Goal: Task Accomplishment & Management: Manage account settings

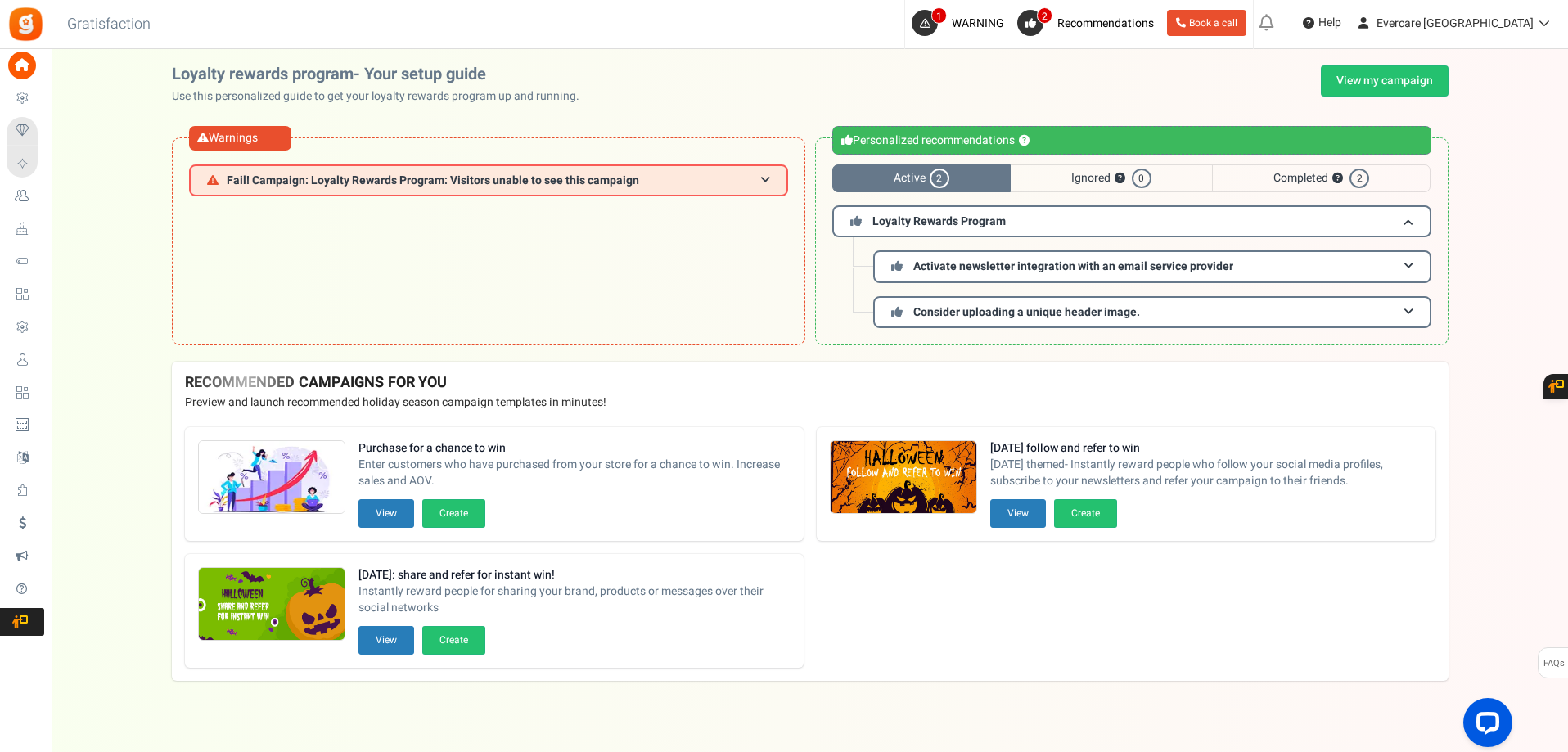
click at [0, 0] on span "Users" at bounding box center [0, 0] width 0 height 0
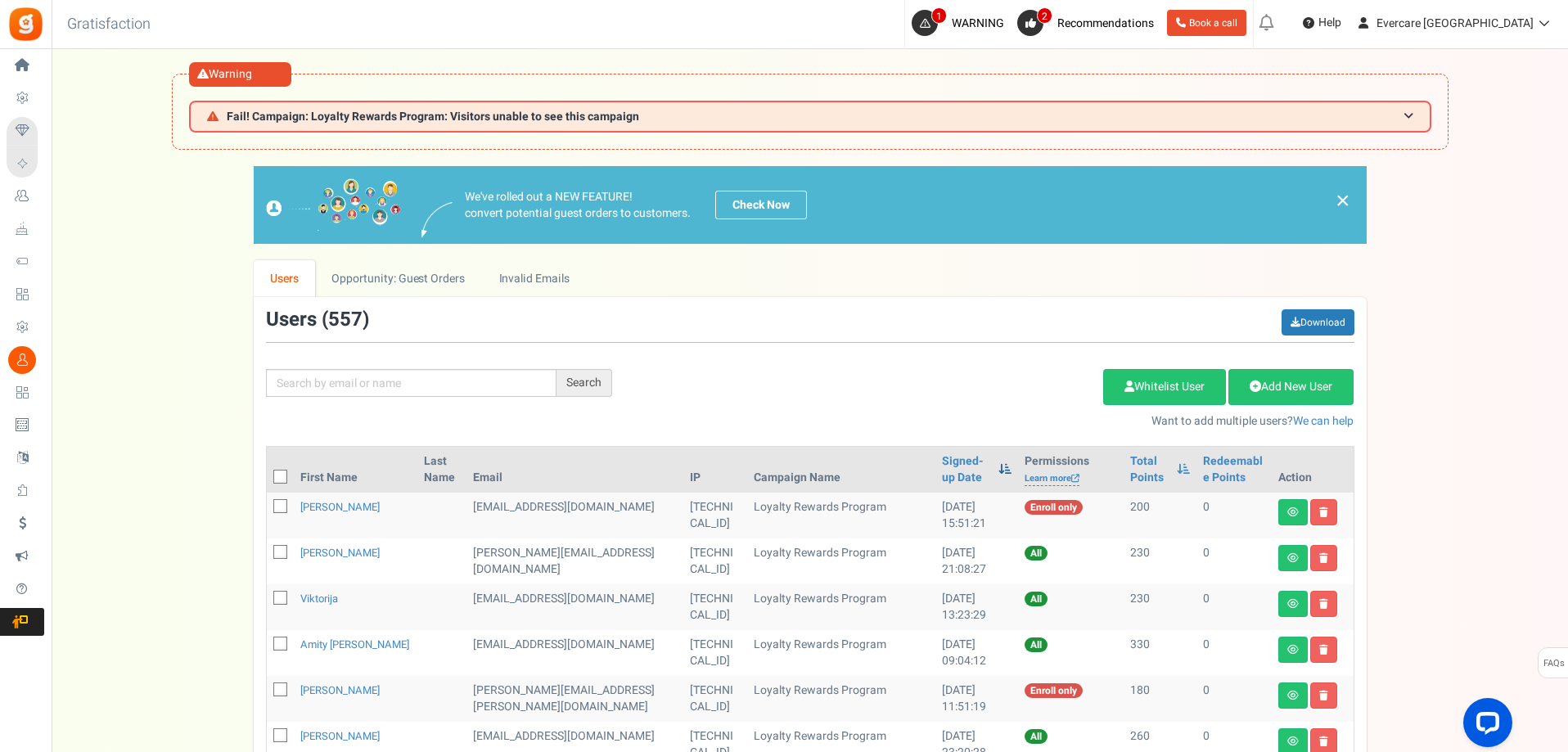
click at [998, 468] on span at bounding box center [1004, 468] width 13 height 12
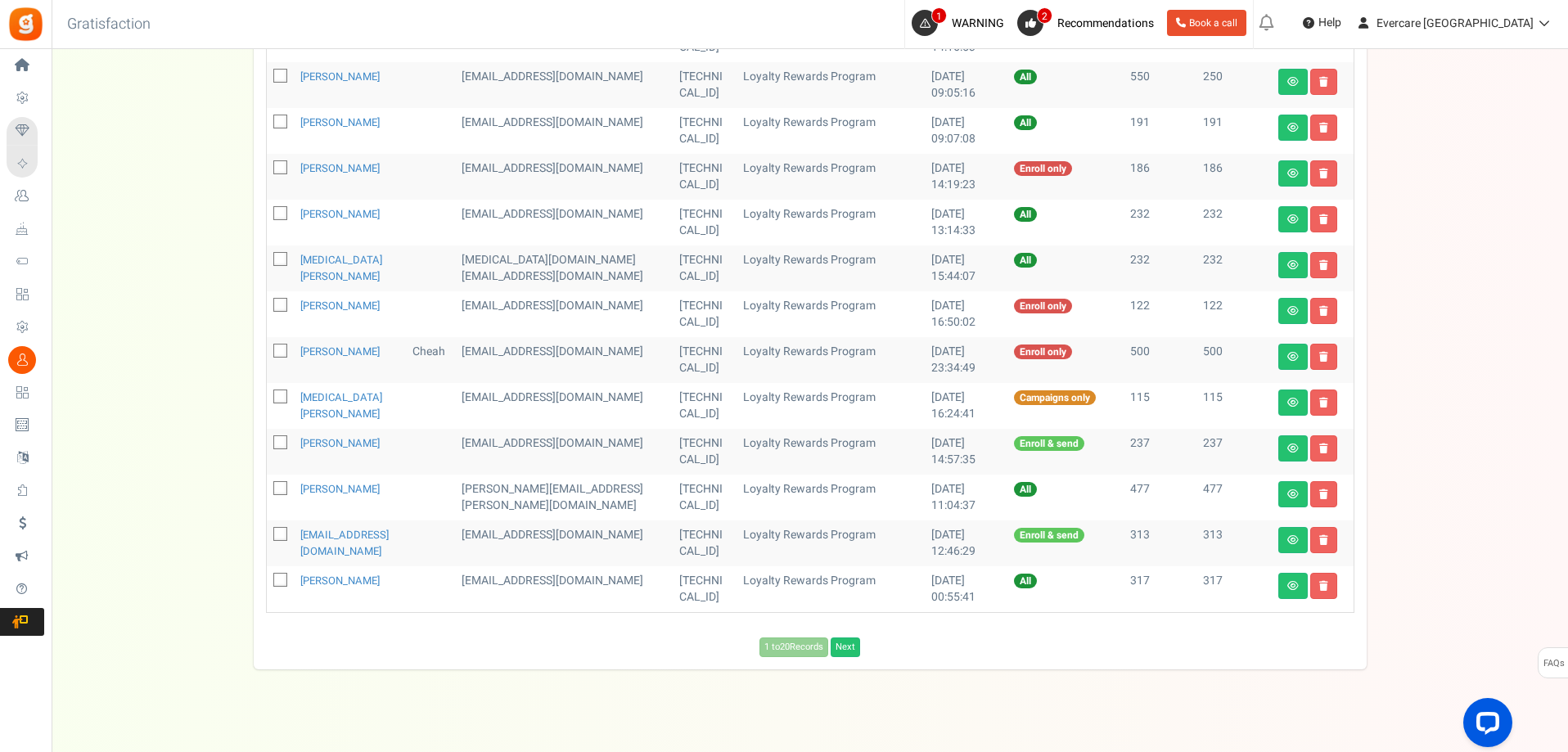
scroll to position [813, 0]
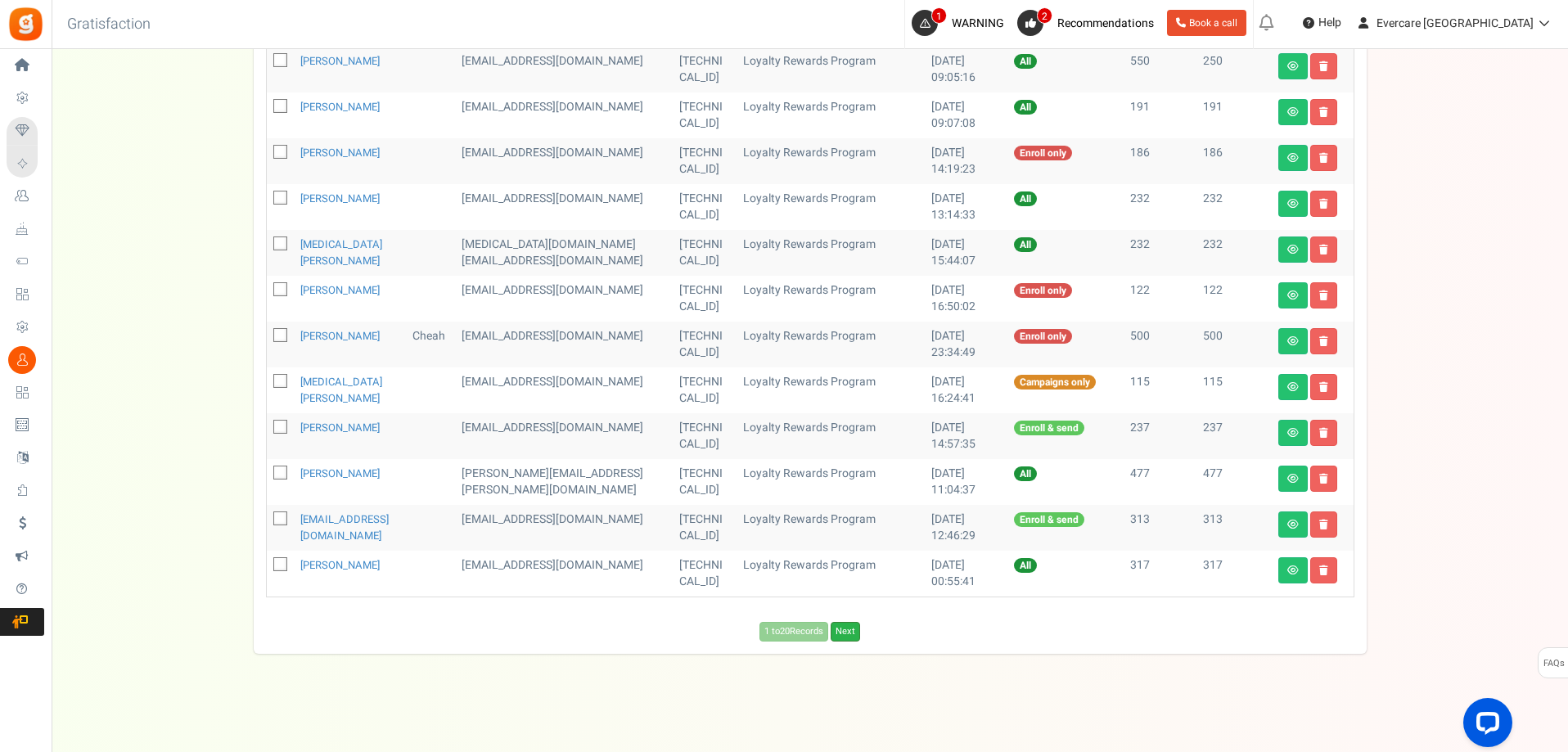
click at [851, 637] on link "Next" at bounding box center [845, 632] width 29 height 20
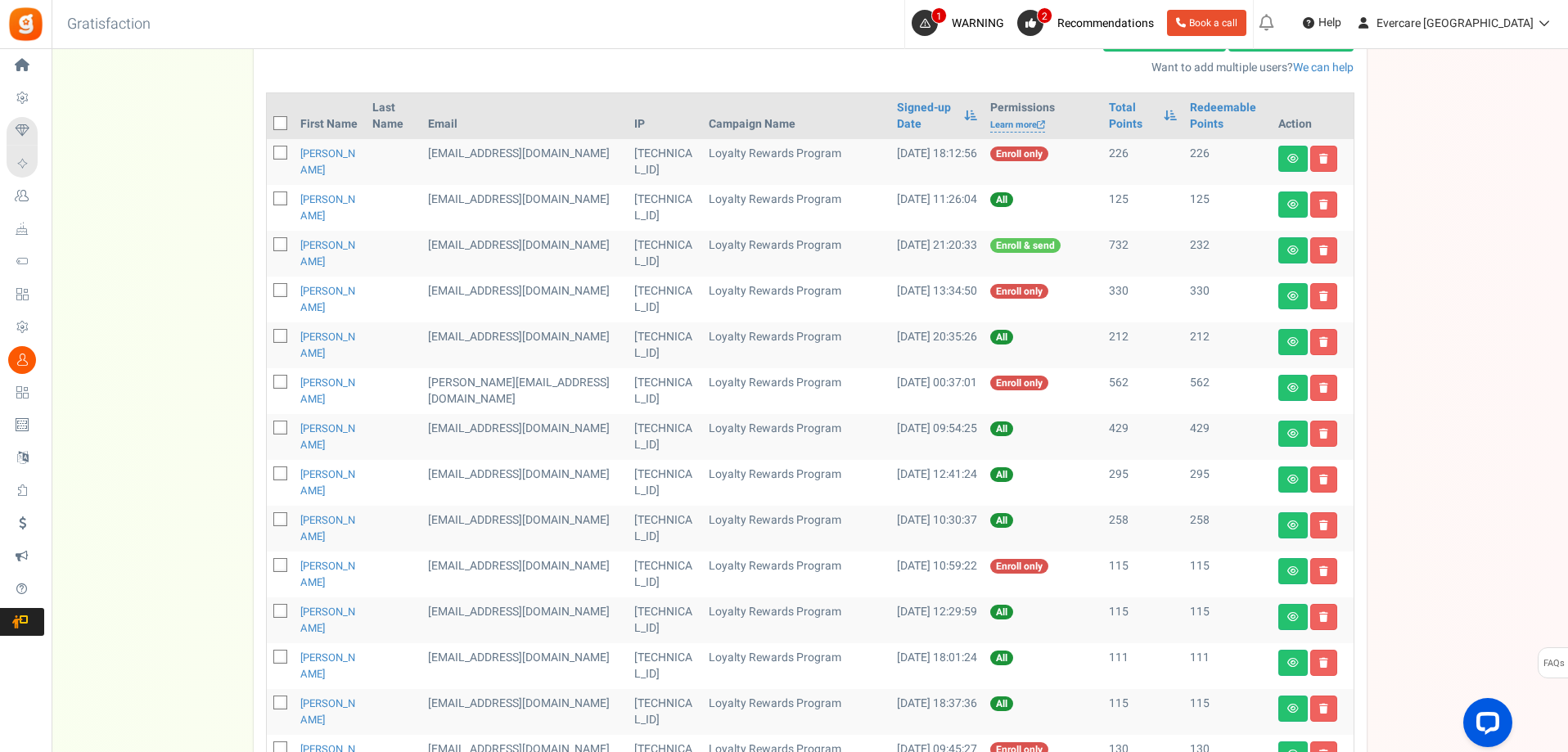
scroll to position [355, 0]
drag, startPoint x: 467, startPoint y: 519, endPoint x: 577, endPoint y: 524, distance: 110.1
click at [596, 526] on td "[EMAIL_ADDRESS][DOMAIN_NAME]" at bounding box center [524, 529] width 207 height 46
copy td "[EMAIL_ADDRESS][DOMAIN_NAME]"
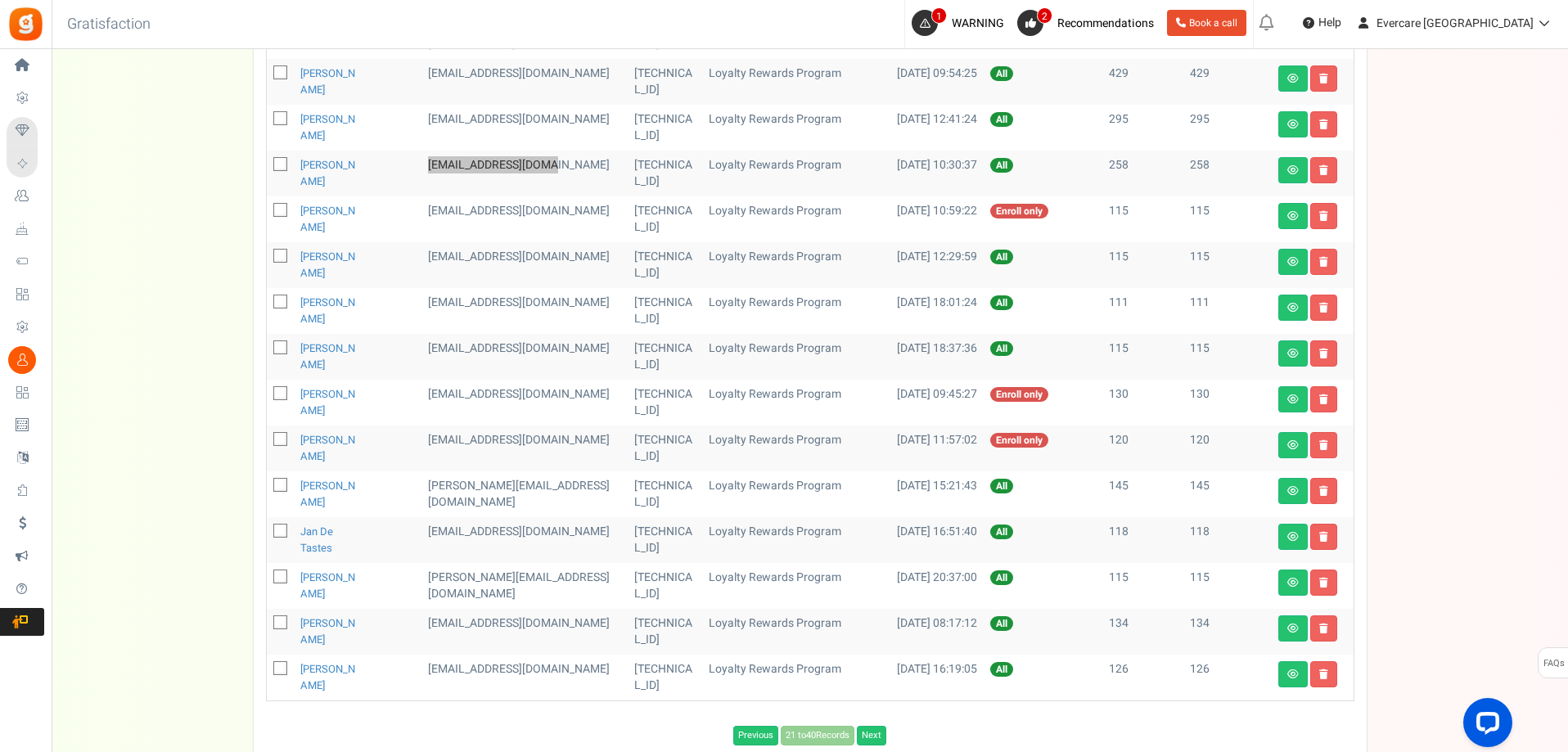
scroll to position [709, 0]
drag, startPoint x: 469, startPoint y: 213, endPoint x: 603, endPoint y: 212, distance: 134.0
click at [603, 212] on tr "[PERSON_NAME] [EMAIL_ADDRESS][DOMAIN_NAME] [TECHNICAL_ID] Loyalty Rewards Progr…" at bounding box center [810, 219] width 1087 height 46
copy tr "[EMAIL_ADDRESS][DOMAIN_NAME]"
click at [282, 211] on icon at bounding box center [281, 211] width 11 height 11
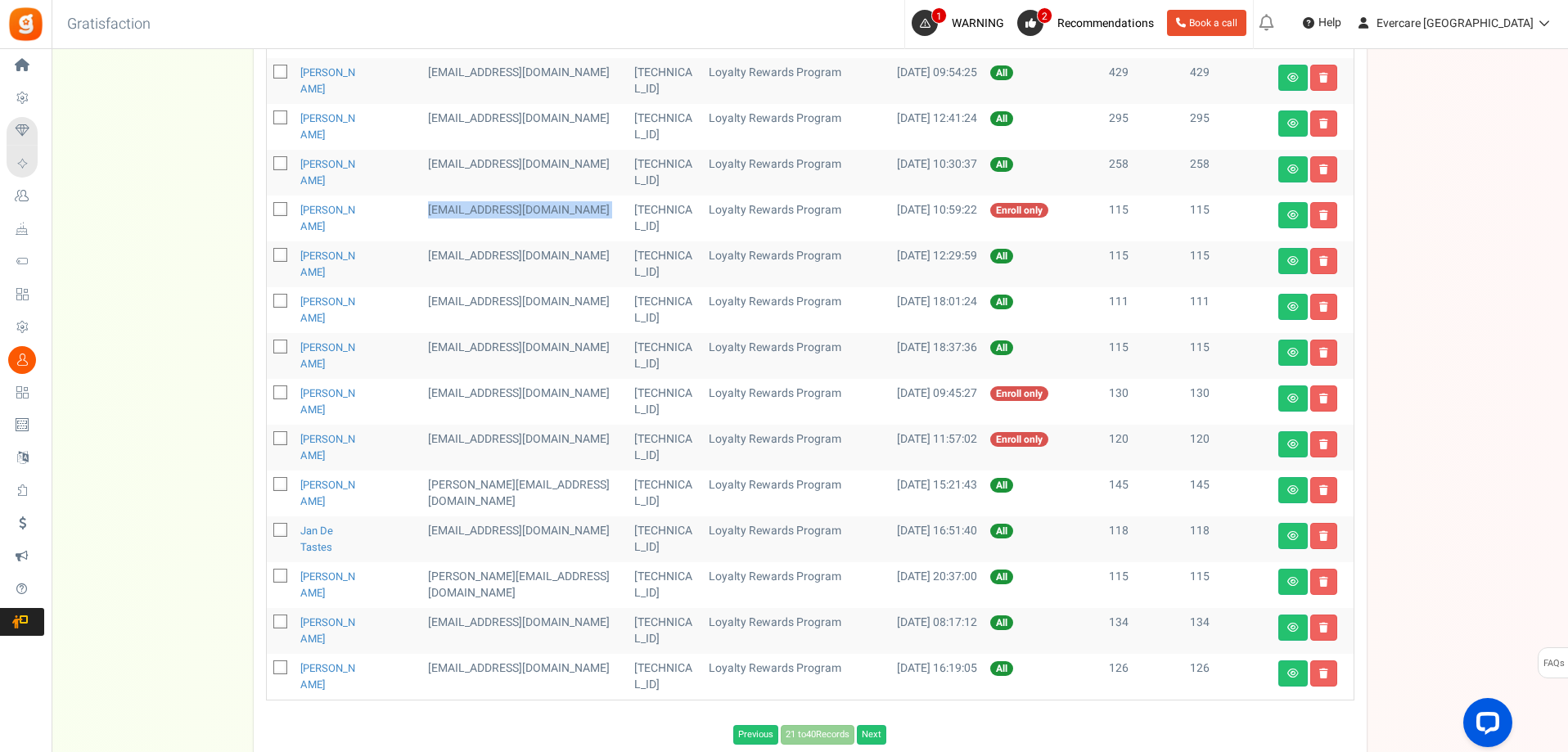
click at [268, 211] on input "checkbox" at bounding box center [262, 211] width 11 height 11
checkbox input "true"
drag, startPoint x: 469, startPoint y: 261, endPoint x: 487, endPoint y: 268, distance: 19.3
click at [503, 276] on td "[EMAIL_ADDRESS][DOMAIN_NAME]" at bounding box center [524, 264] width 207 height 46
copy td "[EMAIL_ADDRESS][DOMAIN_NAME]"
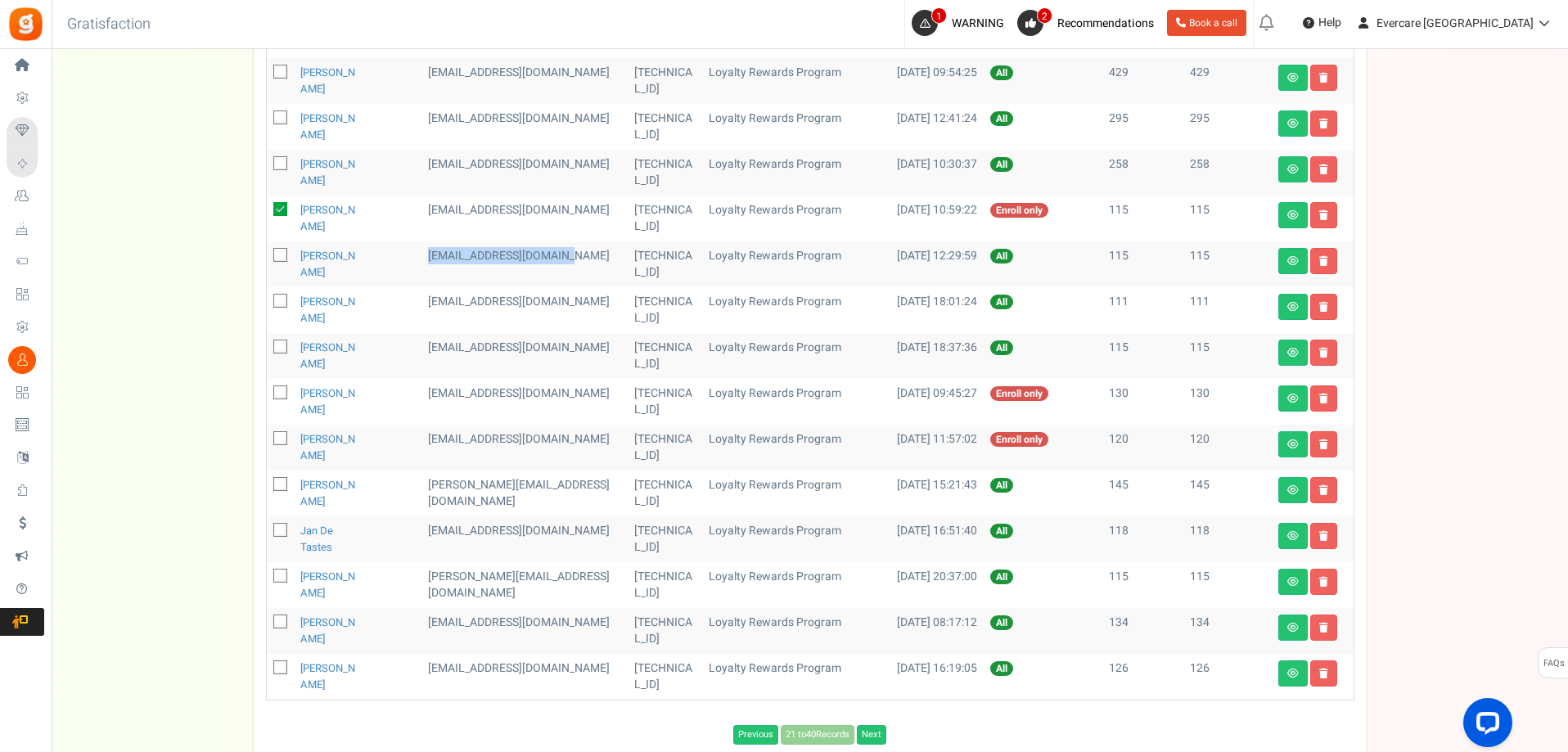
click at [280, 257] on icon at bounding box center [281, 256] width 11 height 11
click at [268, 257] on input "checkbox" at bounding box center [262, 256] width 11 height 11
checkbox input "true"
drag, startPoint x: 495, startPoint y: 320, endPoint x: 472, endPoint y: 303, distance: 28.6
click at [471, 303] on td "[EMAIL_ADDRESS][DOMAIN_NAME]" at bounding box center [524, 310] width 207 height 46
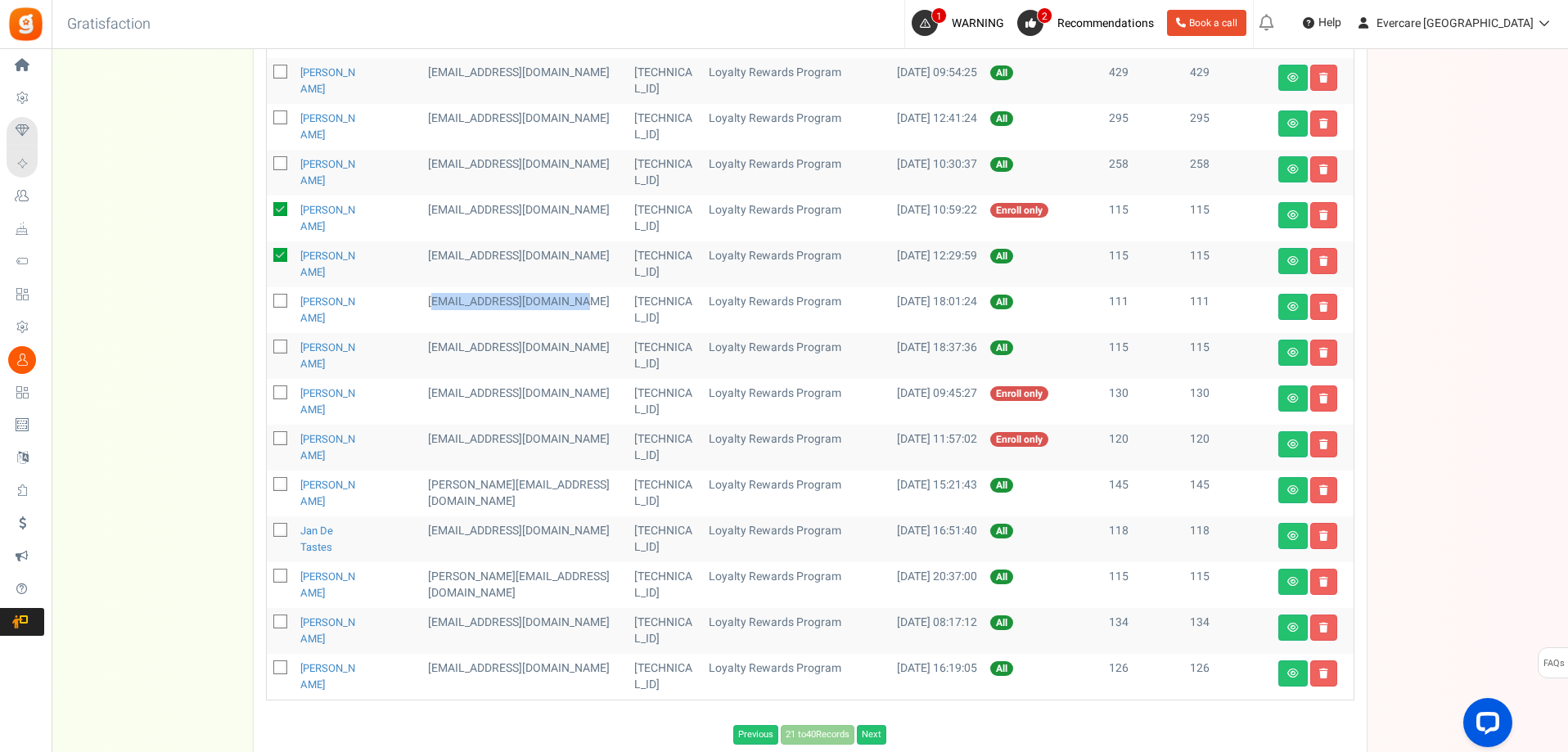
click at [496, 317] on td "[EMAIL_ADDRESS][DOMAIN_NAME]" at bounding box center [524, 310] width 207 height 46
drag, startPoint x: 495, startPoint y: 317, endPoint x: 470, endPoint y: 304, distance: 28.2
click at [458, 303] on tr "[PERSON_NAME] [EMAIL_ADDRESS][DOMAIN_NAME] [TECHNICAL_ID] Loyalty Rewards Progr…" at bounding box center [810, 310] width 1087 height 46
copy tr "[EMAIL_ADDRESS][DOMAIN_NAME]"
drag, startPoint x: 279, startPoint y: 303, endPoint x: 327, endPoint y: 313, distance: 49.0
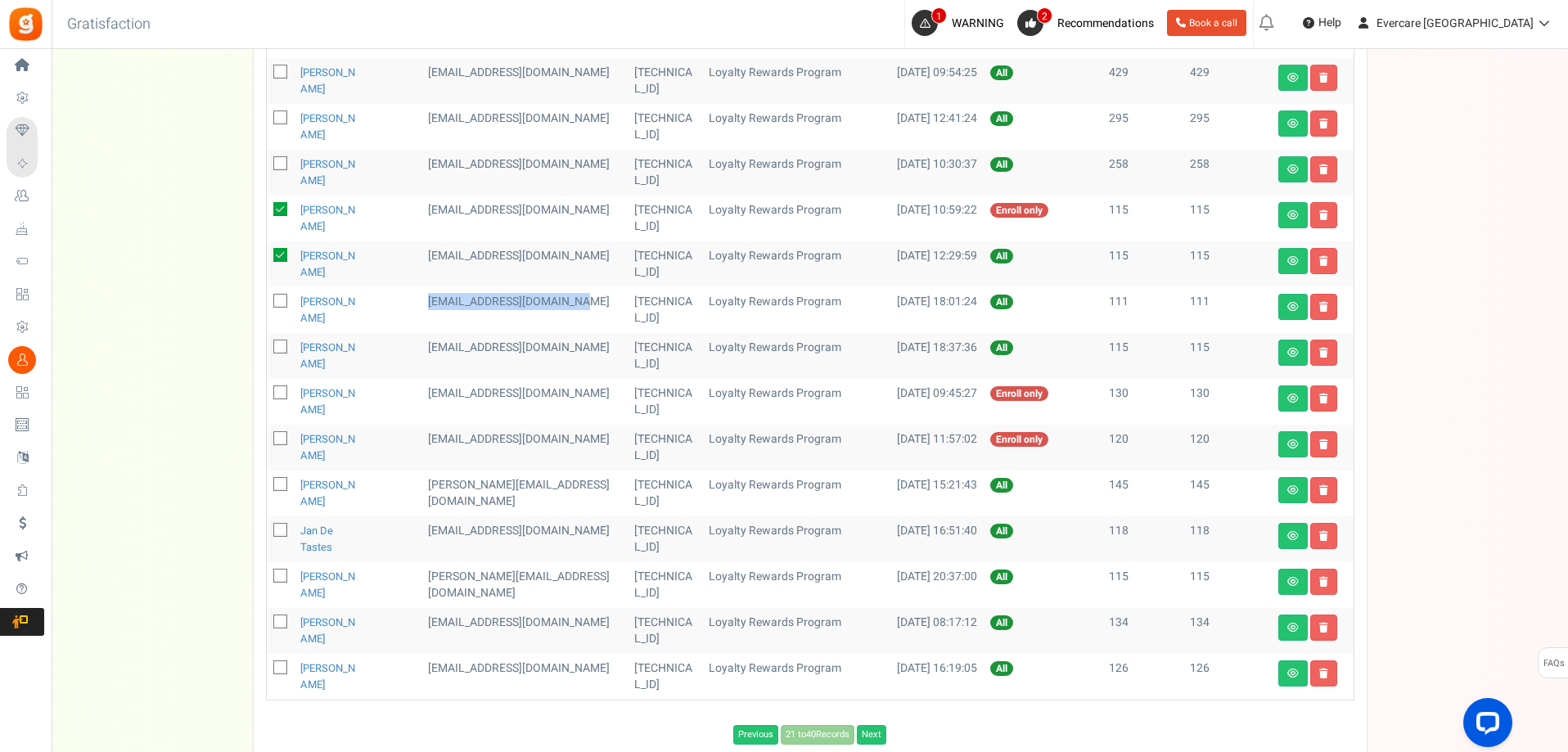
click at [279, 303] on icon at bounding box center [281, 302] width 11 height 11
click at [268, 303] on input "checkbox" at bounding box center [262, 302] width 11 height 11
checkbox input "true"
drag, startPoint x: 468, startPoint y: 349, endPoint x: 580, endPoint y: 351, distance: 112.0
click at [595, 351] on td "[EMAIL_ADDRESS][DOMAIN_NAME]" at bounding box center [524, 356] width 207 height 46
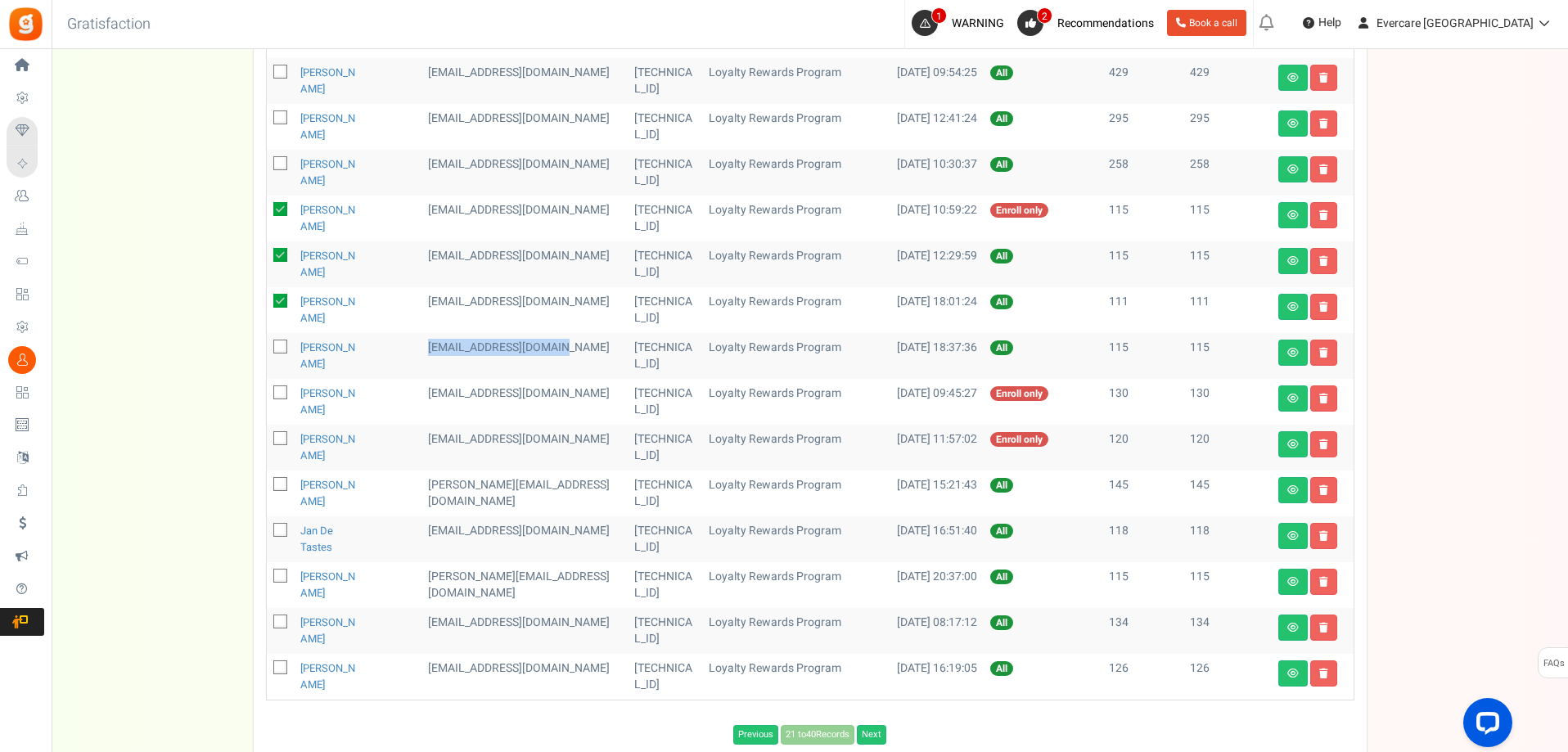
copy td "[EMAIL_ADDRESS][DOMAIN_NAME]"
click at [281, 350] on icon at bounding box center [281, 349] width 11 height 11
click at [268, 350] on input "checkbox" at bounding box center [262, 349] width 11 height 11
checkbox input "true"
drag, startPoint x: 470, startPoint y: 437, endPoint x: 479, endPoint y: 458, distance: 22.8
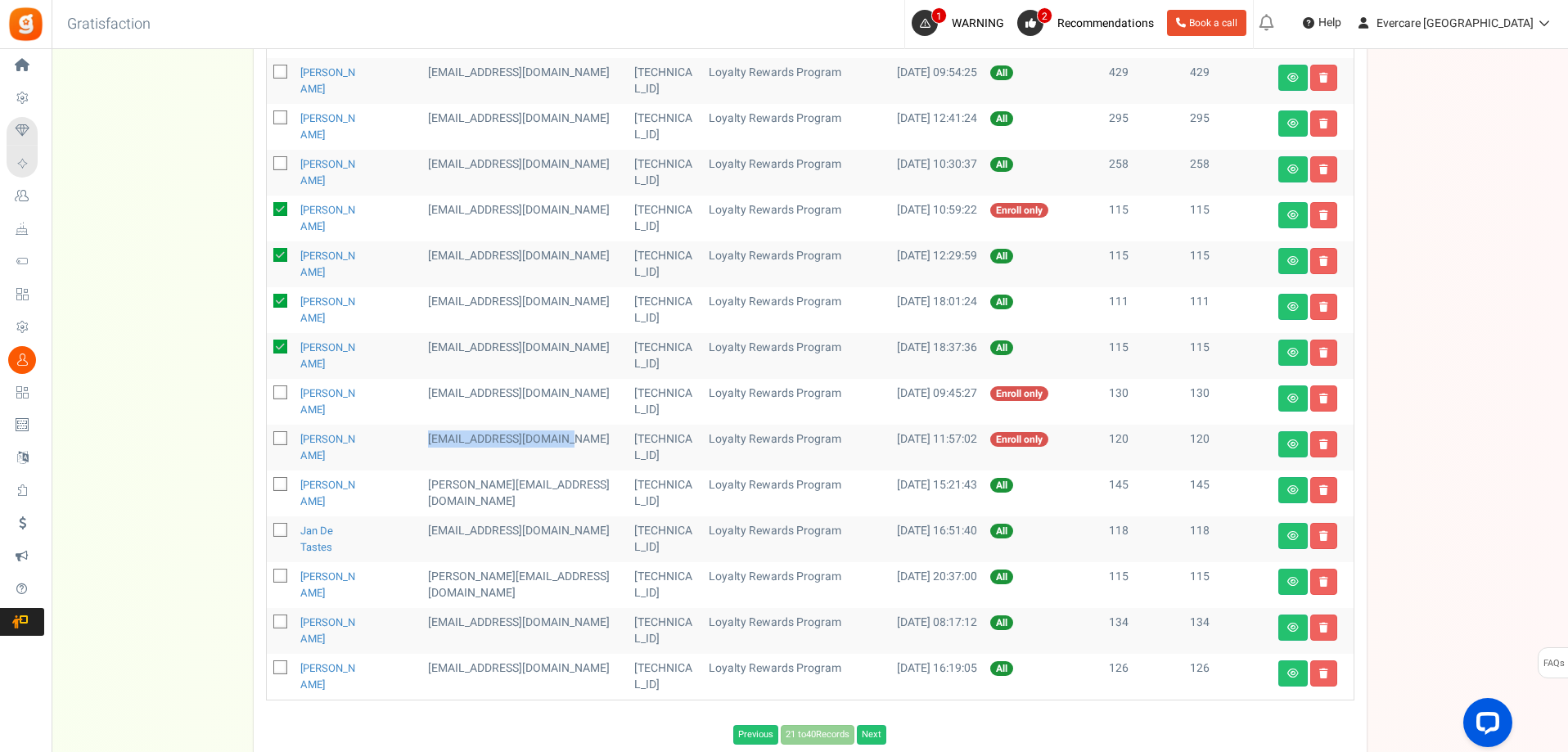
click at [482, 459] on td "[EMAIL_ADDRESS][DOMAIN_NAME]" at bounding box center [524, 448] width 207 height 46
copy td "[EMAIL_ADDRESS][DOMAIN_NAME]"
click at [281, 439] on icon at bounding box center [281, 440] width 11 height 11
click at [268, 439] on input "checkbox" at bounding box center [262, 440] width 11 height 11
checkbox input "true"
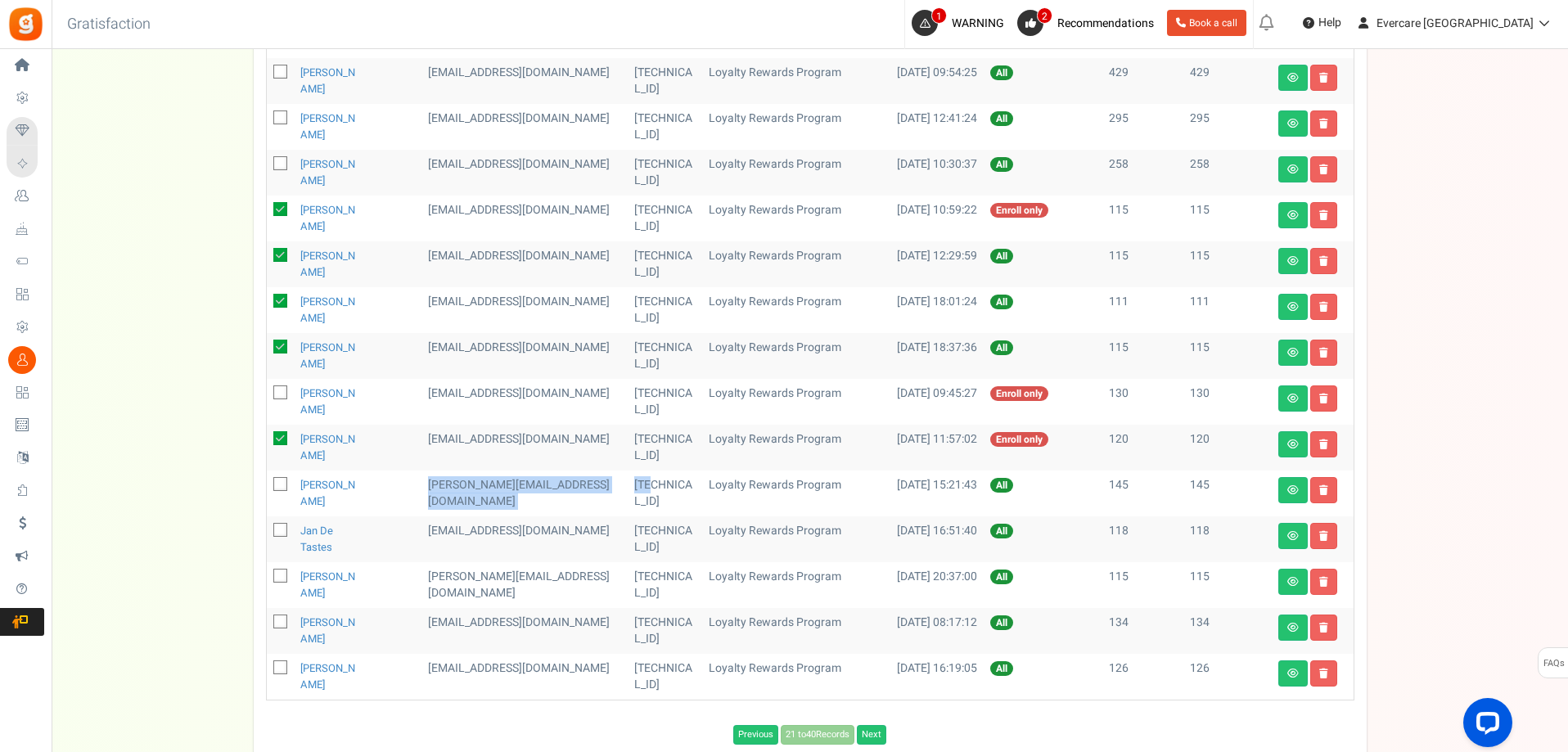
drag, startPoint x: 467, startPoint y: 483, endPoint x: 580, endPoint y: 493, distance: 113.4
click at [623, 490] on tr "[PERSON_NAME] [PERSON_NAME][EMAIL_ADDRESS][DOMAIN_NAME] [TECHNICAL_ID] Loyalty …" at bounding box center [810, 494] width 1087 height 46
click at [567, 493] on td "[PERSON_NAME][EMAIL_ADDRESS][DOMAIN_NAME]" at bounding box center [524, 494] width 207 height 46
click at [569, 486] on td "[PERSON_NAME][EMAIL_ADDRESS][DOMAIN_NAME]" at bounding box center [524, 494] width 207 height 46
drag, startPoint x: 569, startPoint y: 486, endPoint x: 463, endPoint y: 490, distance: 106.1
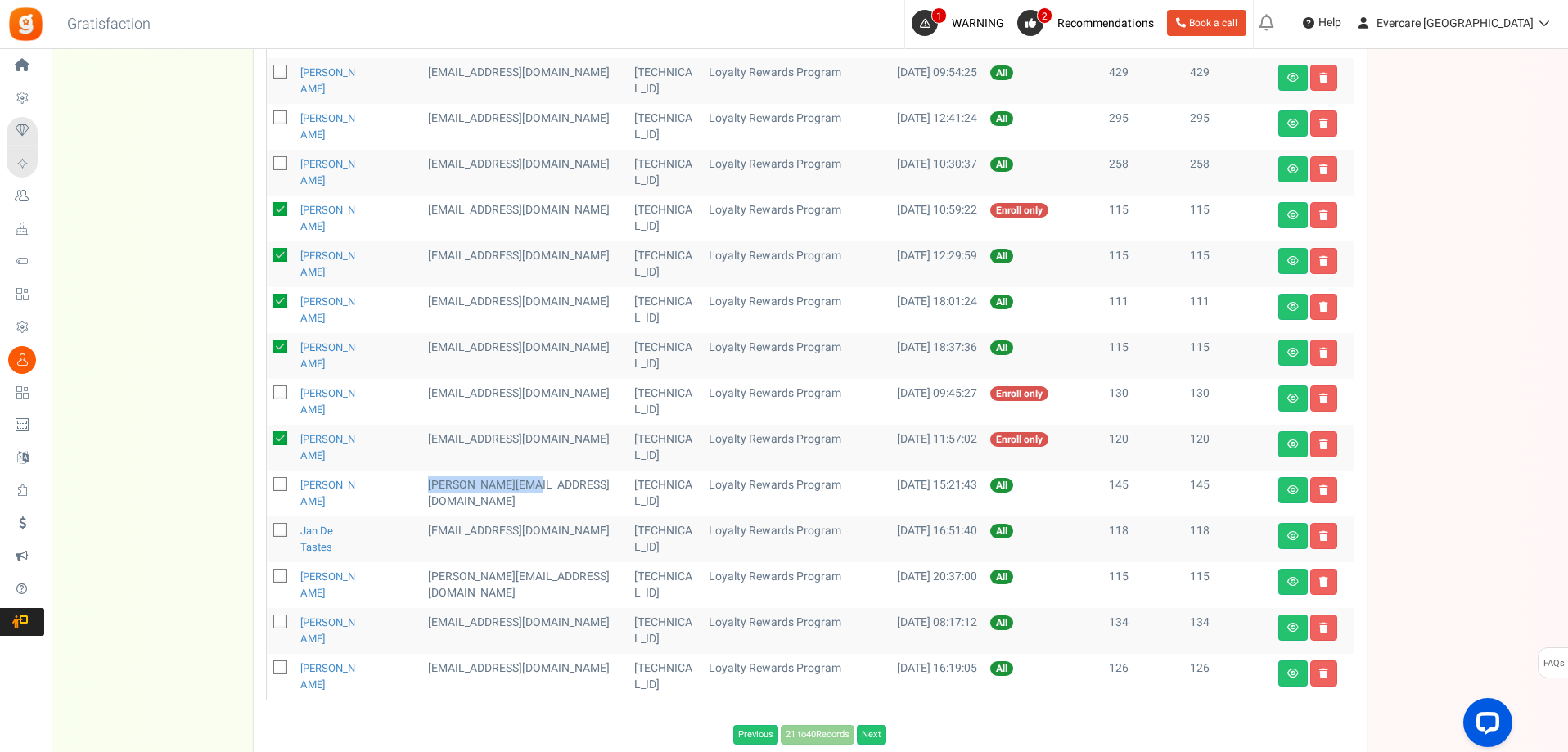
click at [463, 490] on td "[PERSON_NAME][EMAIL_ADDRESS][DOMAIN_NAME]" at bounding box center [524, 494] width 207 height 46
copy td "[PERSON_NAME][EMAIL_ADDRESS][DOMAIN_NAME]"
click at [277, 484] on icon at bounding box center [281, 486] width 11 height 11
click at [268, 484] on input "checkbox" at bounding box center [262, 486] width 11 height 11
checkbox input "true"
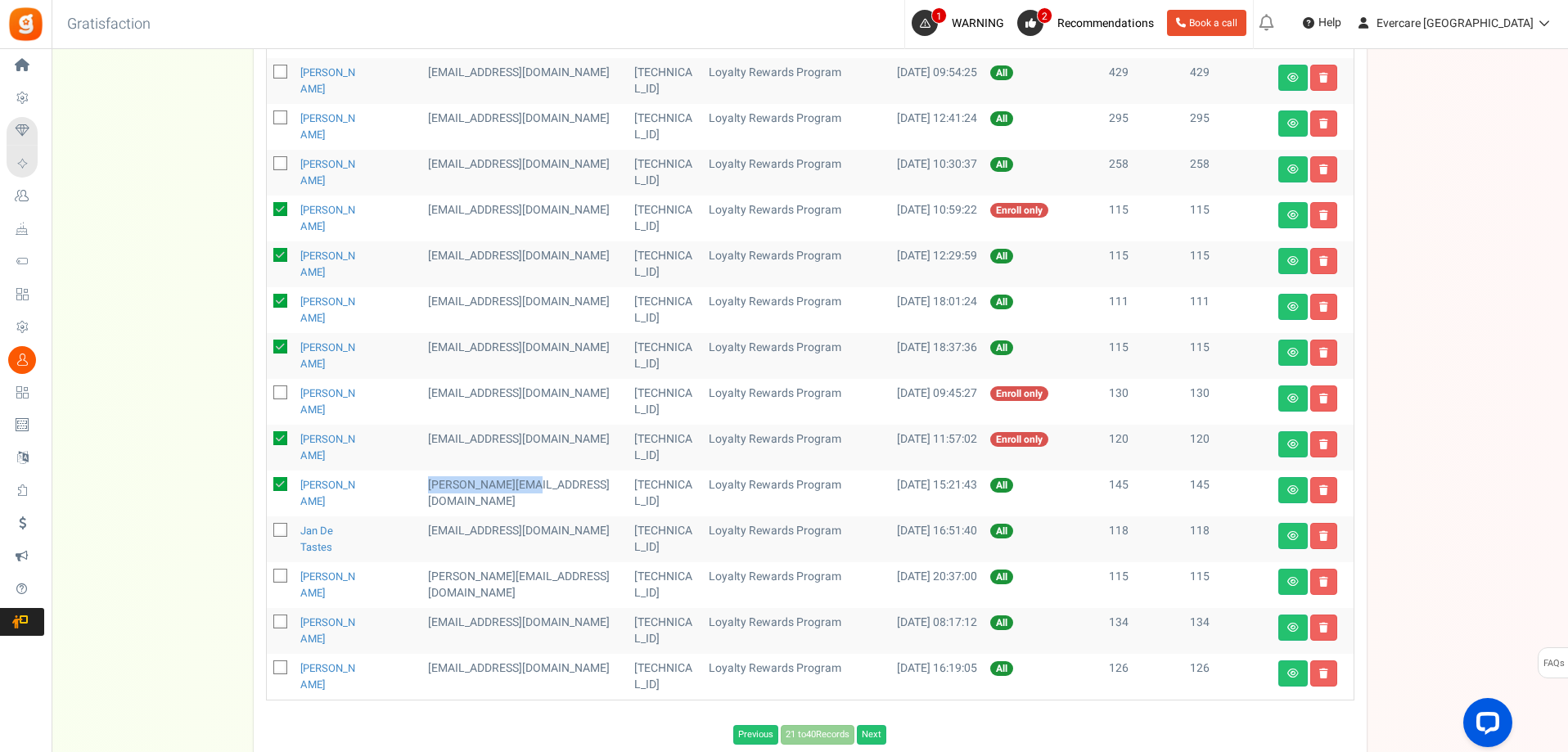
scroll to position [0, 0]
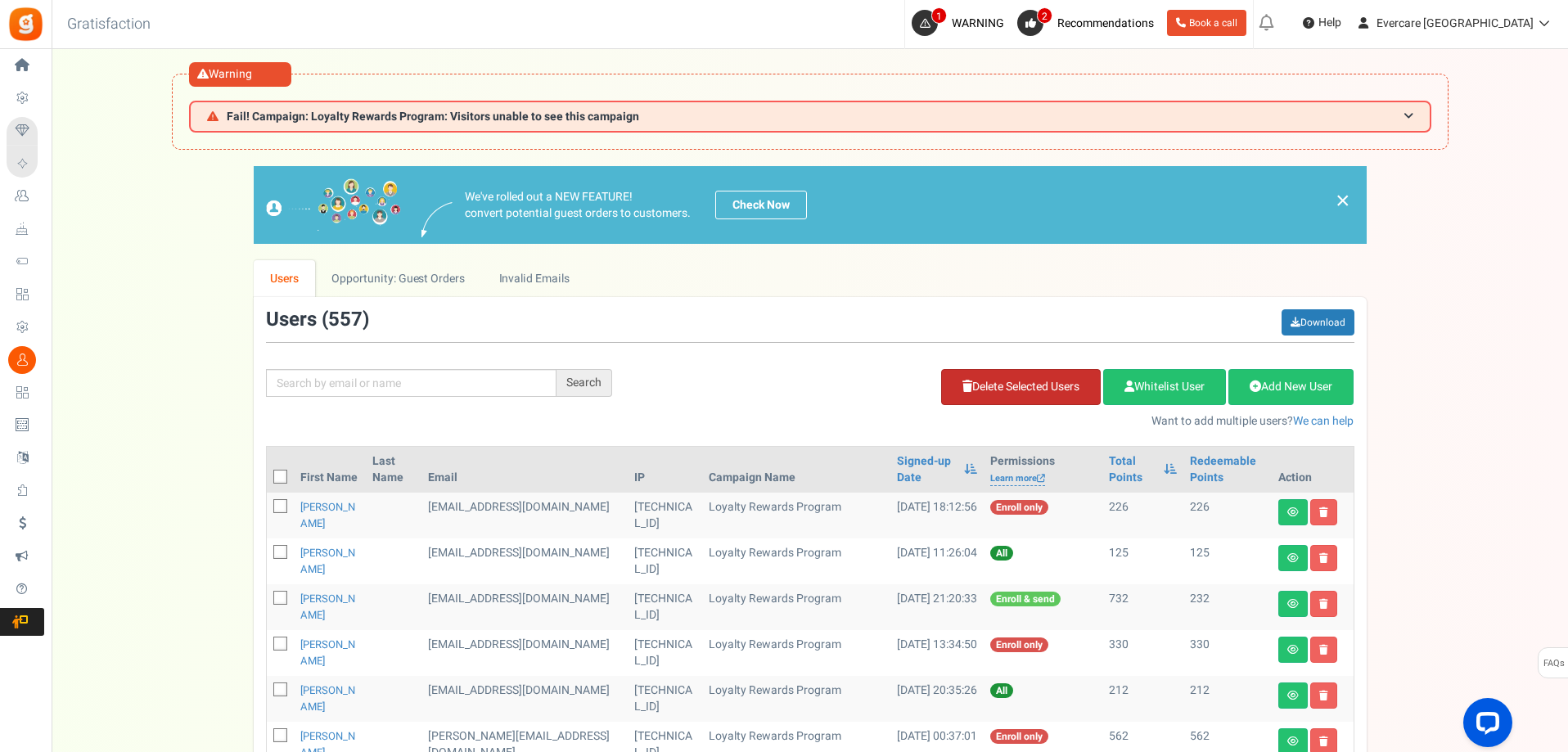
click at [1009, 384] on link "Delete Selected Users" at bounding box center [1020, 387] width 160 height 36
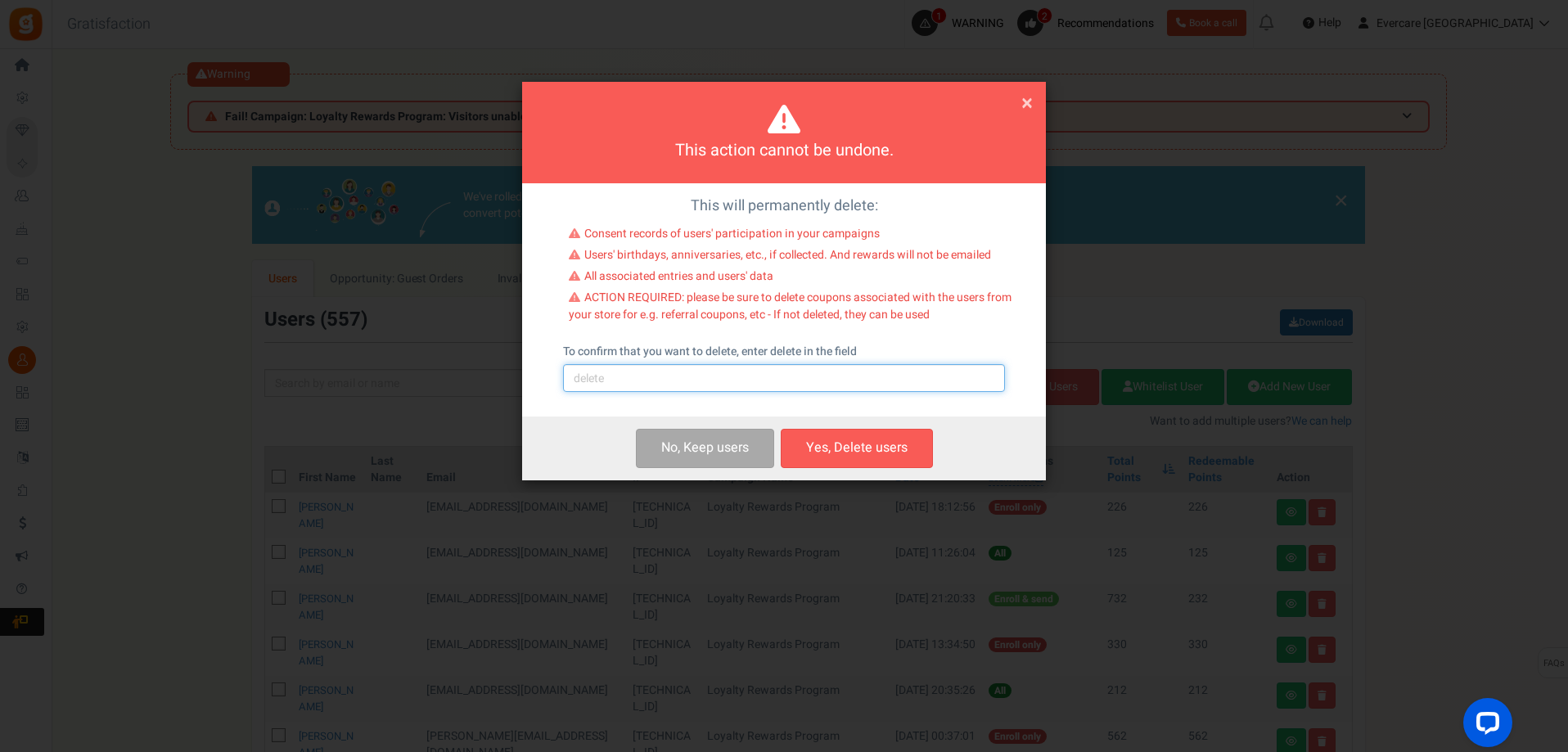
click at [648, 379] on input "text" at bounding box center [784, 378] width 441 height 27
type input "delete"
click at [851, 457] on button "Yes, Delete users" at bounding box center [857, 448] width 152 height 38
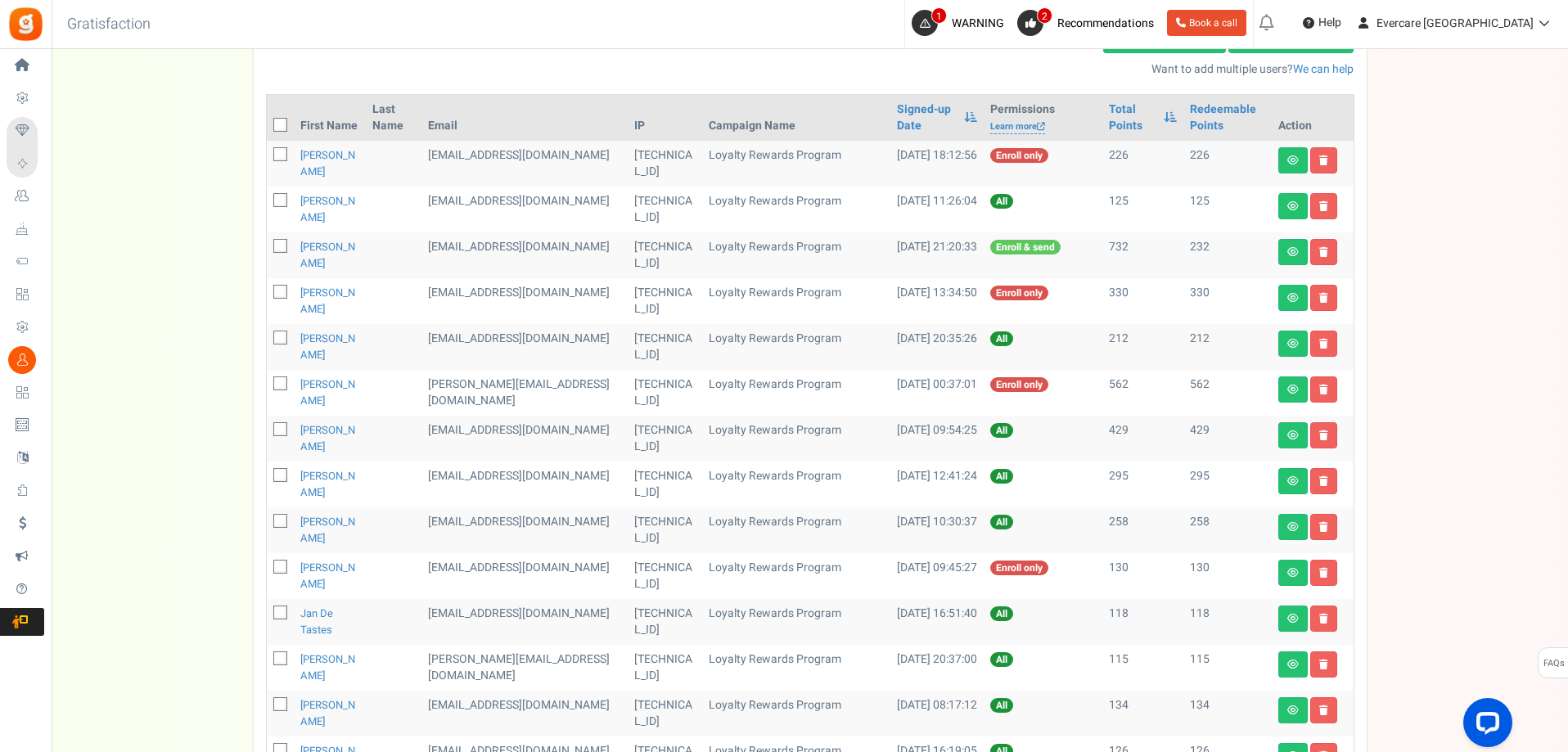
scroll to position [355, 0]
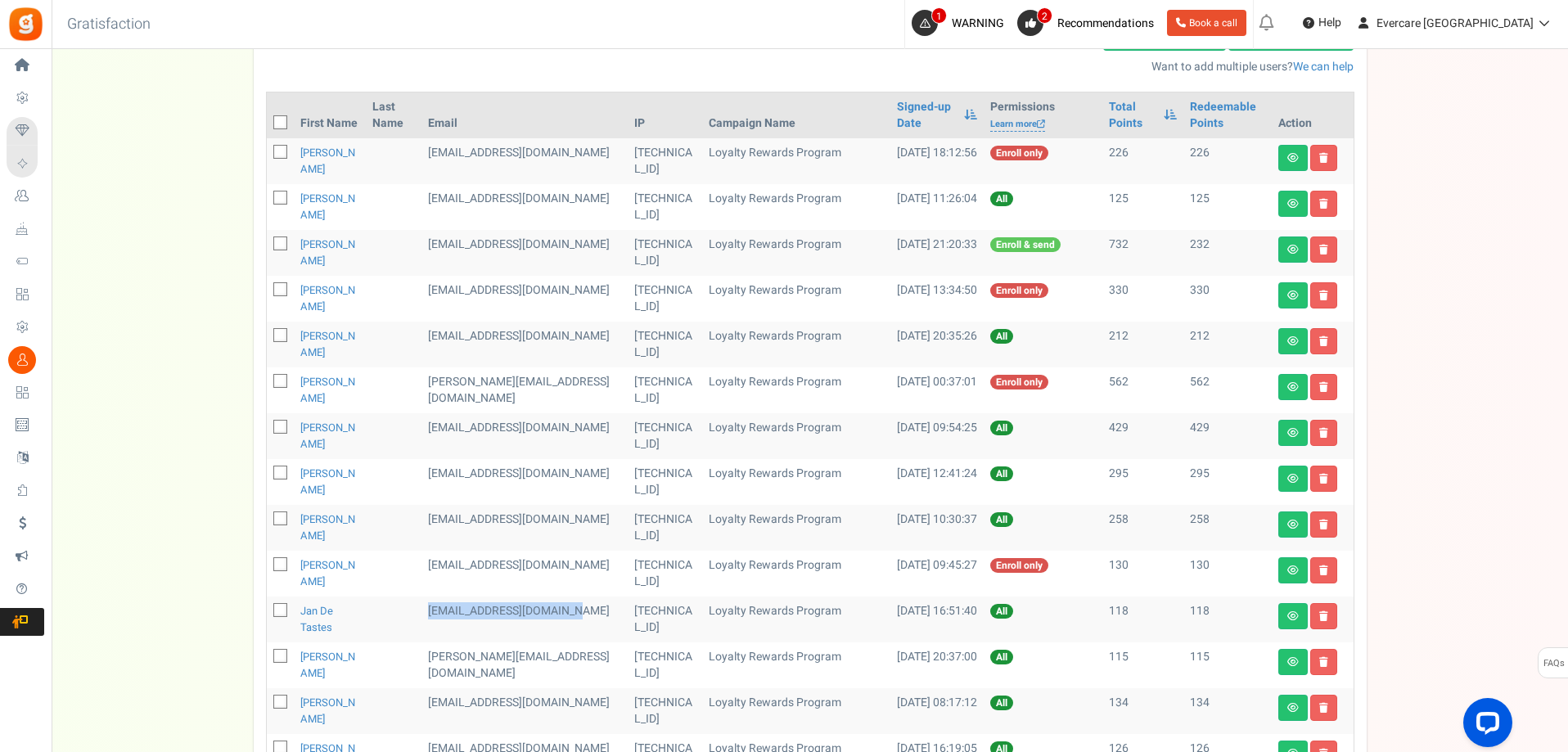
drag, startPoint x: 468, startPoint y: 611, endPoint x: 485, endPoint y: 624, distance: 21.4
click at [485, 624] on td "[EMAIL_ADDRESS][DOMAIN_NAME]" at bounding box center [524, 620] width 207 height 46
copy td "[EMAIL_ADDRESS][DOMAIN_NAME]"
click at [279, 610] on icon at bounding box center [281, 612] width 11 height 11
click at [268, 610] on input "checkbox" at bounding box center [262, 612] width 11 height 11
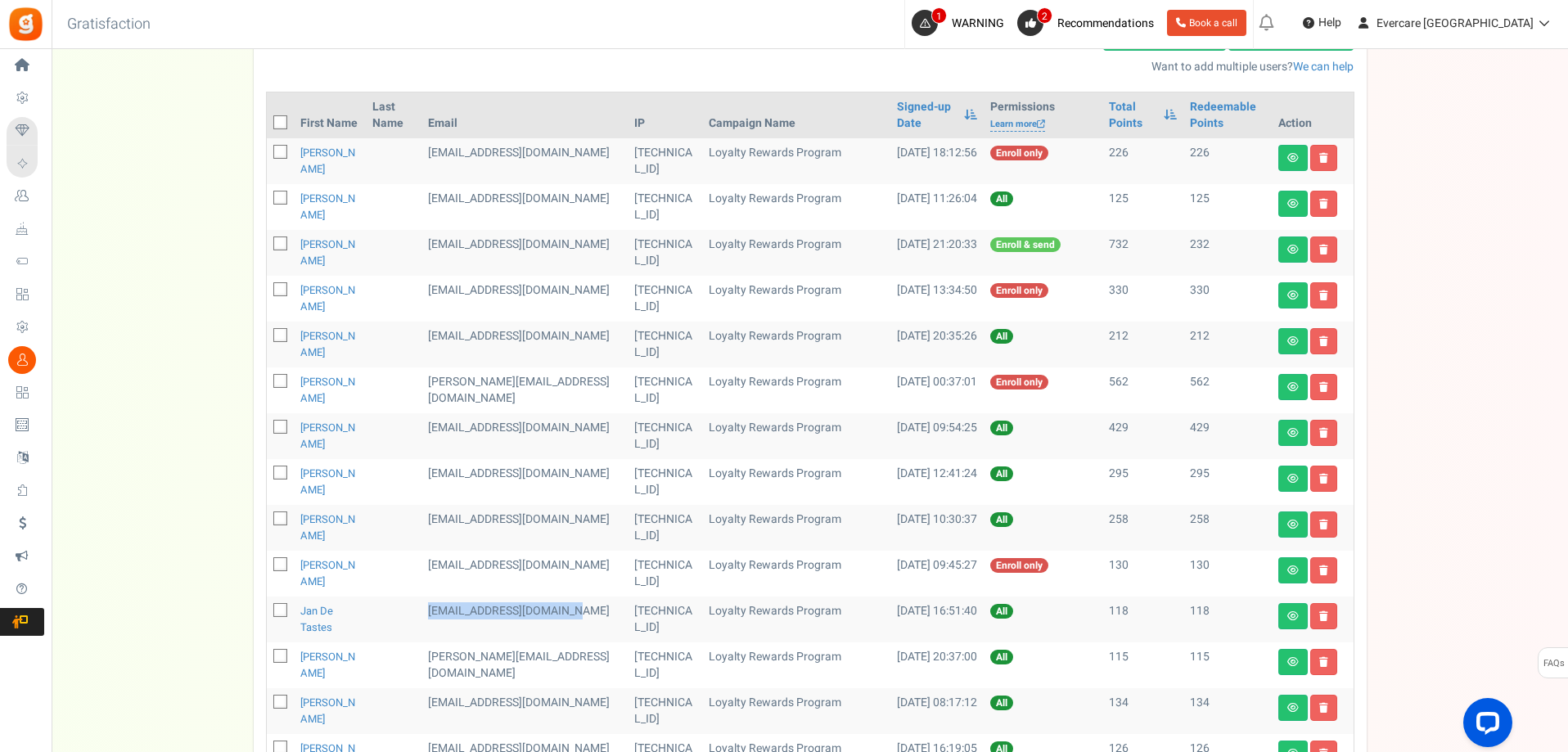
checkbox input "true"
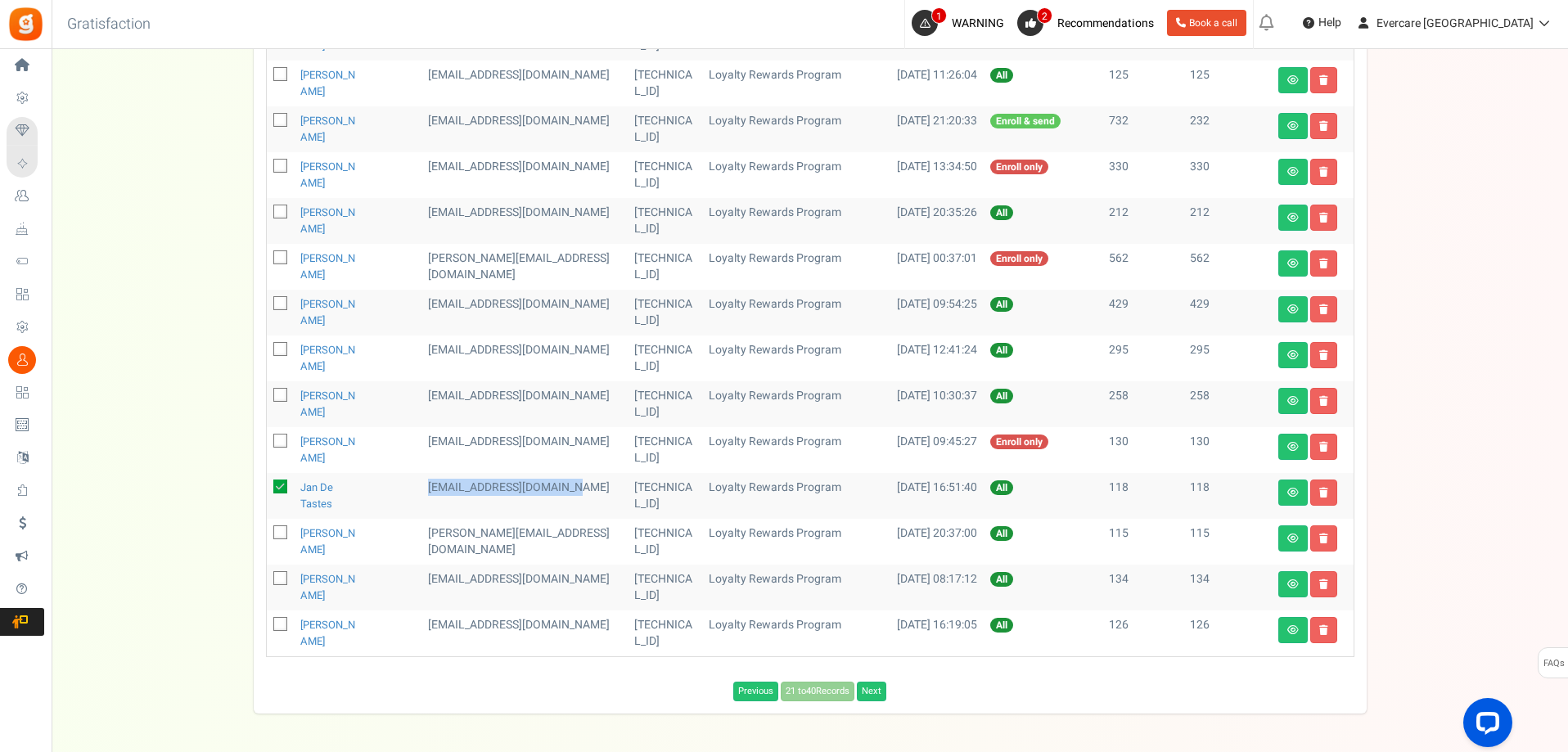
scroll to position [537, 0]
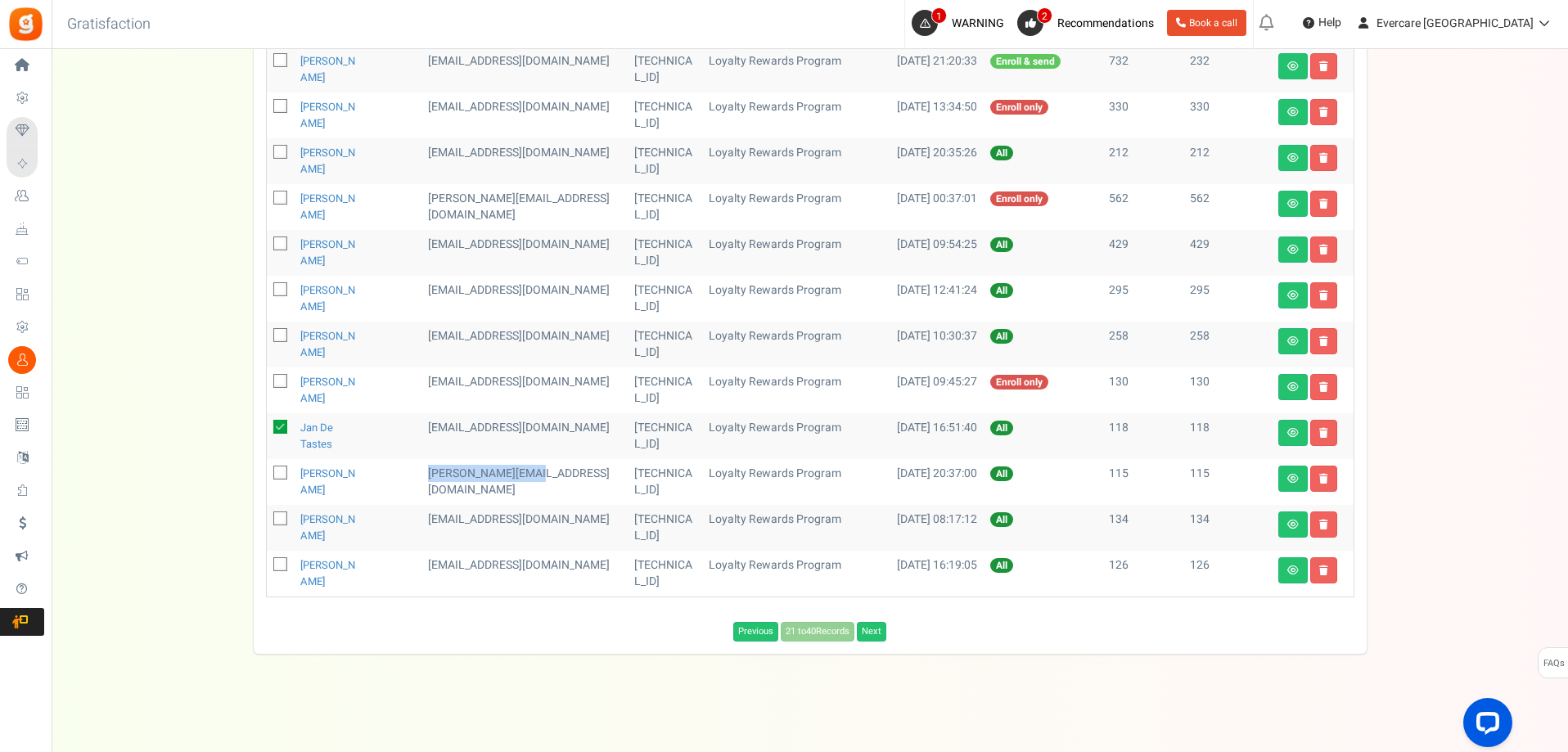
drag, startPoint x: 470, startPoint y: 475, endPoint x: 540, endPoint y: 485, distance: 70.7
click at [576, 485] on td "[PERSON_NAME][EMAIL_ADDRESS][DOMAIN_NAME]" at bounding box center [524, 482] width 207 height 46
copy td "[PERSON_NAME][EMAIL_ADDRESS][DOMAIN_NAME]"
click at [280, 477] on icon at bounding box center [281, 474] width 11 height 11
click at [268, 477] on input "checkbox" at bounding box center [262, 474] width 11 height 11
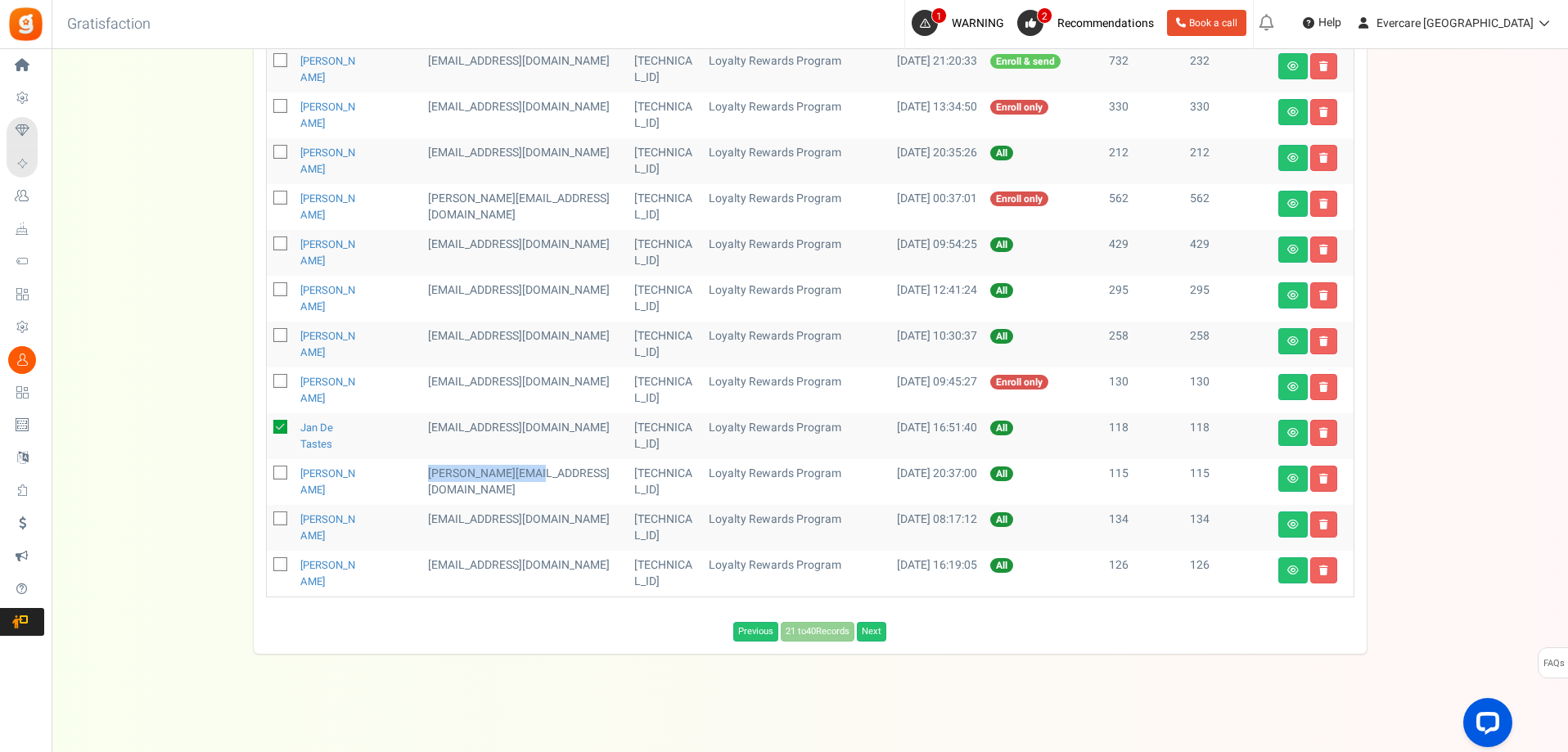
checkbox input "true"
drag, startPoint x: 468, startPoint y: 520, endPoint x: 484, endPoint y: 535, distance: 21.9
click at [484, 535] on td "[EMAIL_ADDRESS][DOMAIN_NAME]" at bounding box center [524, 529] width 207 height 46
copy td "[EMAIL_ADDRESS][DOMAIN_NAME]"
click at [285, 519] on icon at bounding box center [281, 521] width 11 height 11
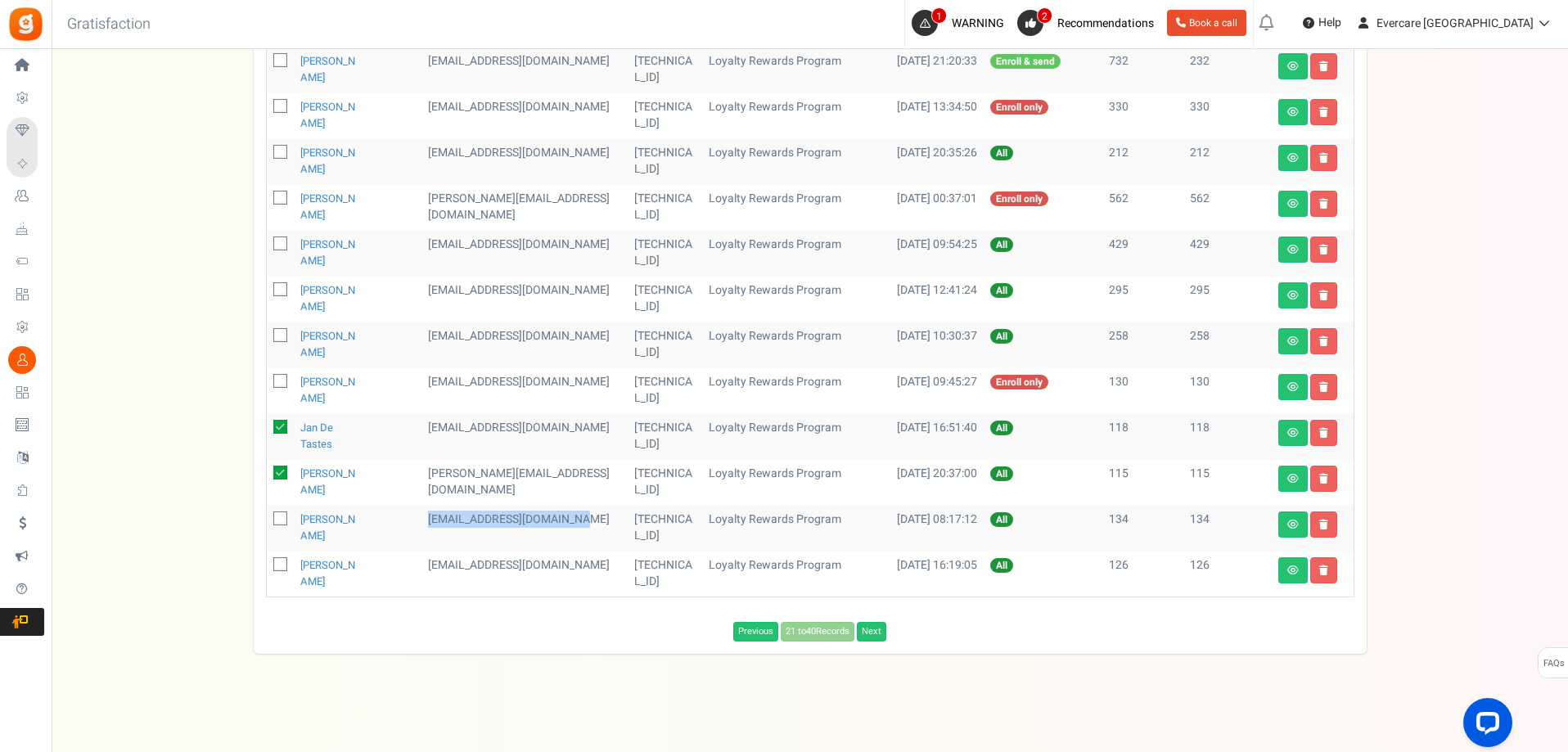
click at [268, 519] on input "checkbox" at bounding box center [262, 521] width 11 height 11
checkbox input "true"
drag, startPoint x: 465, startPoint y: 565, endPoint x: 495, endPoint y: 586, distance: 36.6
click at [495, 586] on td "[EMAIL_ADDRESS][DOMAIN_NAME]" at bounding box center [524, 574] width 207 height 46
click at [284, 564] on icon at bounding box center [281, 566] width 11 height 11
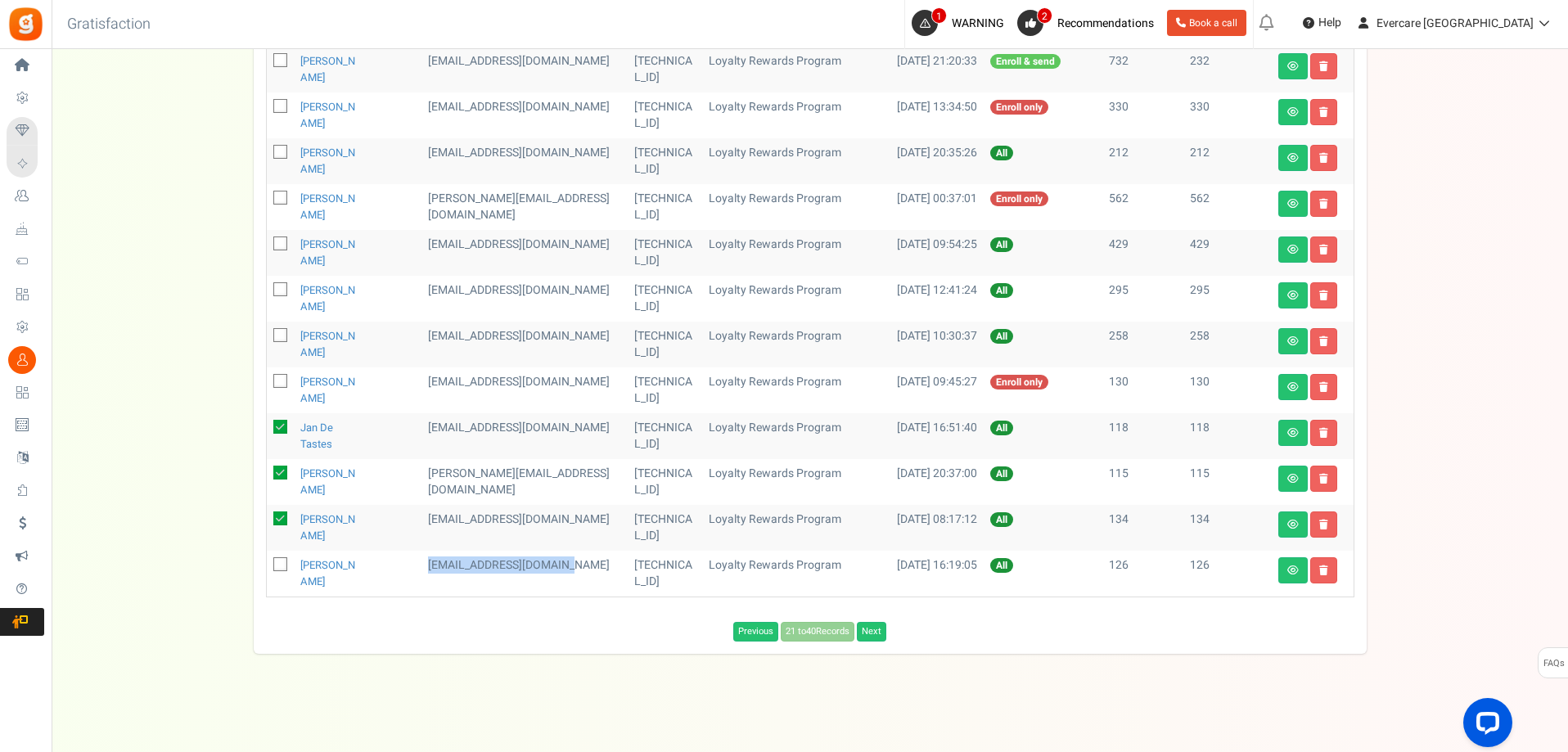
click at [268, 564] on input "checkbox" at bounding box center [262, 566] width 11 height 11
checkbox input "true"
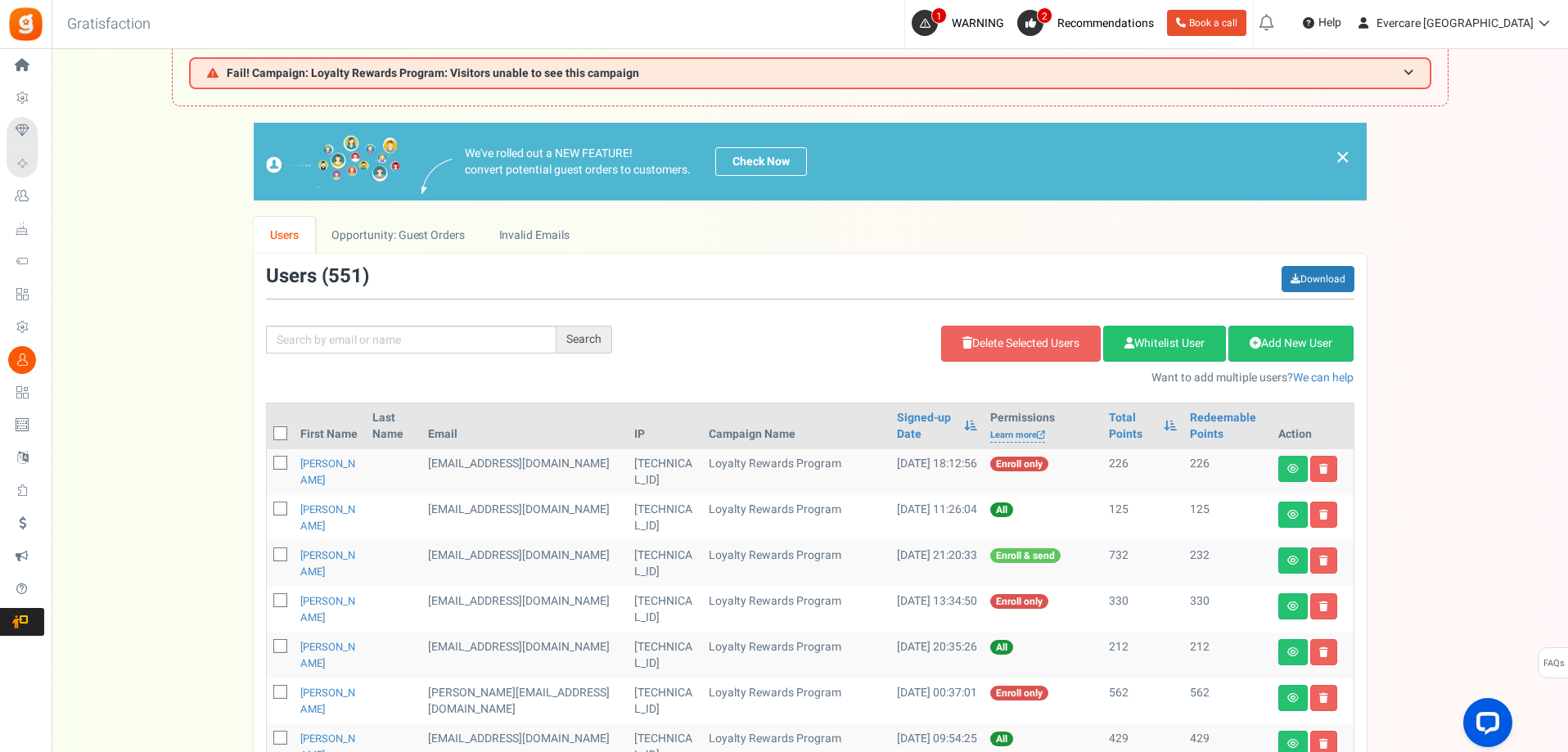
scroll to position [0, 0]
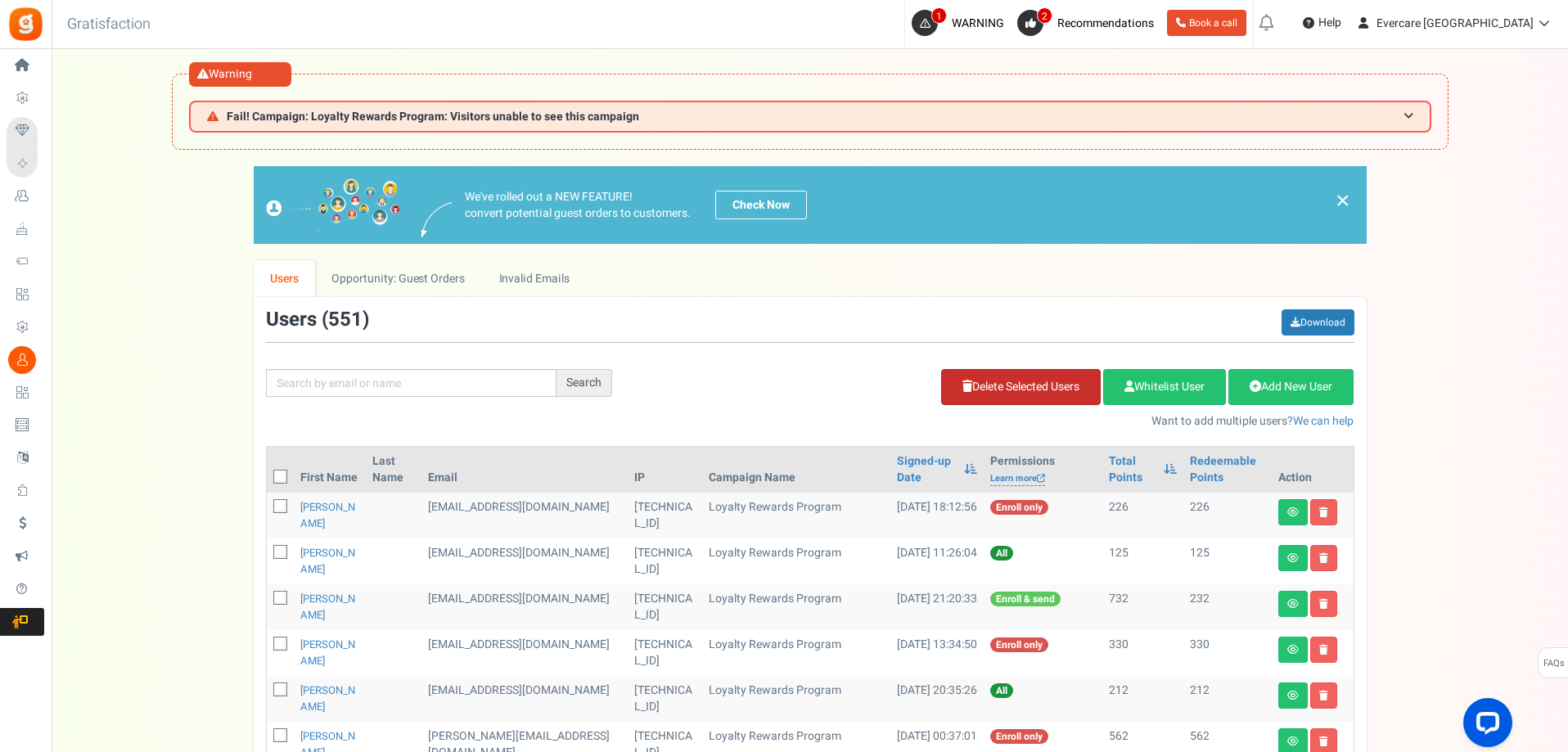
click at [971, 388] on link "Delete Selected Users" at bounding box center [1020, 387] width 160 height 36
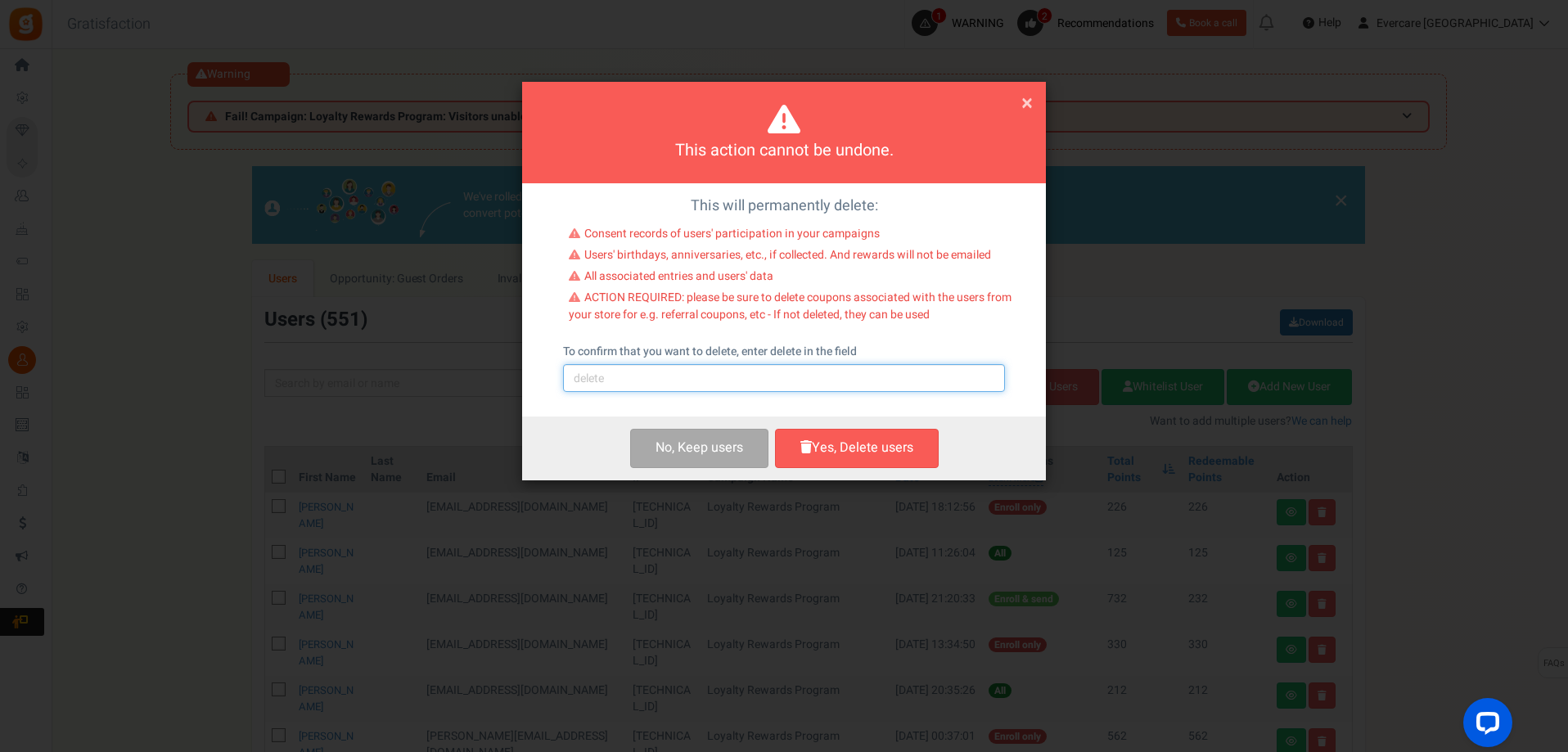
click at [633, 380] on input "text" at bounding box center [784, 378] width 441 height 27
type input "delete"
drag, startPoint x: 848, startPoint y: 450, endPoint x: 495, endPoint y: 187, distance: 440.2
click at [844, 446] on button "Yes, Delete users" at bounding box center [856, 448] width 164 height 38
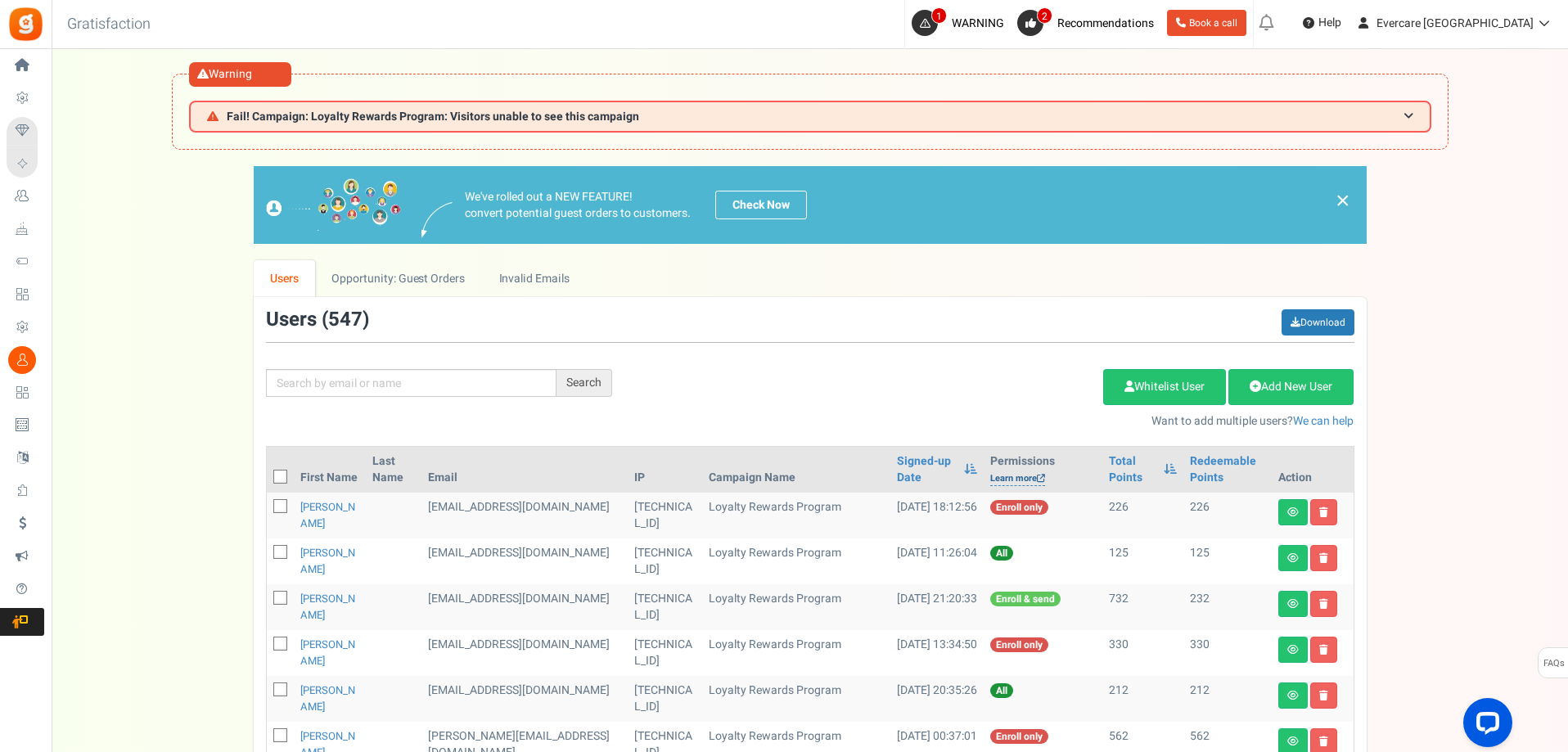
scroll to position [355, 0]
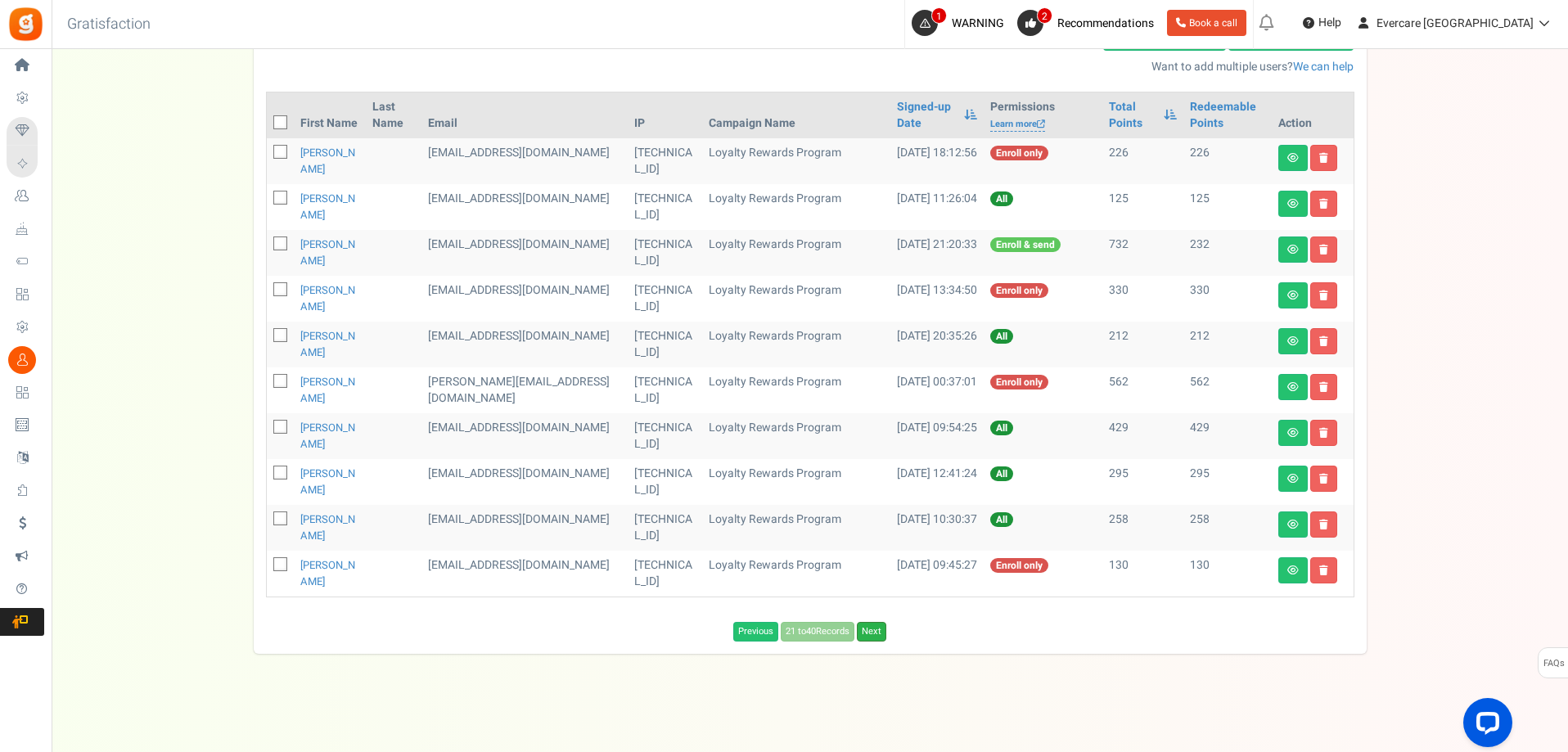
click at [873, 633] on link "Next" at bounding box center [870, 632] width 29 height 20
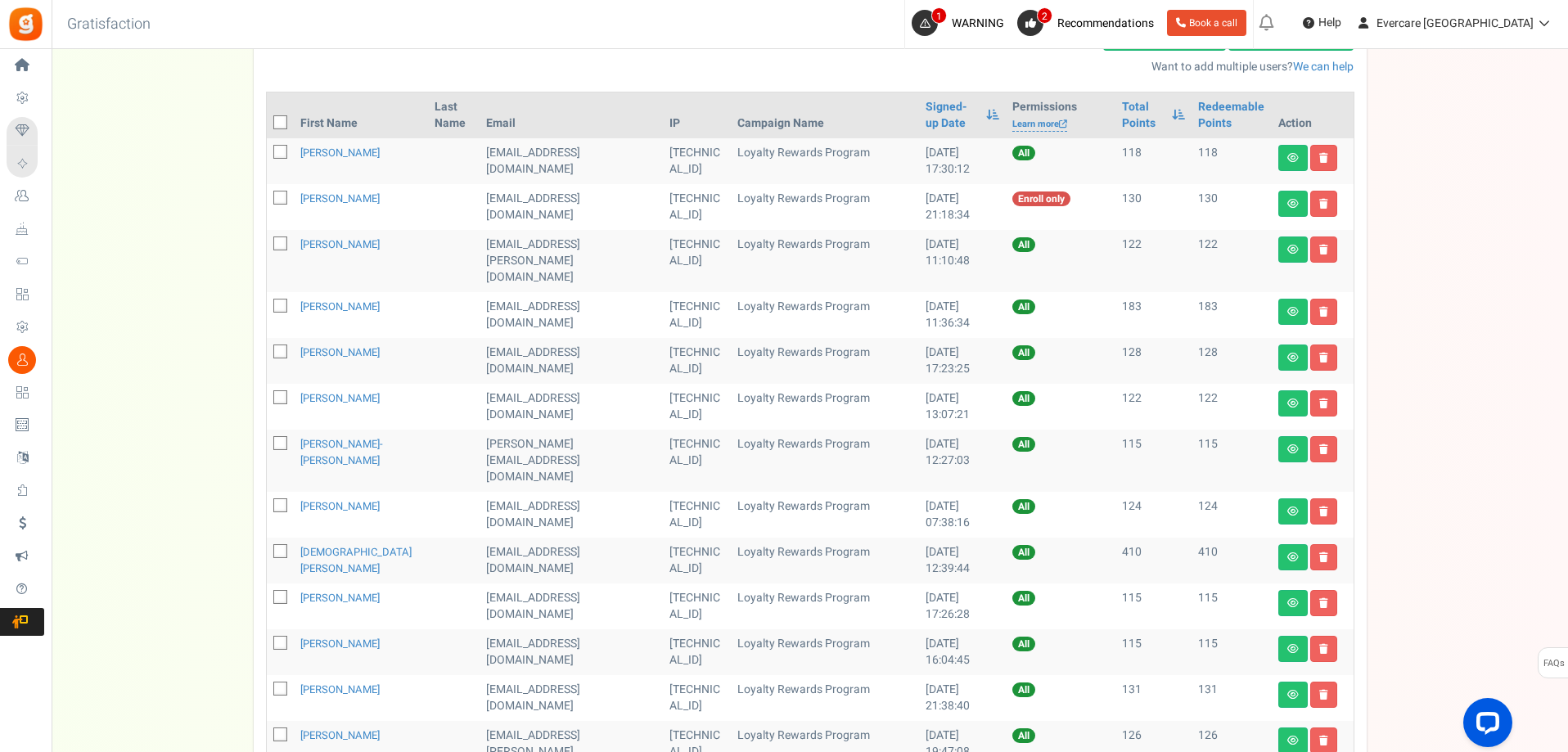
scroll to position [0, 0]
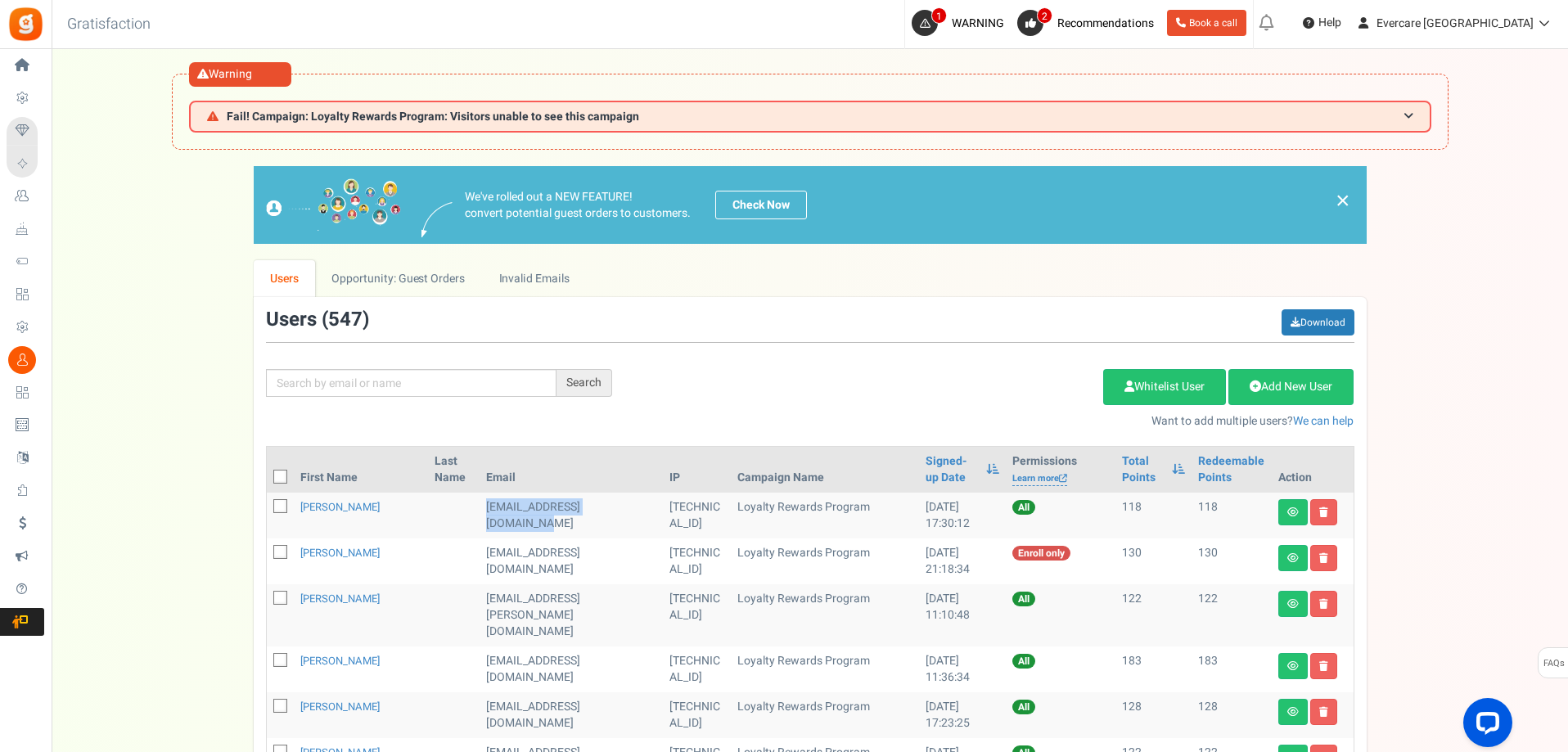
drag, startPoint x: 471, startPoint y: 508, endPoint x: 385, endPoint y: 550, distance: 95.7
click at [505, 530] on td "[EMAIL_ADDRESS][DOMAIN_NAME]" at bounding box center [571, 516] width 183 height 46
drag, startPoint x: 480, startPoint y: 554, endPoint x: 565, endPoint y: 559, distance: 85.1
click at [611, 560] on td "[EMAIL_ADDRESS][DOMAIN_NAME]" at bounding box center [571, 561] width 183 height 46
drag, startPoint x: 469, startPoint y: 600, endPoint x: 529, endPoint y: 619, distance: 62.9
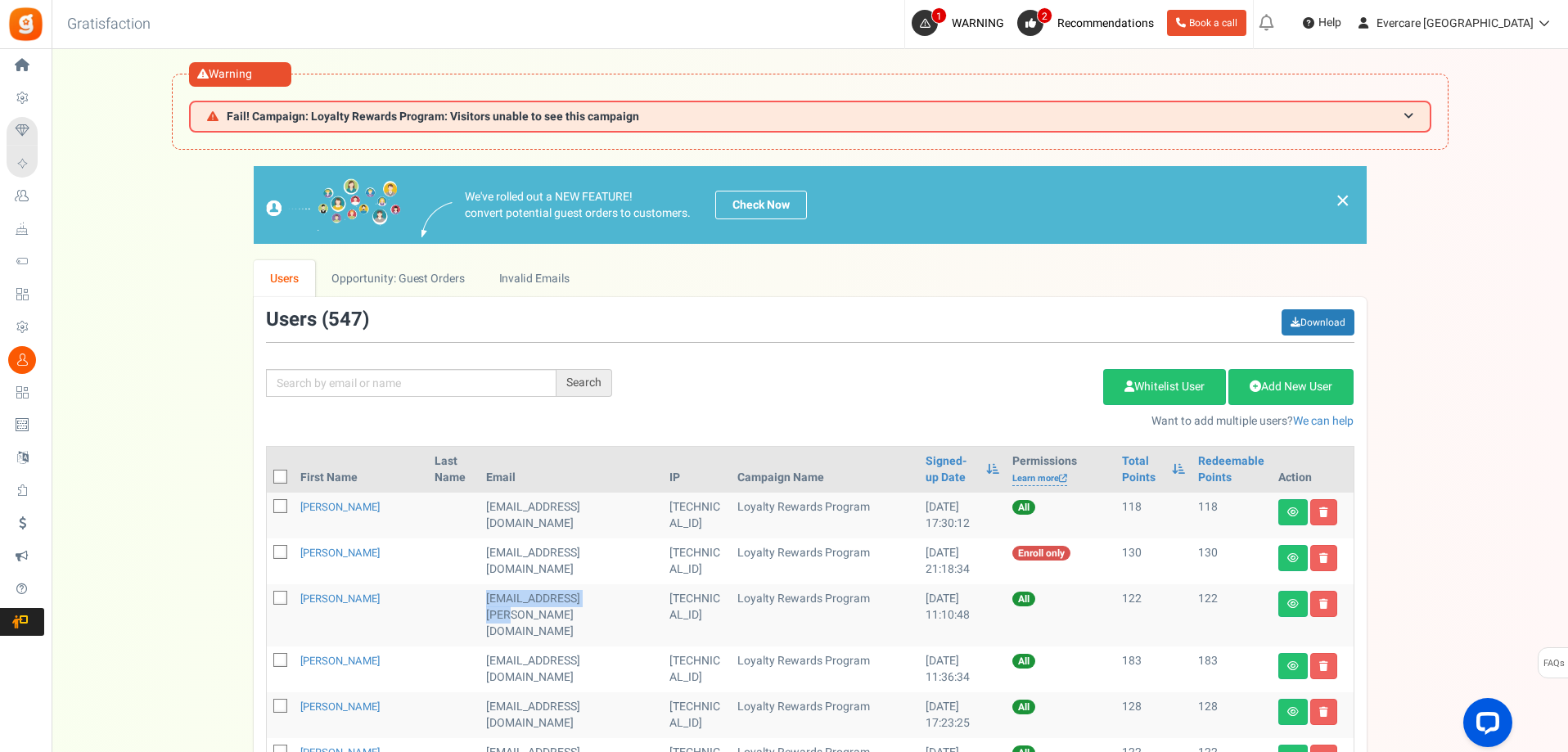
click at [589, 605] on td "[EMAIL_ADDRESS][PERSON_NAME][DOMAIN_NAME]" at bounding box center [571, 615] width 183 height 62
click at [480, 646] on td "[EMAIL_ADDRESS][DOMAIN_NAME]" at bounding box center [571, 670] width 183 height 46
drag, startPoint x: 472, startPoint y: 644, endPoint x: 500, endPoint y: 665, distance: 35.0
click at [500, 665] on td "[EMAIL_ADDRESS][DOMAIN_NAME]" at bounding box center [571, 670] width 183 height 46
click at [428, 558] on td at bounding box center [454, 561] width 51 height 46
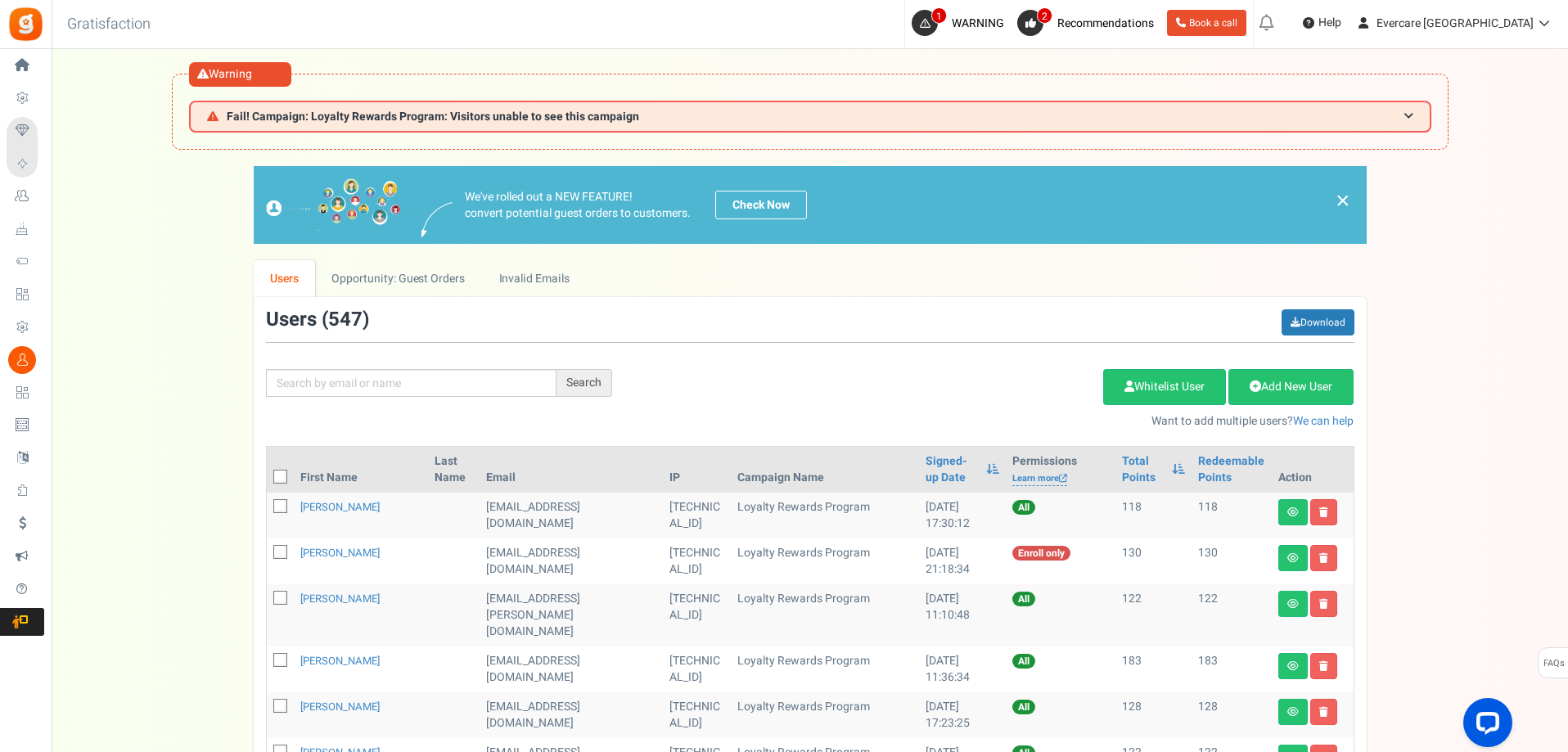
click at [278, 506] on icon at bounding box center [281, 508] width 11 height 11
click at [268, 506] on input "checkbox" at bounding box center [262, 508] width 11 height 11
checkbox input "true"
click at [277, 553] on icon at bounding box center [281, 553] width 11 height 11
click at [268, 553] on input "checkbox" at bounding box center [262, 553] width 11 height 11
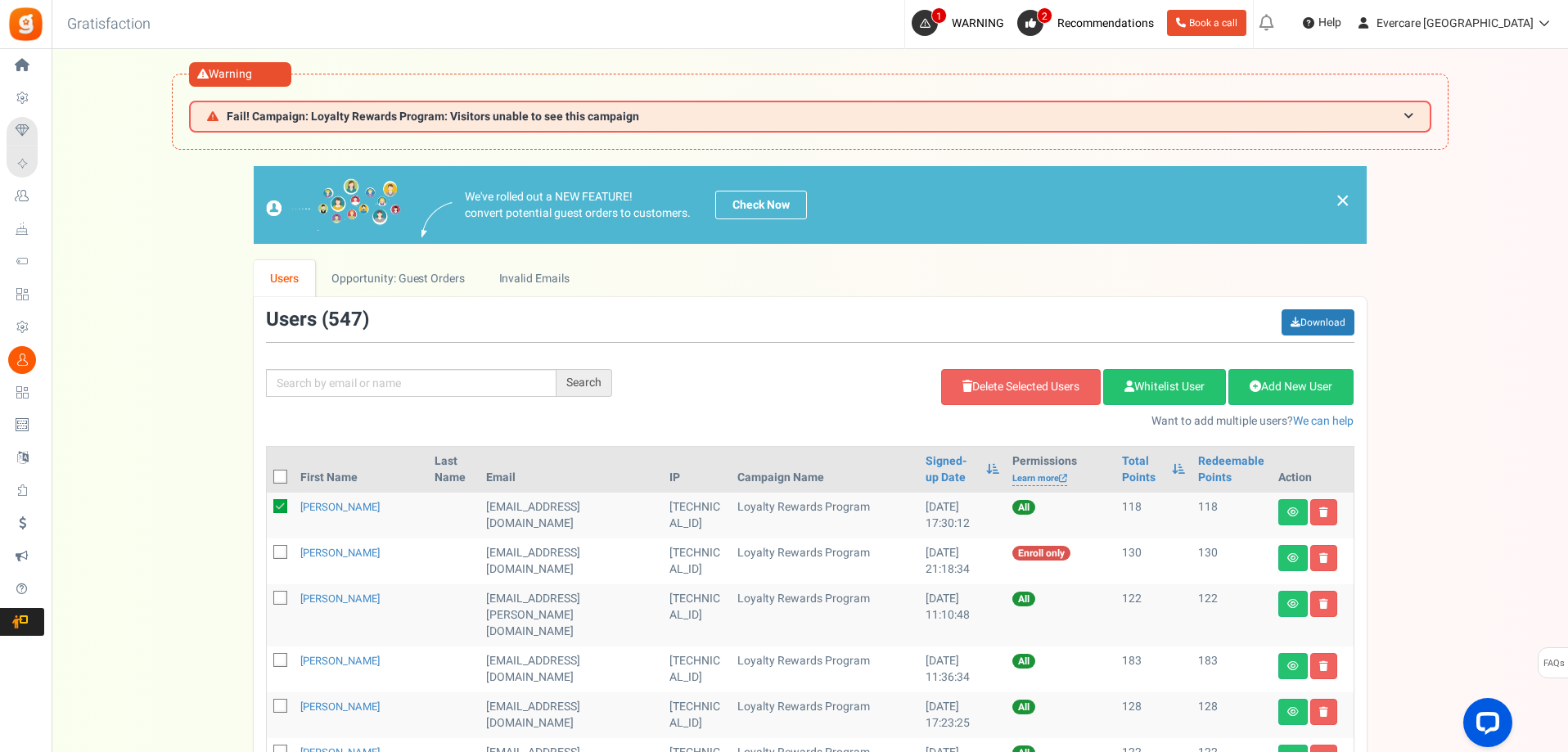
checkbox input "true"
click at [280, 598] on icon at bounding box center [281, 599] width 11 height 11
click at [268, 598] on input "checkbox" at bounding box center [262, 599] width 11 height 11
checkbox input "true"
click at [1026, 390] on link "Delete Selected Users" at bounding box center [1020, 387] width 160 height 36
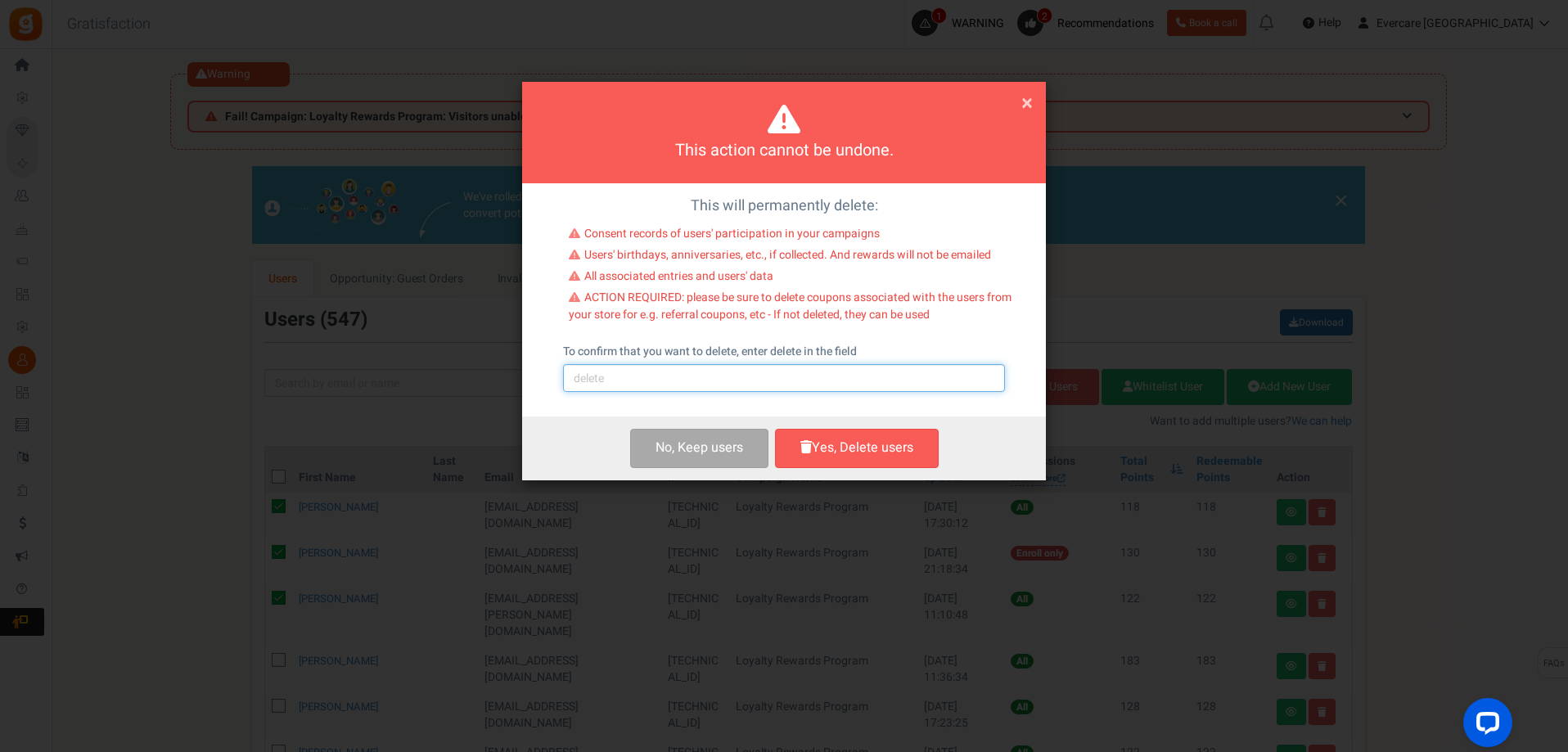
click at [747, 372] on input "text" at bounding box center [784, 378] width 441 height 27
type input "delete"
click at [805, 450] on icon "button" at bounding box center [806, 447] width 12 height 13
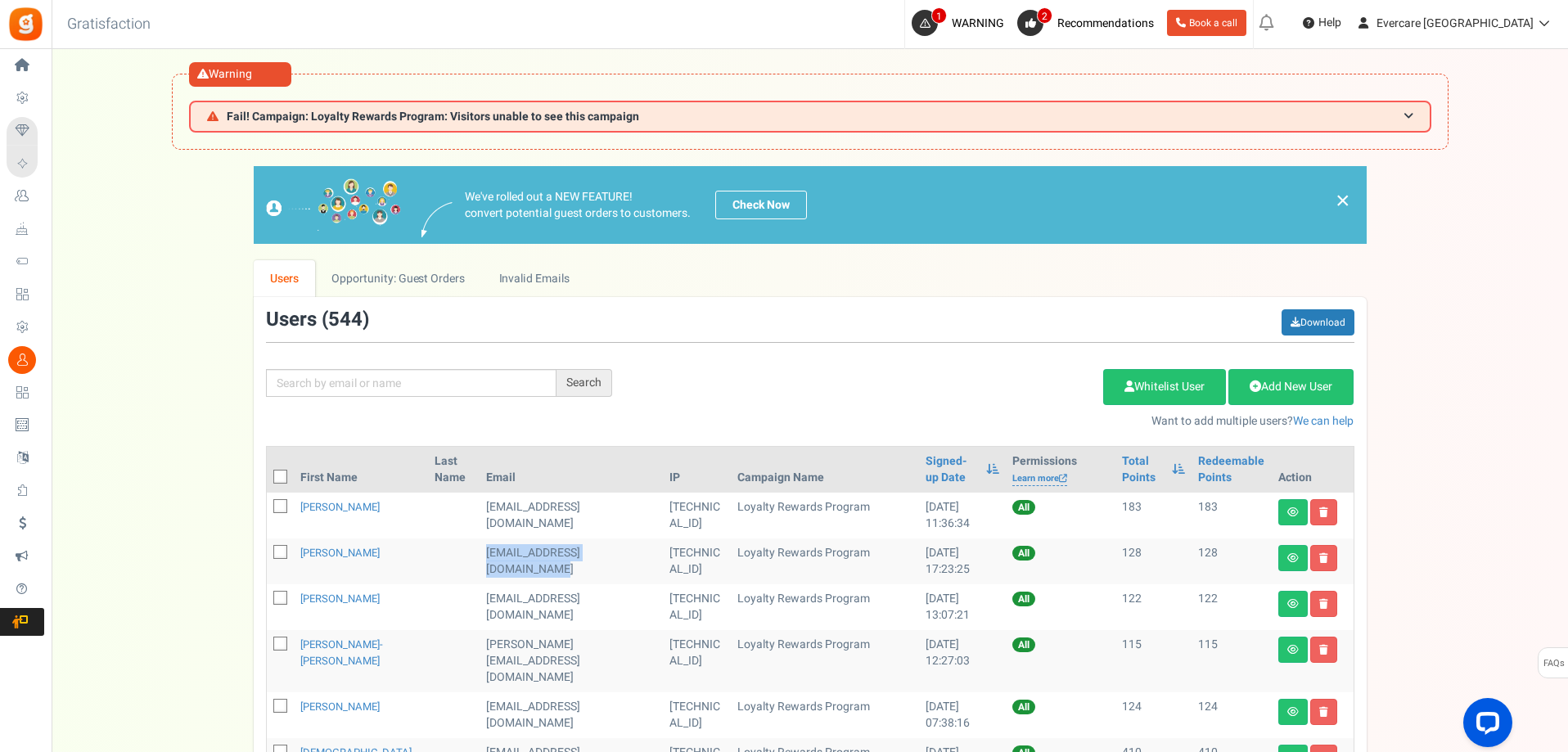
drag, startPoint x: 471, startPoint y: 561, endPoint x: 492, endPoint y: 571, distance: 23.3
click at [492, 571] on td "[EMAIL_ADDRESS][DOMAIN_NAME]" at bounding box center [571, 561] width 183 height 46
click at [280, 553] on icon at bounding box center [281, 553] width 11 height 11
click at [268, 553] on input "checkbox" at bounding box center [262, 553] width 11 height 11
checkbox input "true"
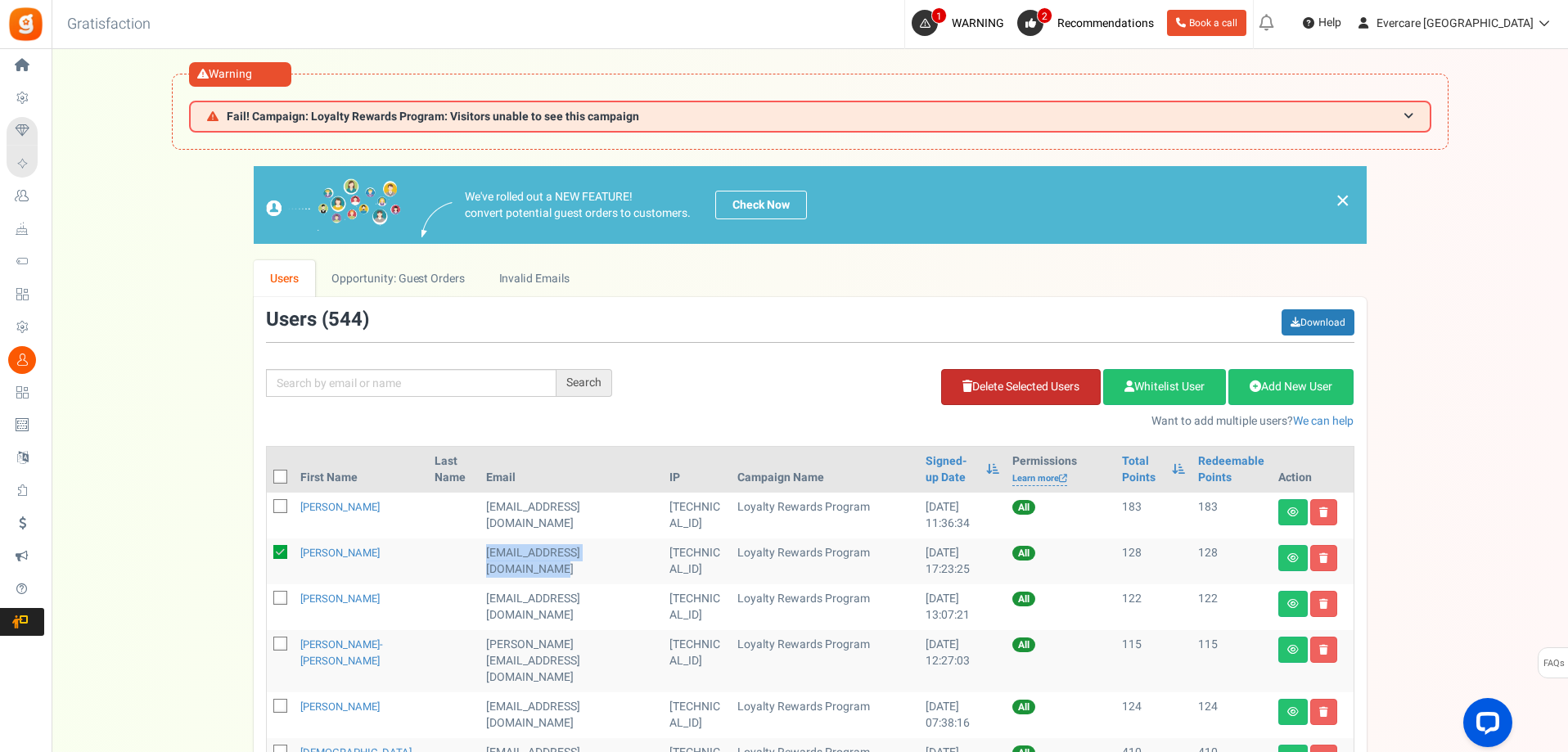
click at [996, 383] on link "Delete Selected Users" at bounding box center [1020, 387] width 160 height 36
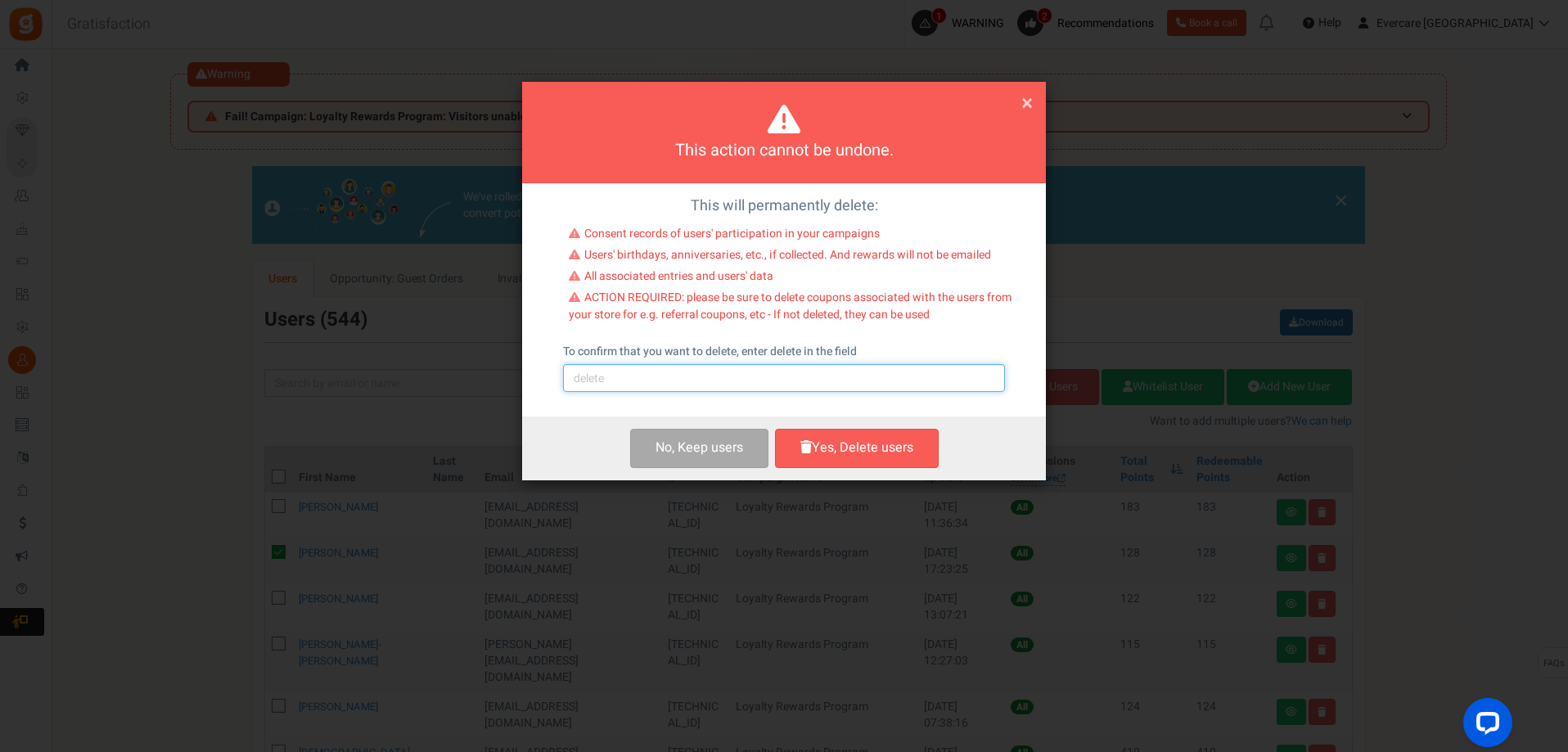
click at [835, 378] on input "text" at bounding box center [784, 378] width 441 height 27
type input "delete"
click at [835, 449] on button "Yes, Delete users" at bounding box center [856, 448] width 164 height 38
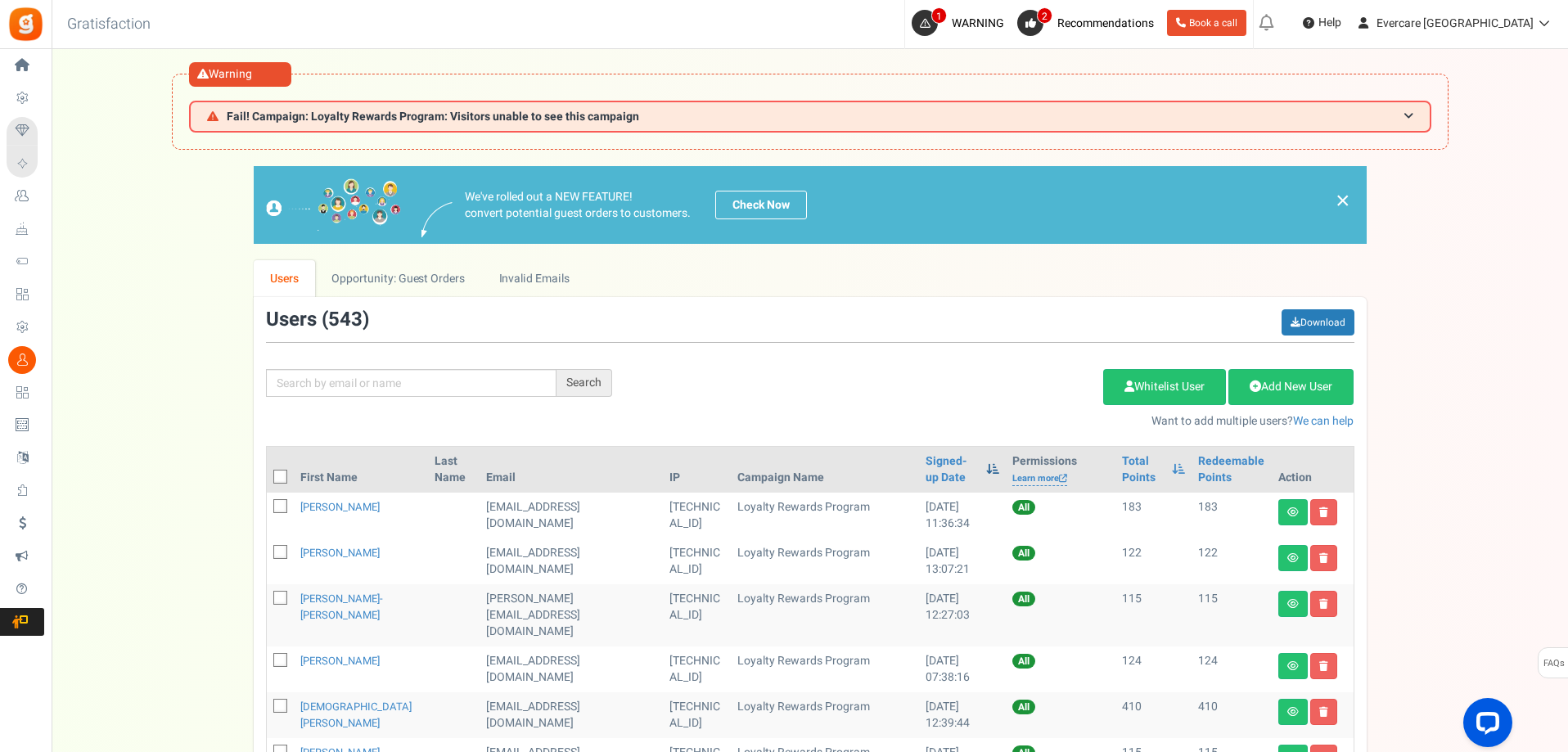
click at [986, 464] on span at bounding box center [992, 468] width 13 height 12
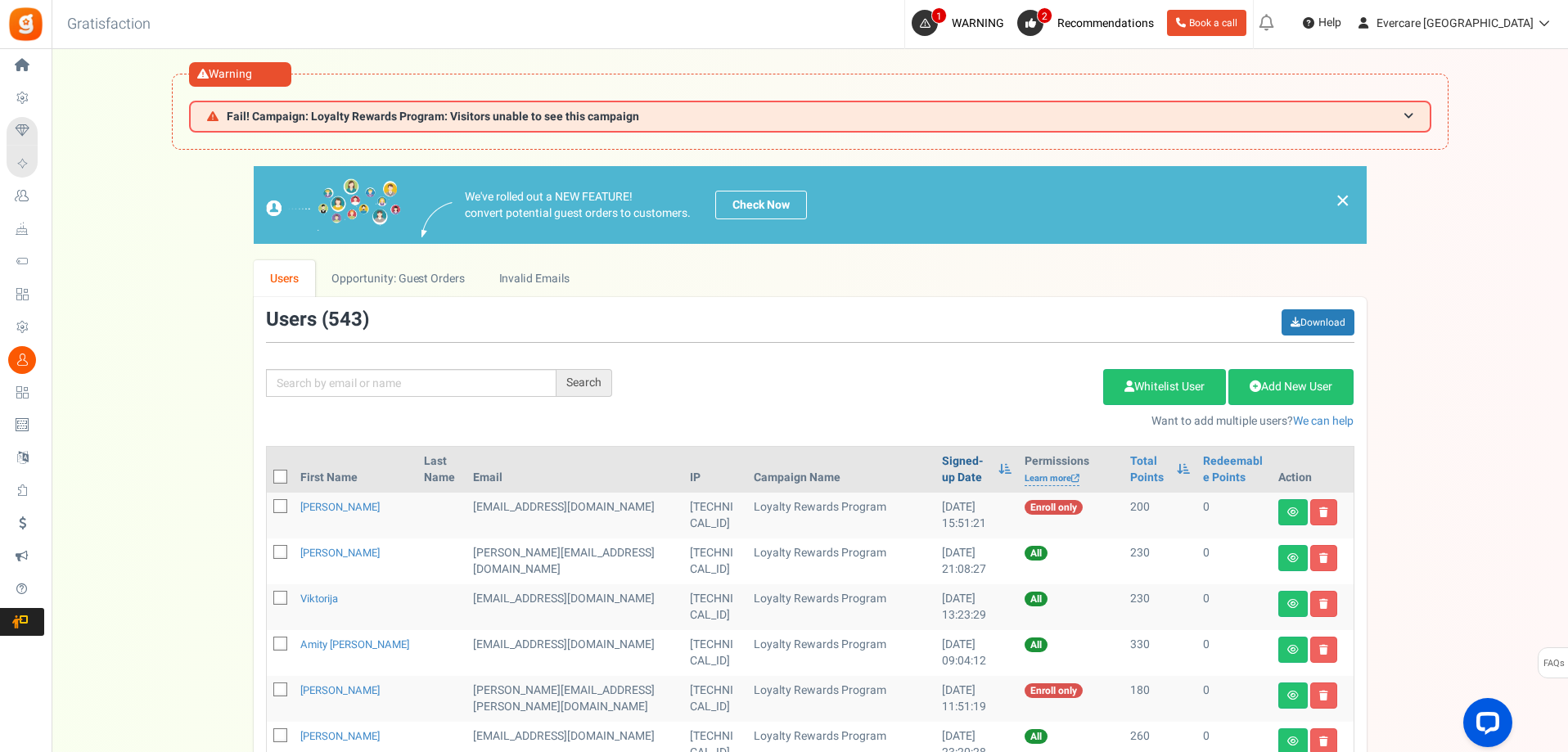
click at [941, 483] on link "Signed-up Date" at bounding box center [965, 469] width 48 height 33
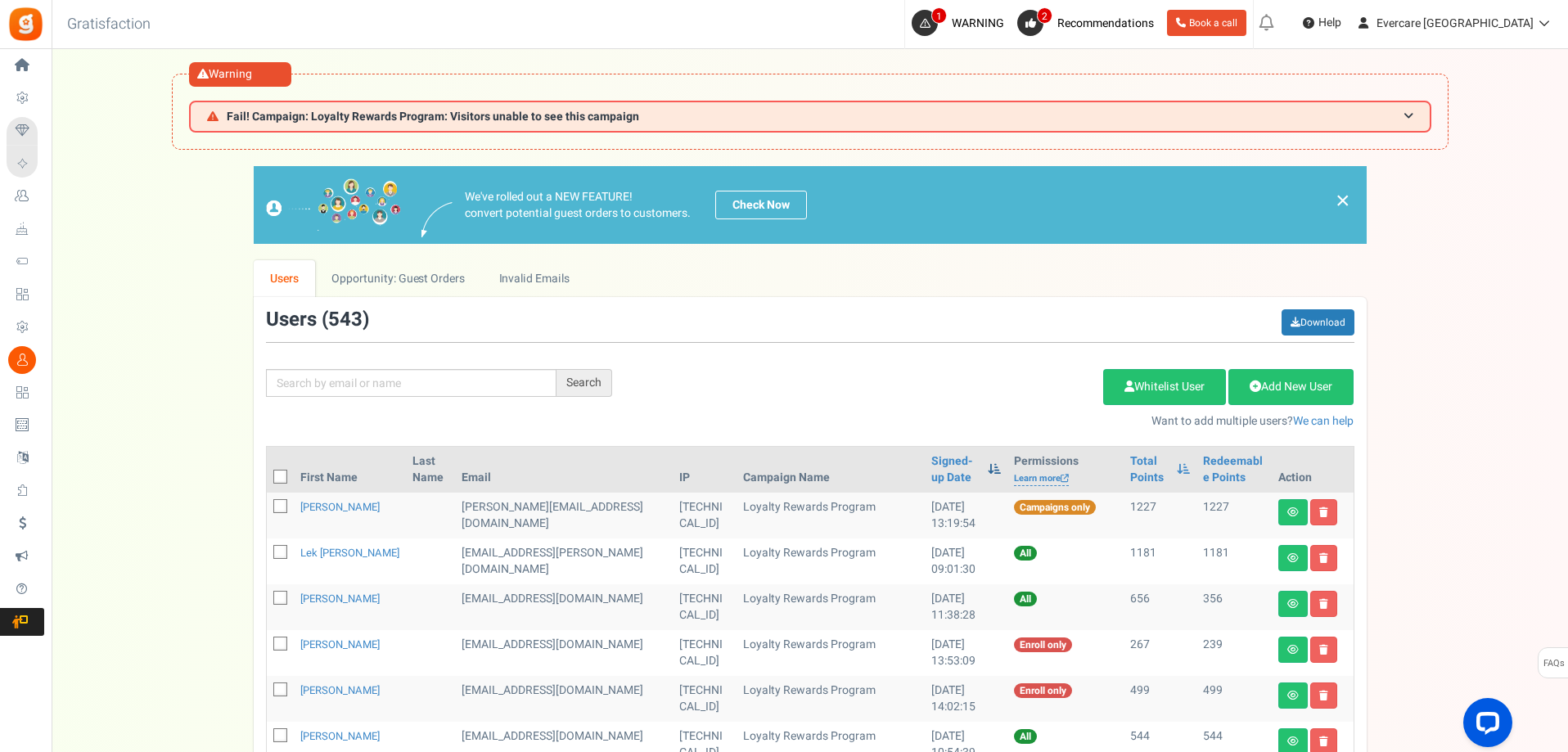
click at [987, 473] on span at bounding box center [994, 468] width 13 height 12
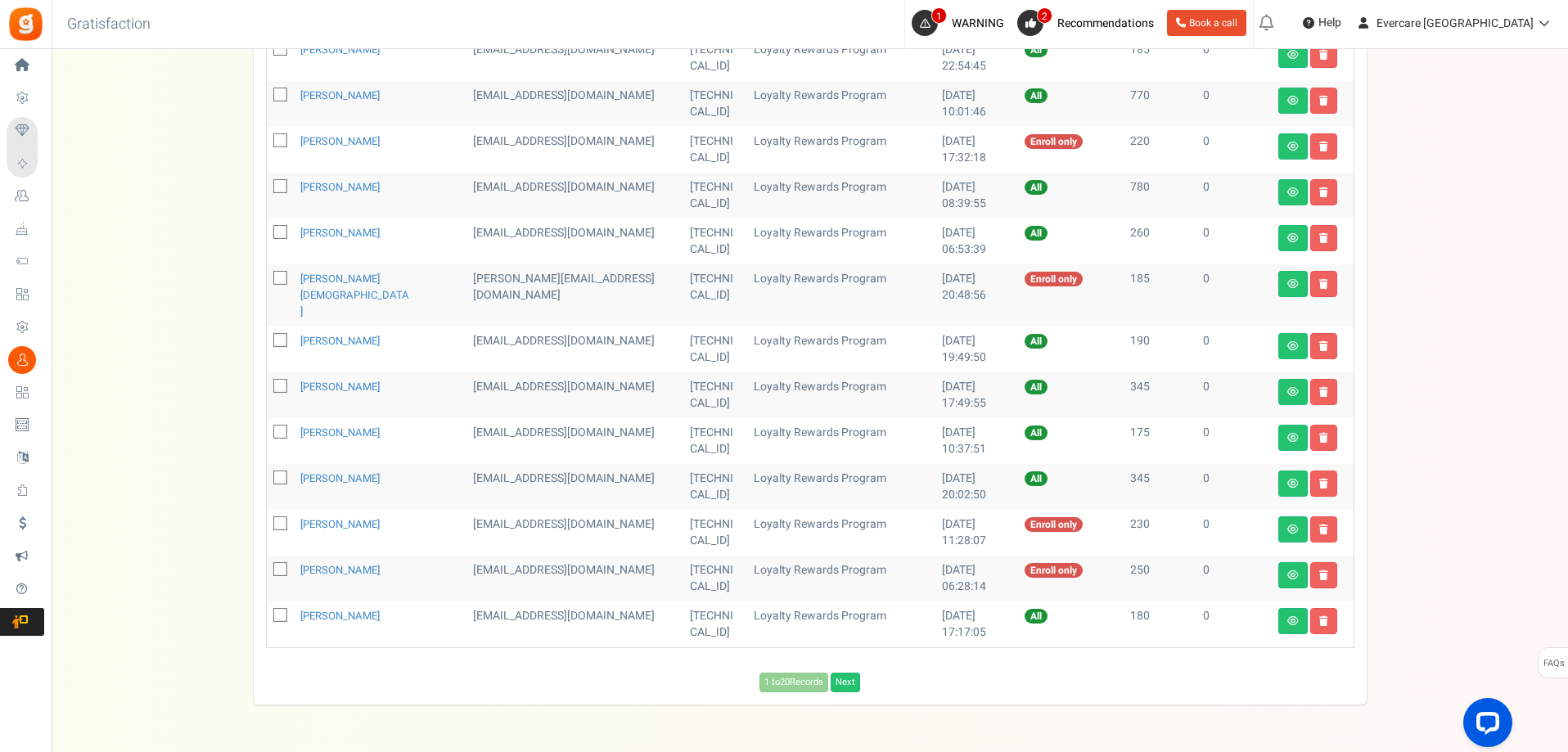
scroll to position [813, 0]
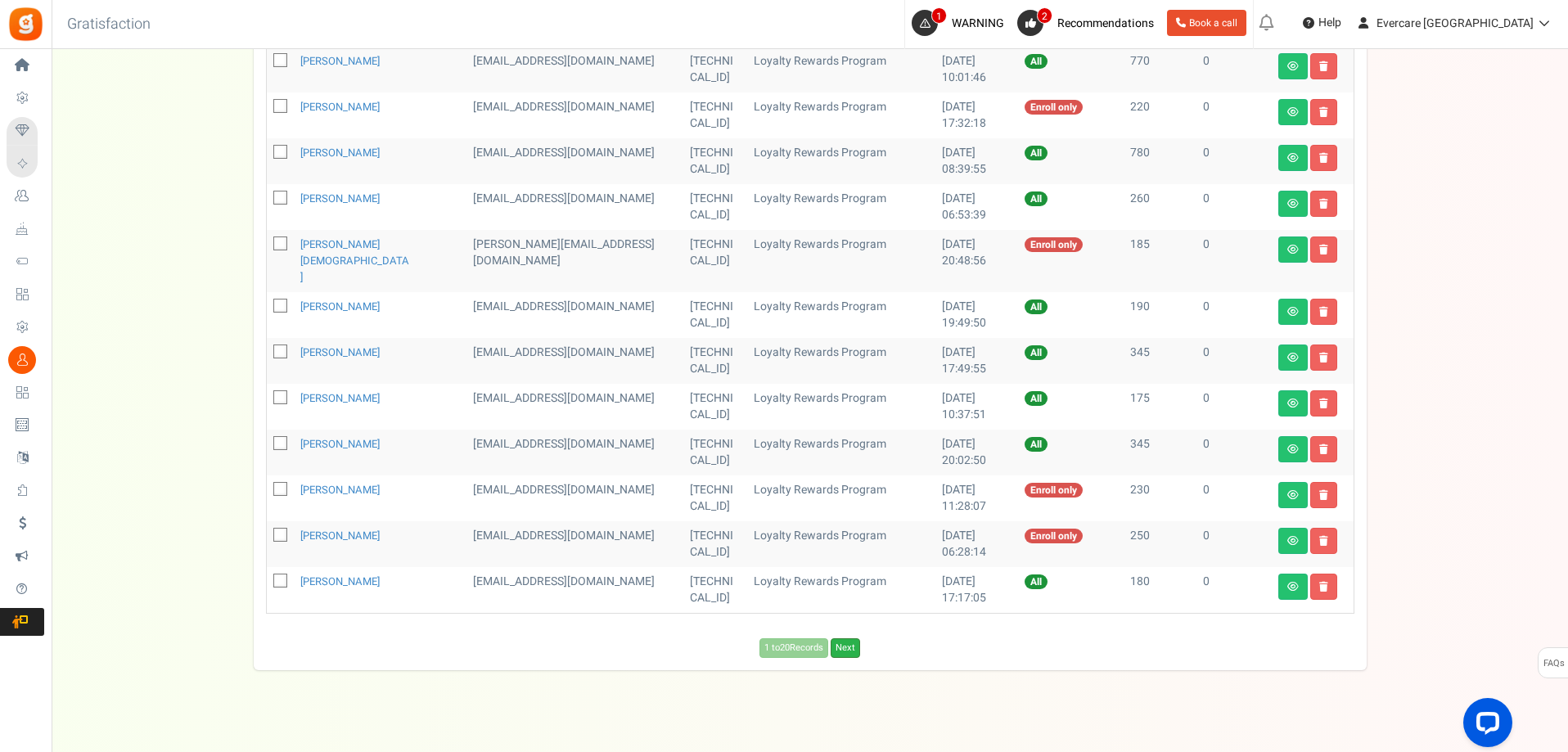
click at [850, 638] on link "Next" at bounding box center [845, 648] width 29 height 20
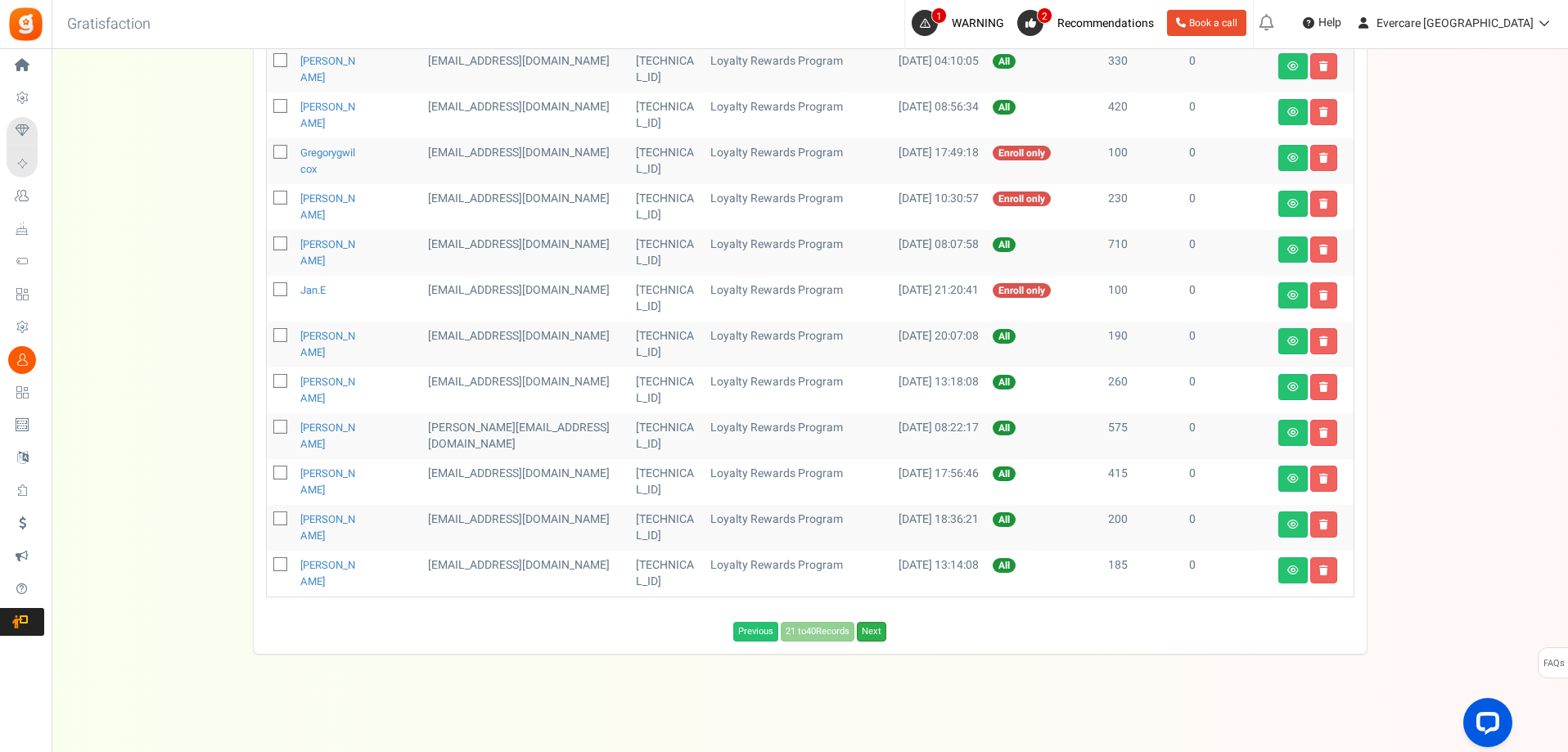
click at [880, 631] on link "Next" at bounding box center [870, 632] width 29 height 20
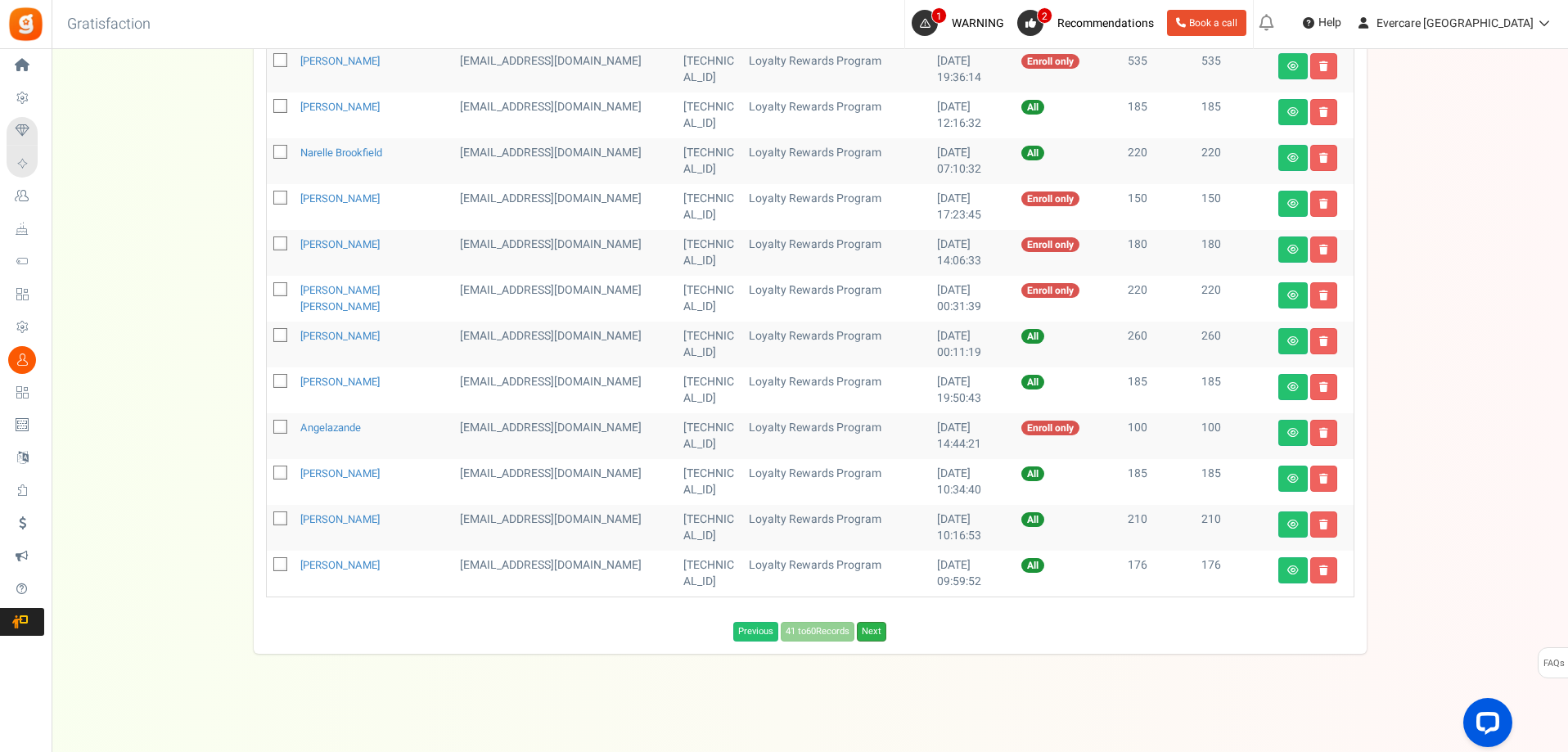
click at [877, 638] on link "Next" at bounding box center [870, 632] width 29 height 20
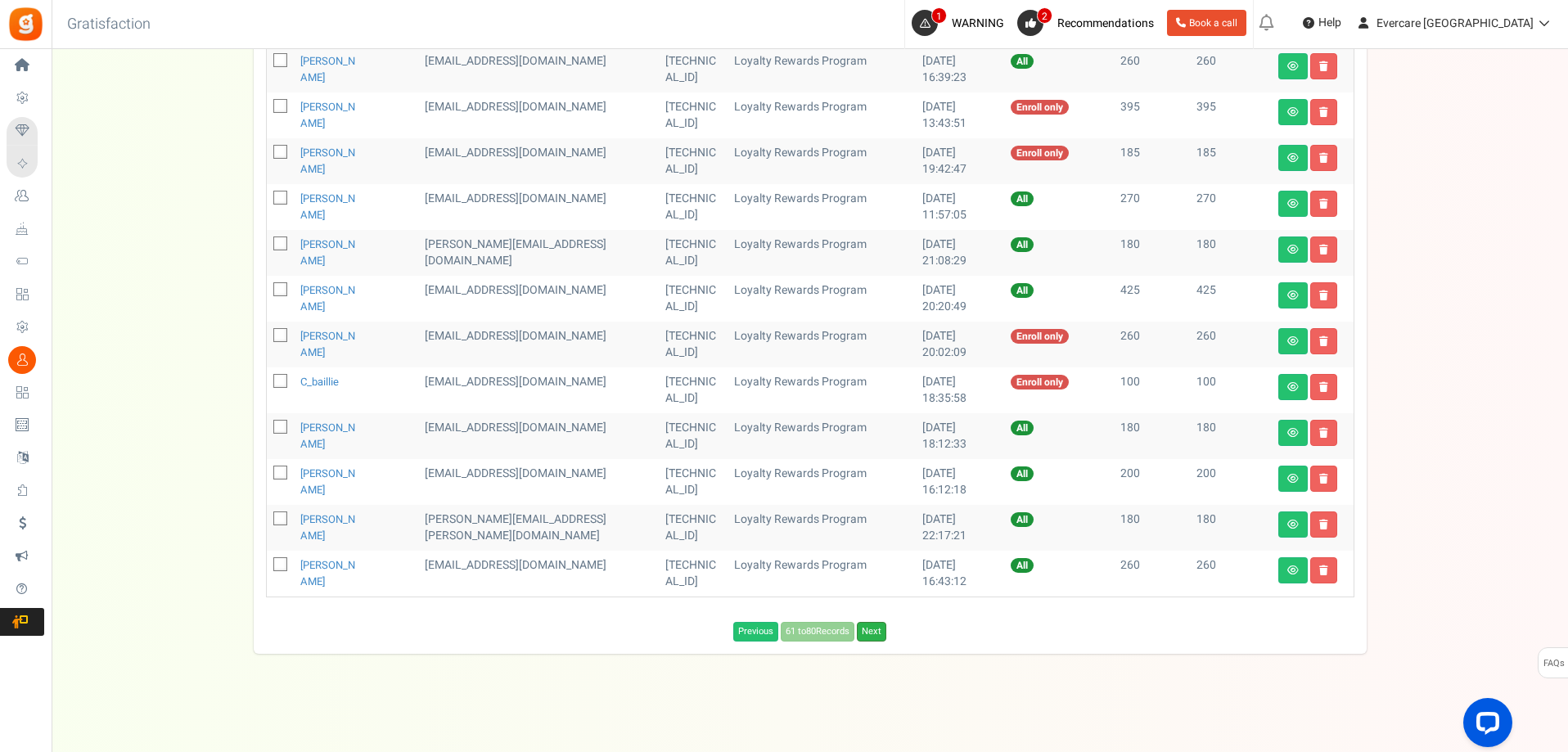
click at [873, 633] on link "Next" at bounding box center [870, 632] width 29 height 20
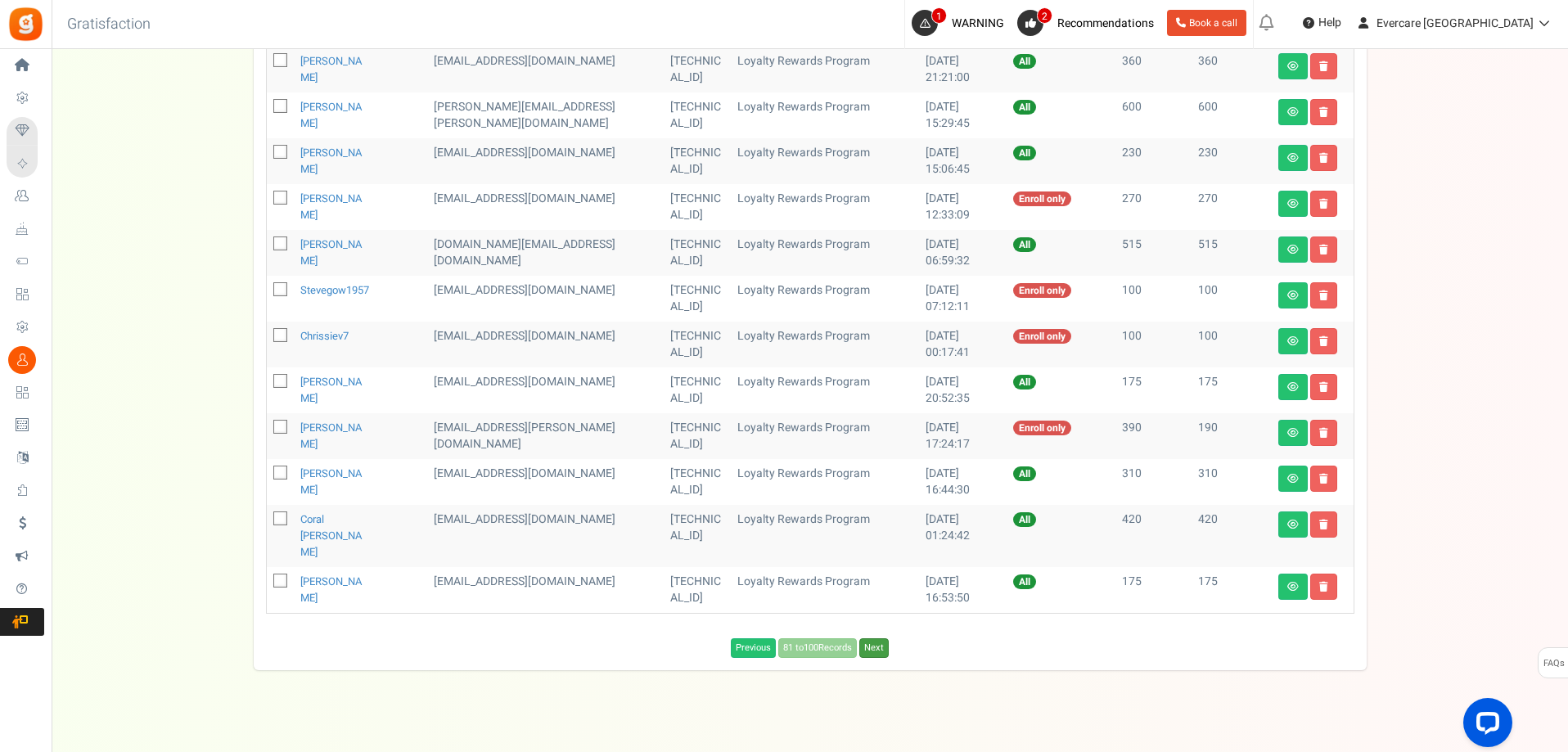
click at [872, 638] on link "Next" at bounding box center [873, 648] width 29 height 20
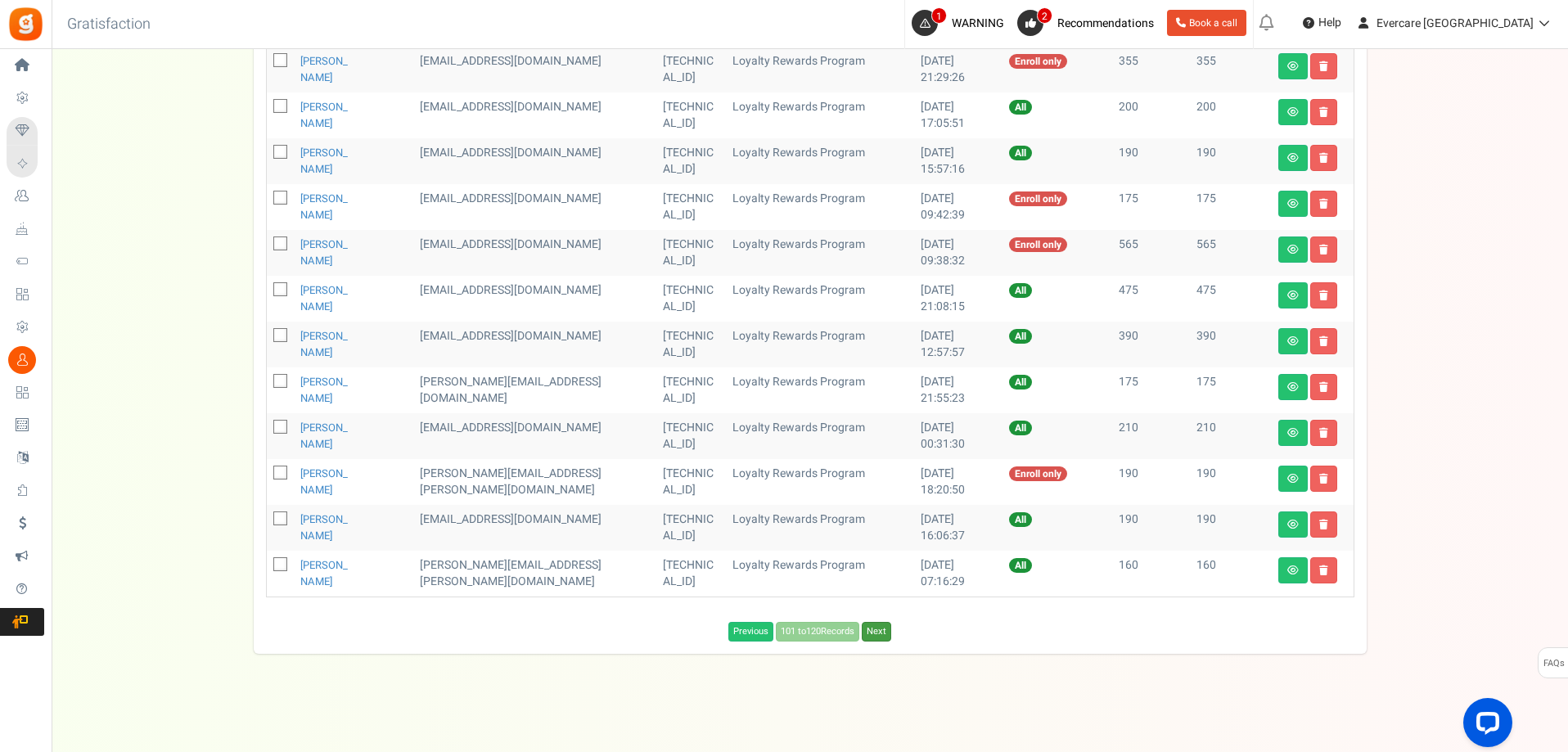
click at [872, 633] on link "Next" at bounding box center [876, 632] width 29 height 20
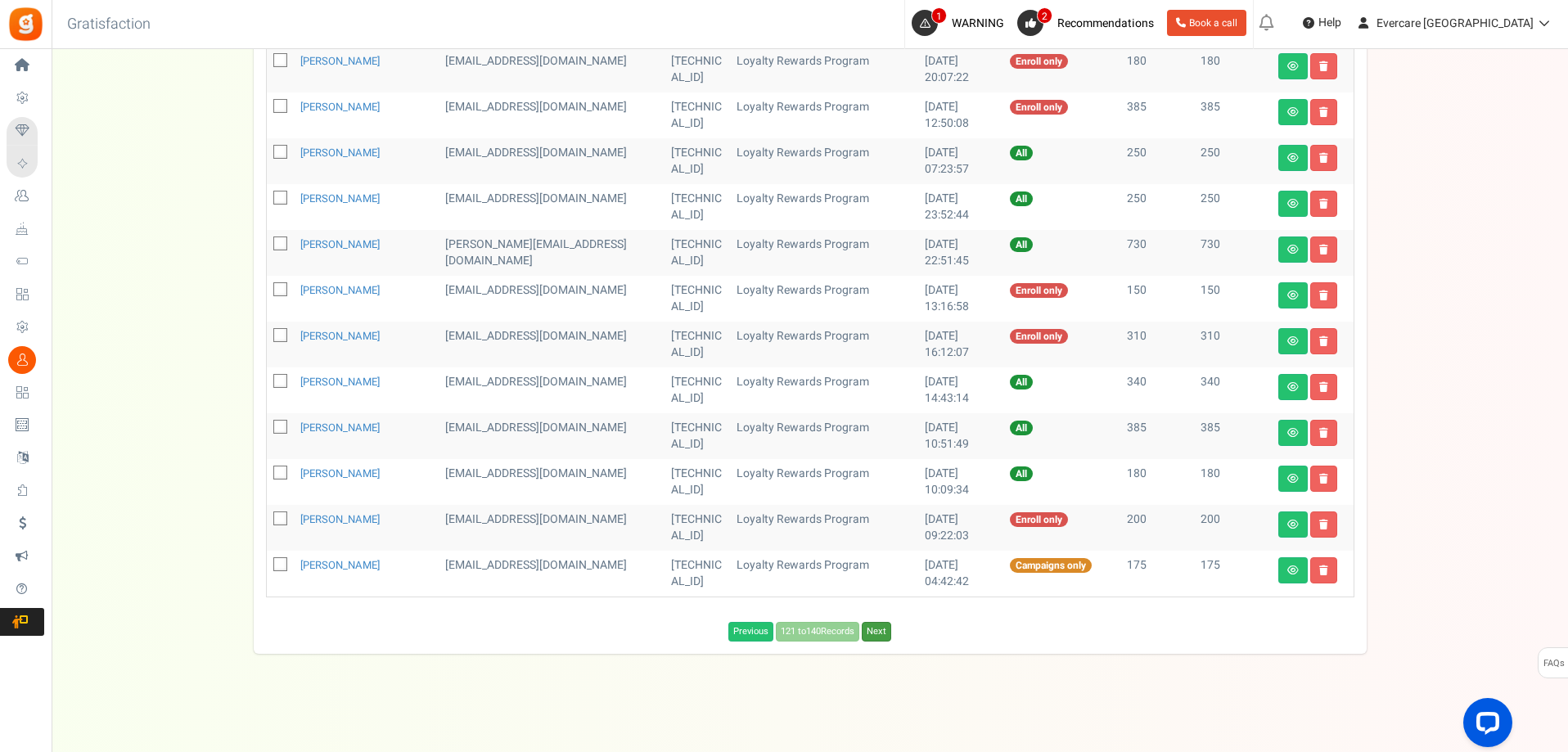
click at [872, 633] on link "Next" at bounding box center [876, 632] width 29 height 20
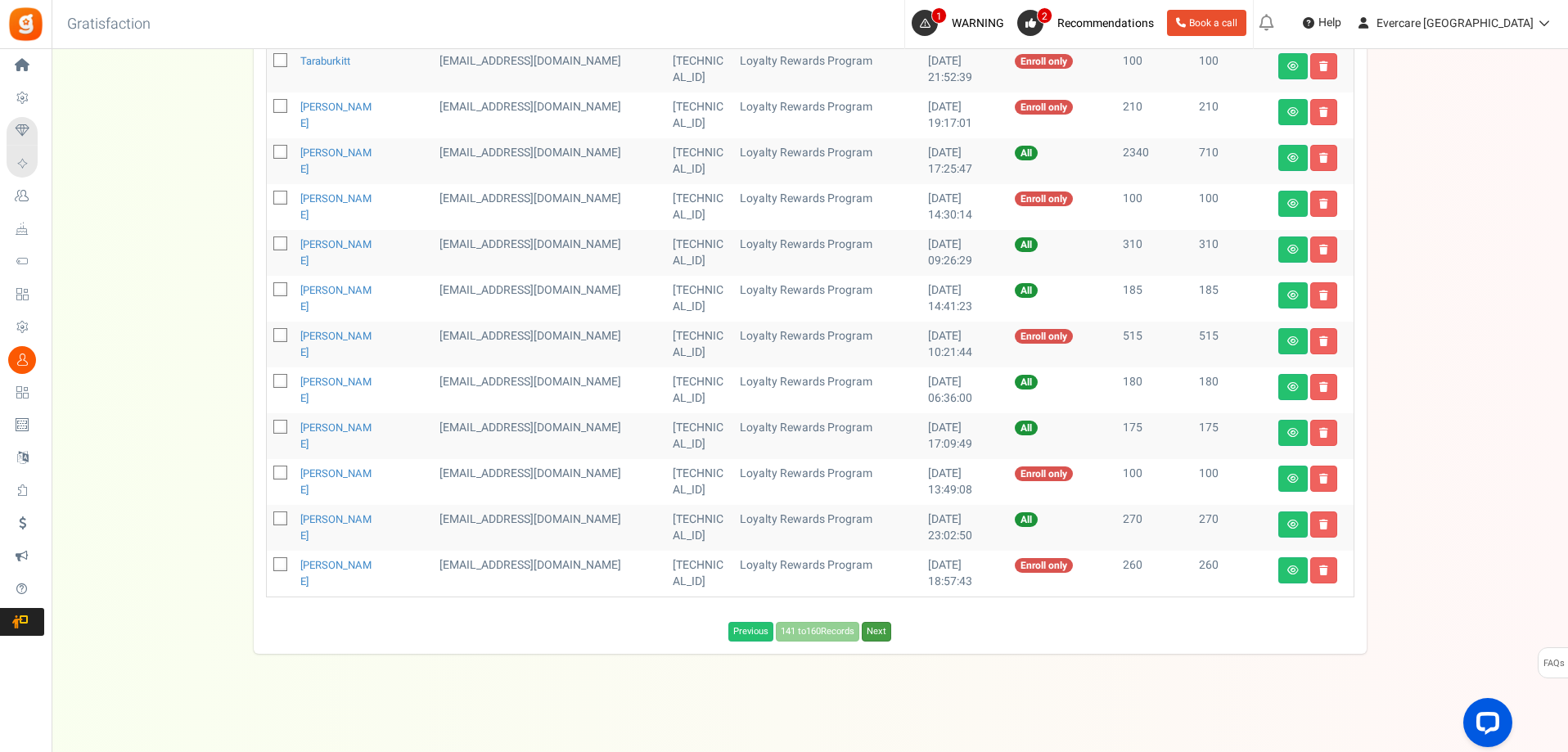
click at [872, 633] on link "Next" at bounding box center [876, 632] width 29 height 20
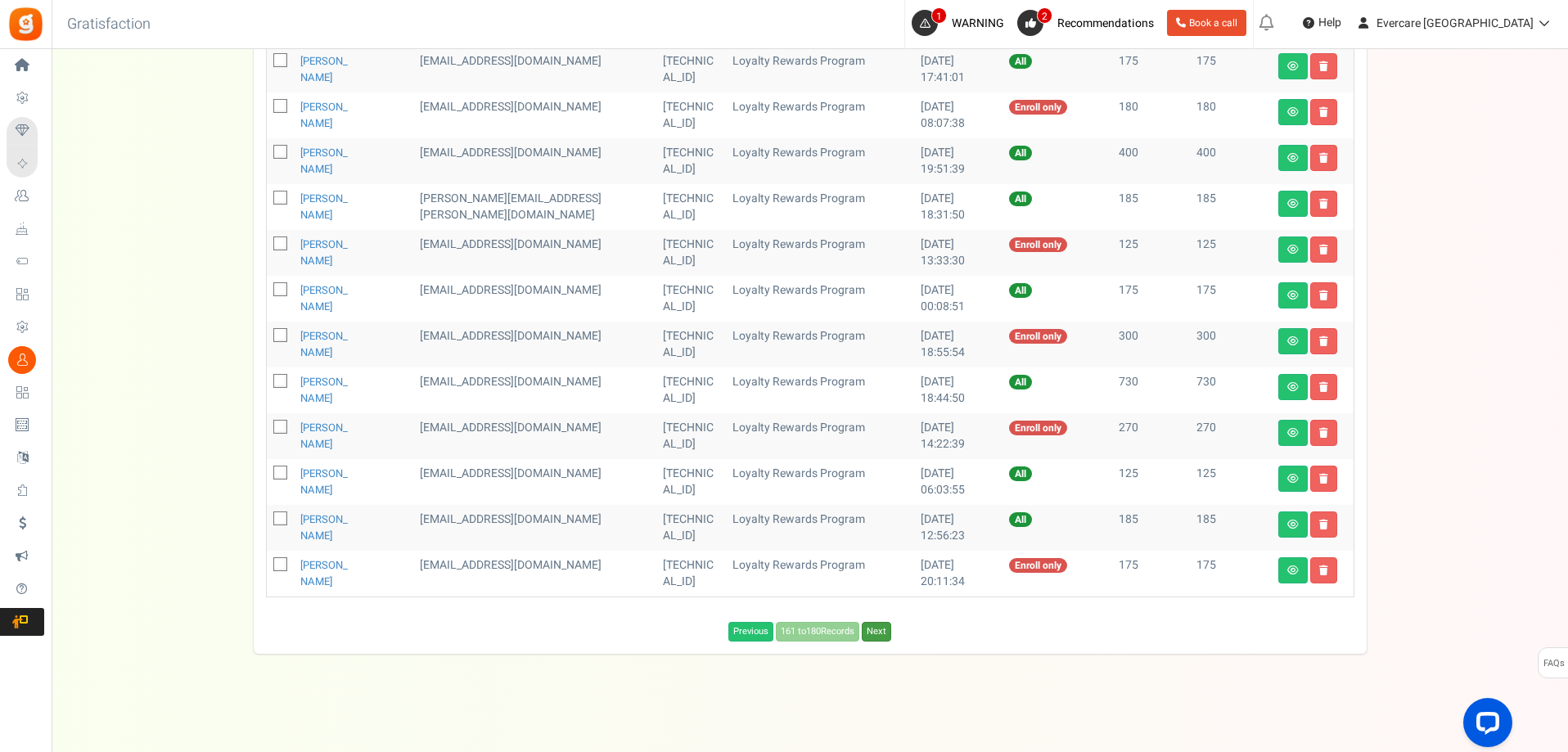
click at [872, 633] on link "Next" at bounding box center [876, 632] width 29 height 20
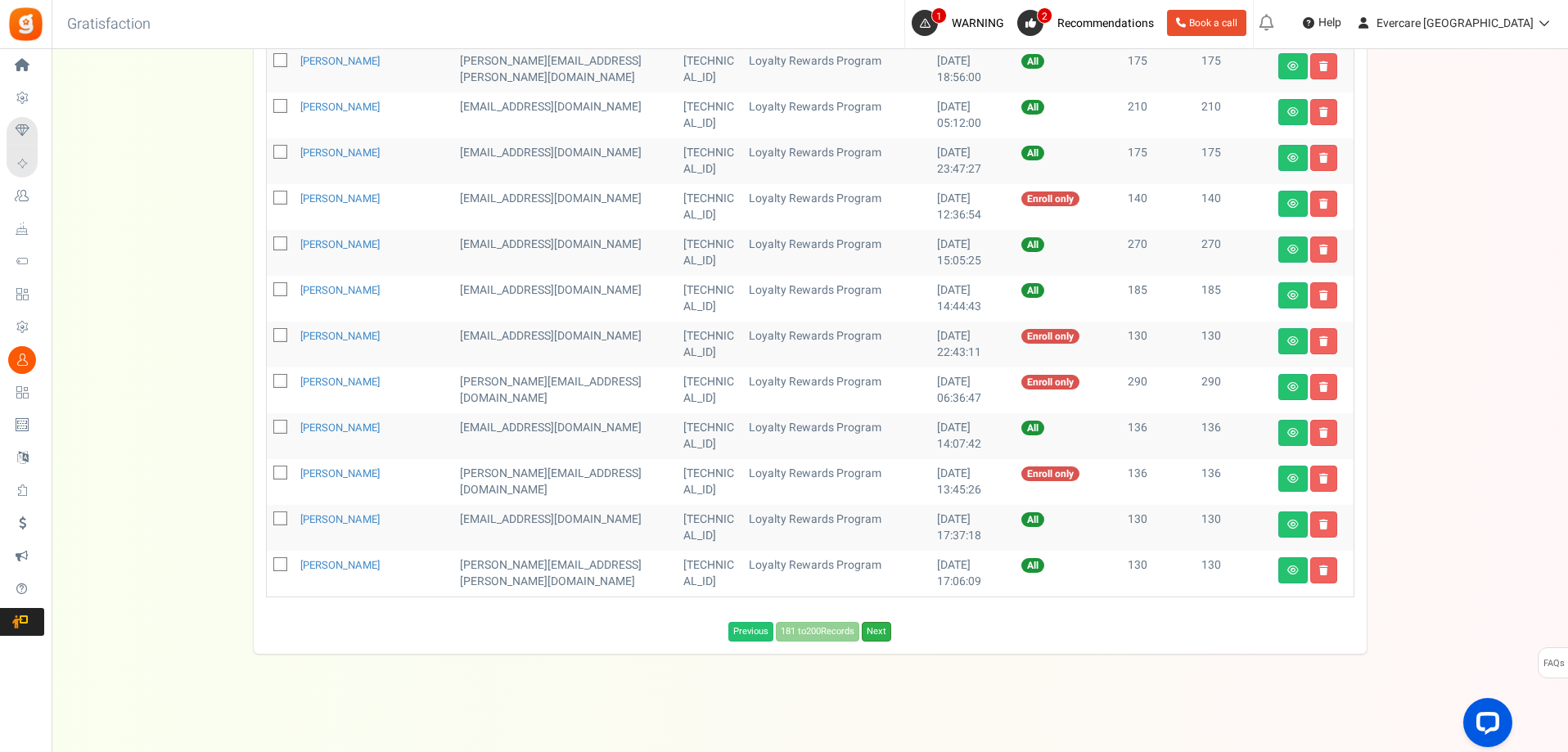
click at [881, 637] on link "Next" at bounding box center [876, 632] width 29 height 20
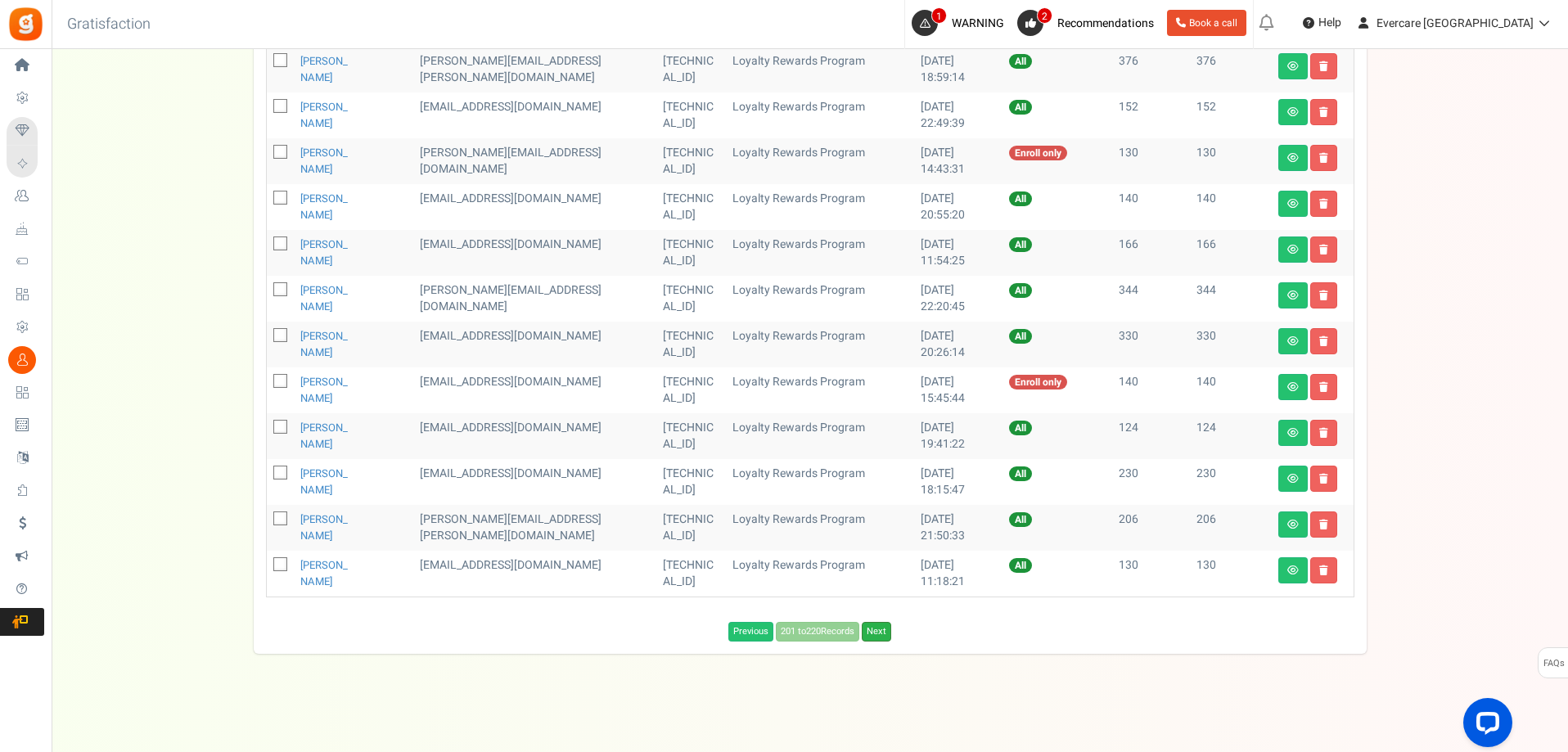
click at [879, 637] on link "Next" at bounding box center [876, 632] width 29 height 20
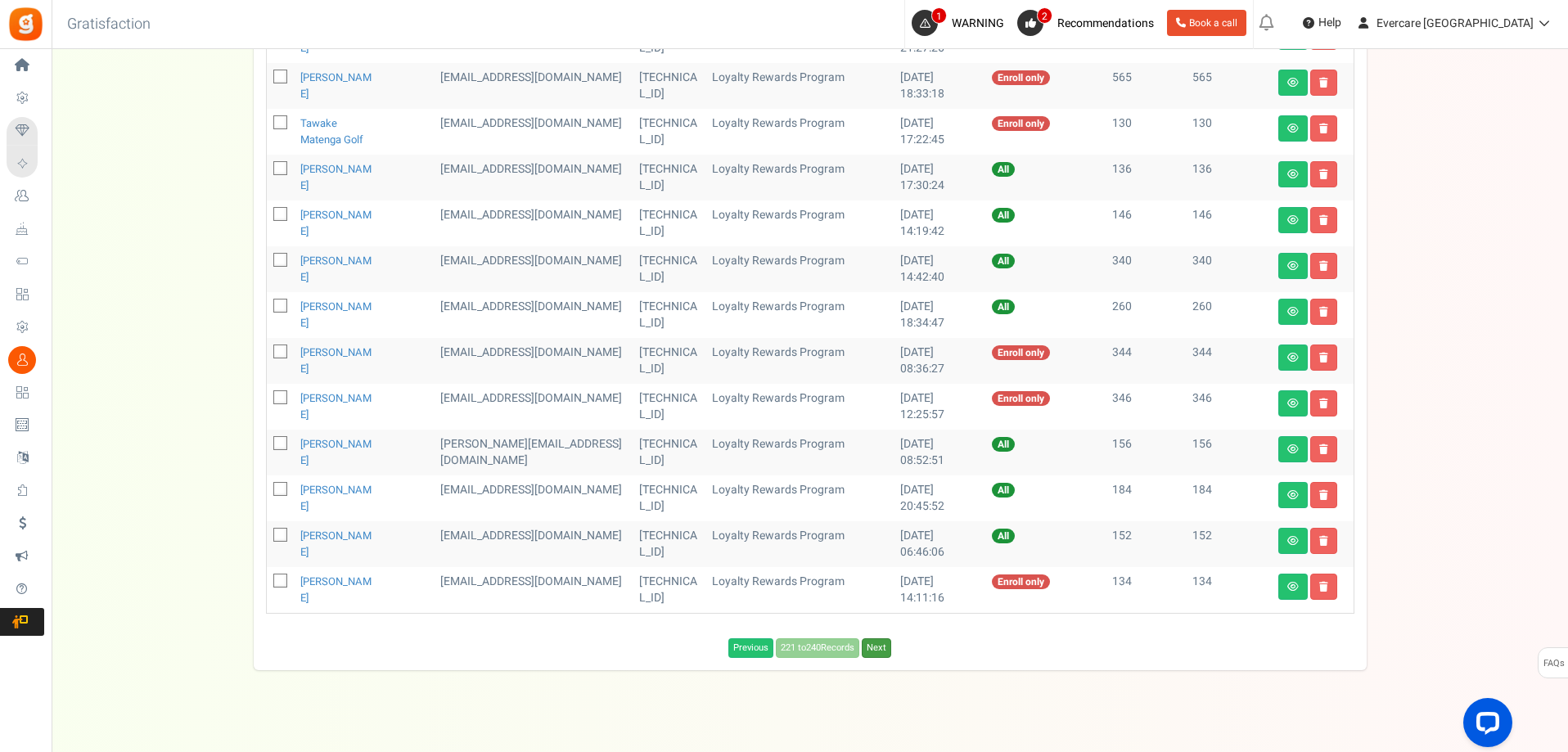
click at [879, 638] on link "Next" at bounding box center [876, 648] width 29 height 20
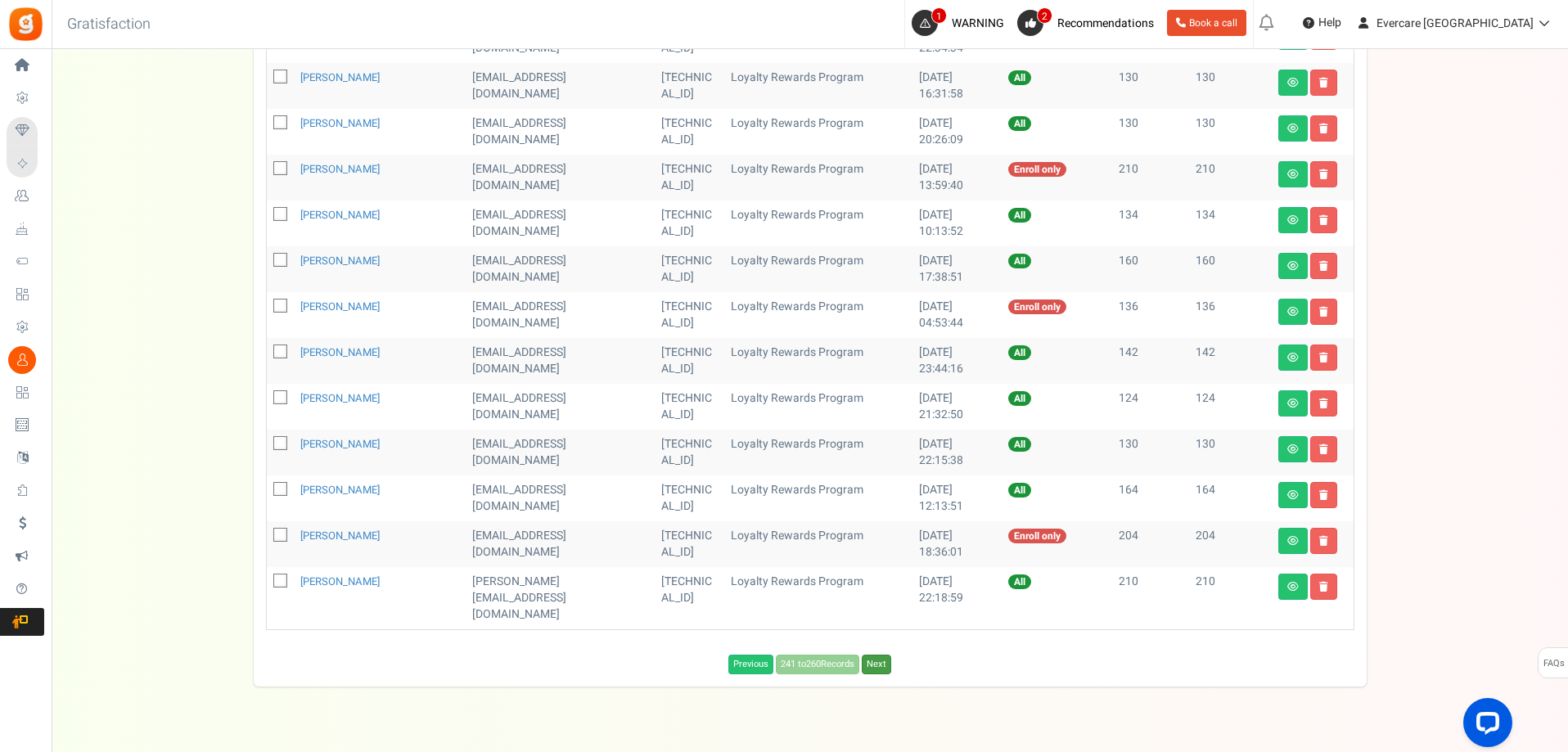
click at [879, 654] on link "Next" at bounding box center [876, 664] width 29 height 20
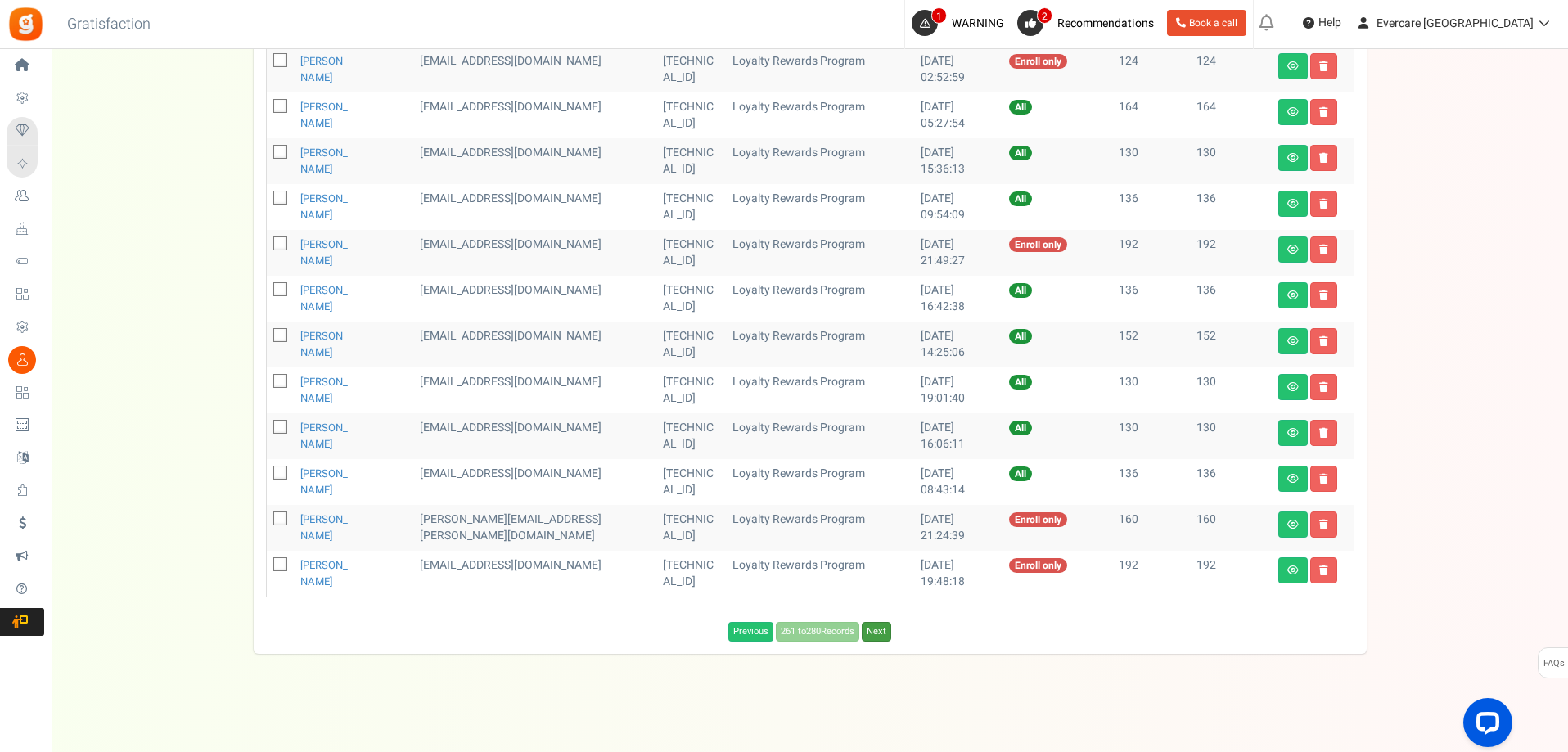
click at [879, 637] on link "Next" at bounding box center [876, 632] width 29 height 20
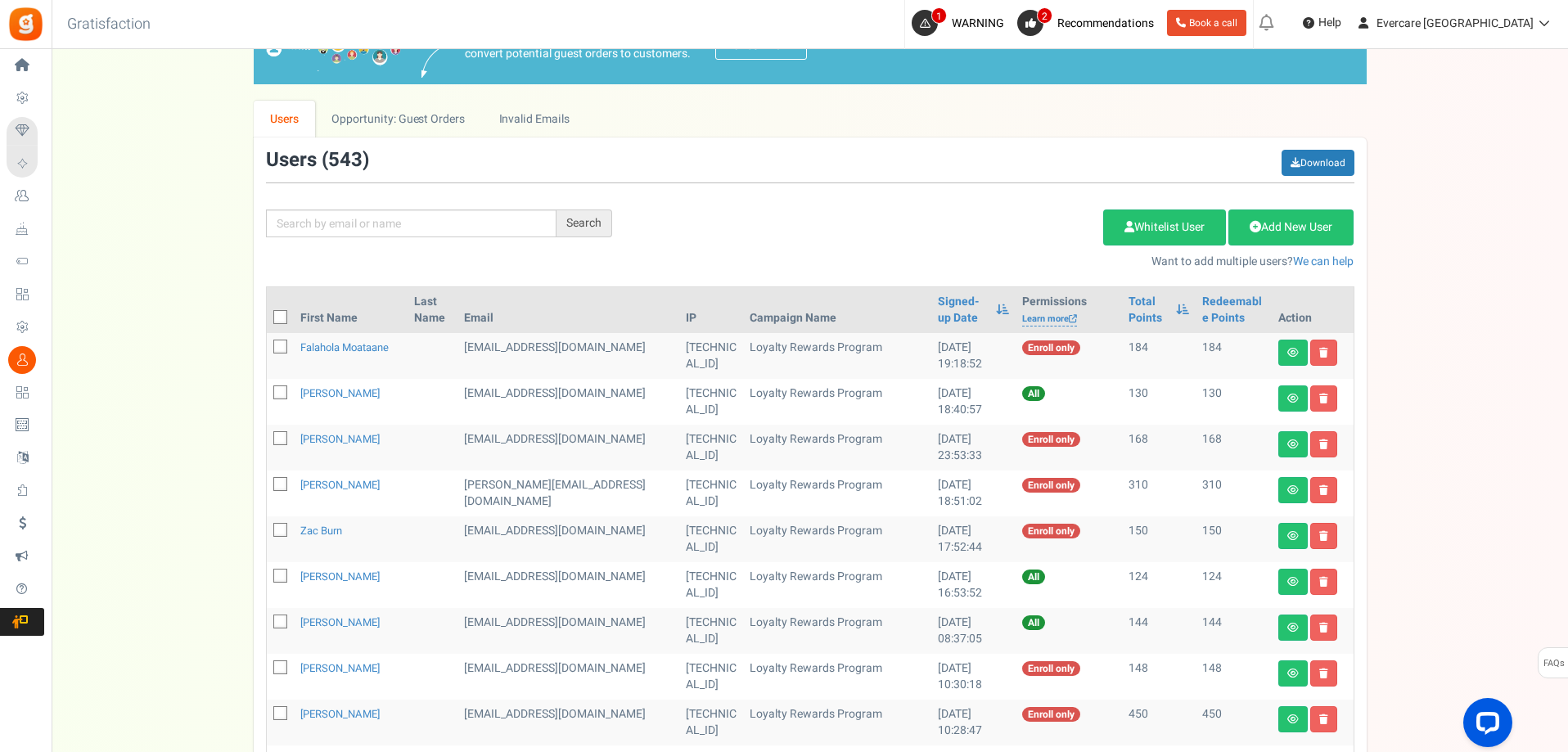
scroll to position [103, 0]
